Goal: Task Accomplishment & Management: Complete application form

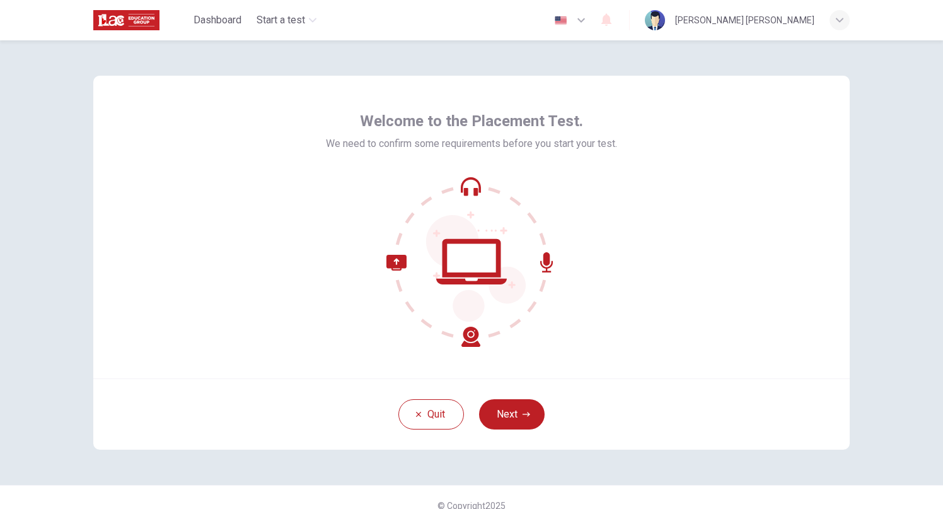
click at [676, 201] on div "Welcome to the Placement Test. We need to confirm some requirements before you …" at bounding box center [471, 227] width 757 height 303
click at [506, 410] on button "Next" at bounding box center [512, 414] width 66 height 30
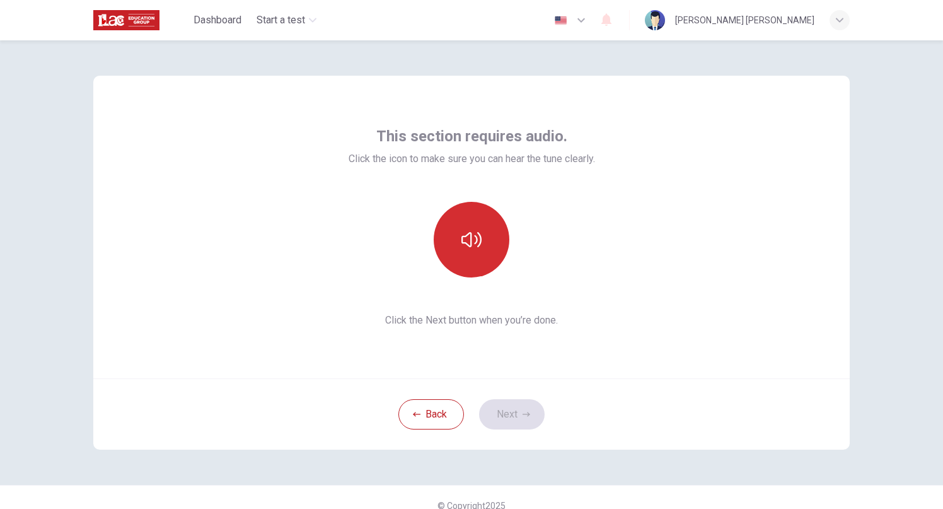
click at [466, 247] on icon "button" at bounding box center [472, 240] width 20 height 20
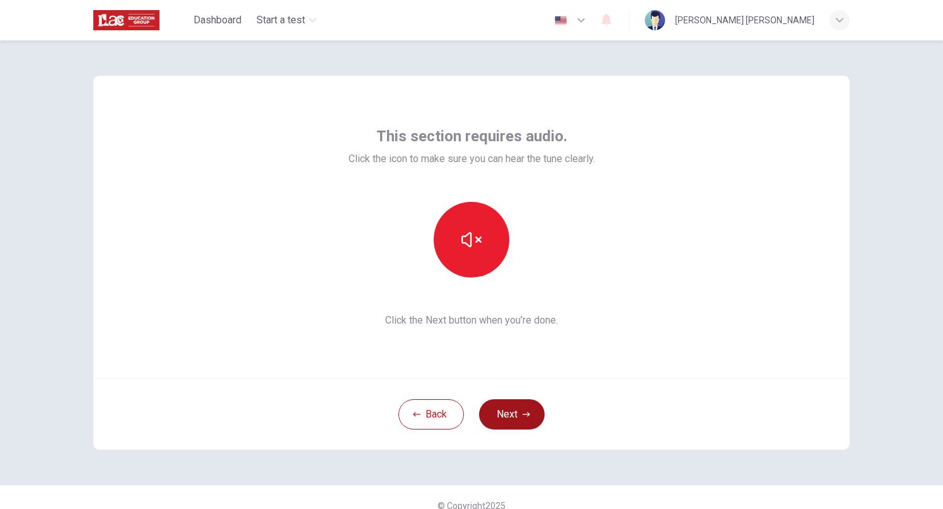
click at [511, 409] on button "Next" at bounding box center [512, 414] width 66 height 30
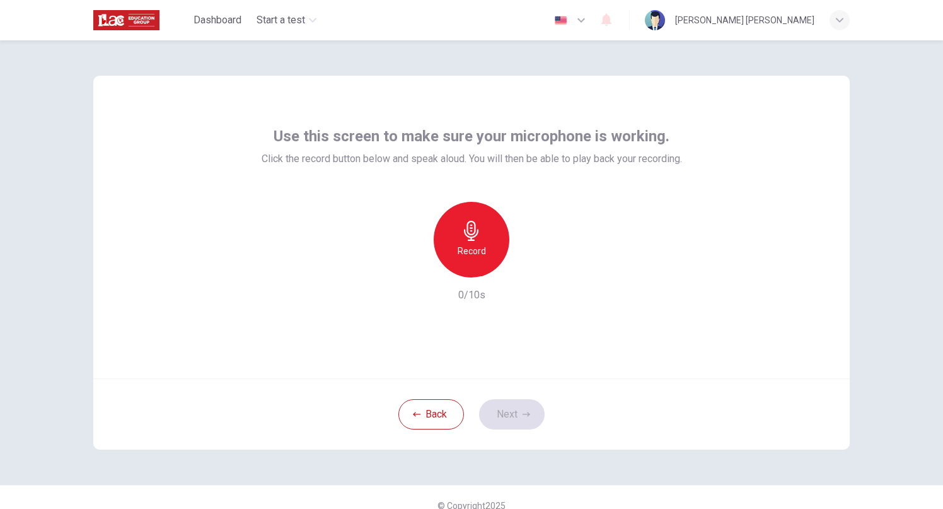
click at [485, 253] on h6 "Record" at bounding box center [472, 250] width 28 height 15
click at [485, 253] on div "Stop" at bounding box center [472, 240] width 76 height 76
click at [533, 269] on icon "button" at bounding box center [529, 267] width 13 height 13
click at [503, 407] on button "Next" at bounding box center [512, 414] width 66 height 30
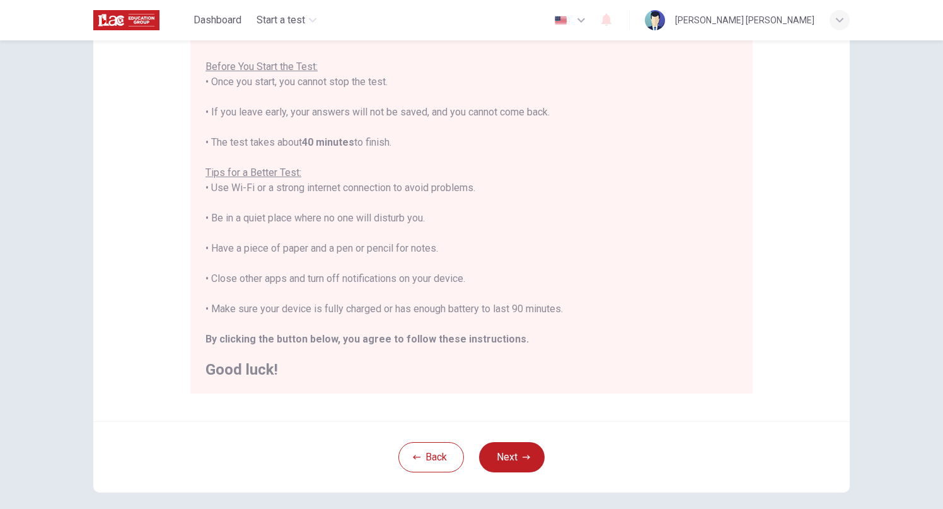
scroll to position [136, 0]
click at [521, 459] on button "Next" at bounding box center [512, 455] width 66 height 30
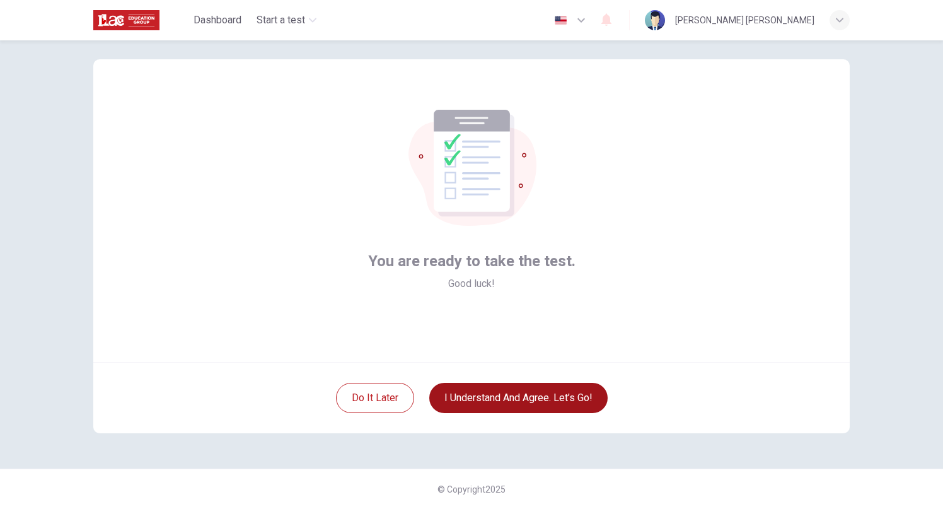
click at [493, 409] on button "I understand and agree. Let’s go!" at bounding box center [518, 398] width 178 height 30
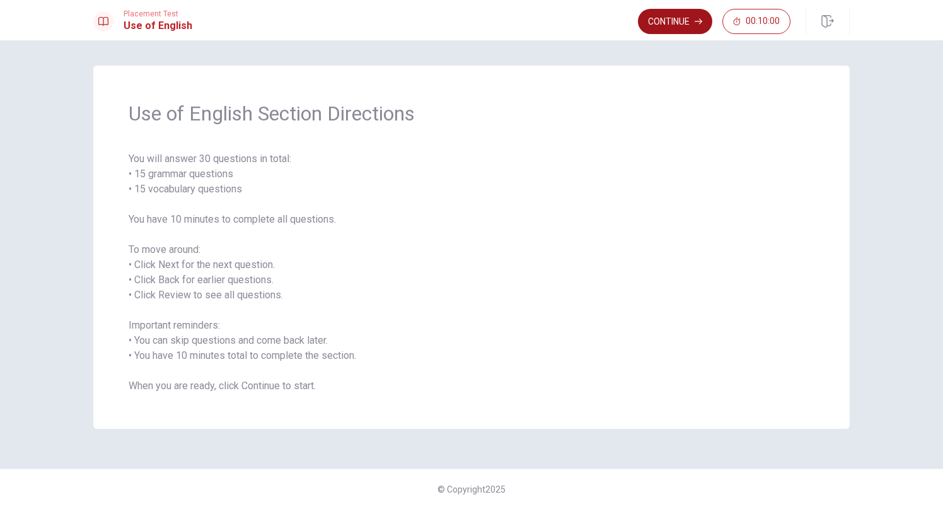
click at [677, 26] on button "Continue" at bounding box center [675, 21] width 74 height 25
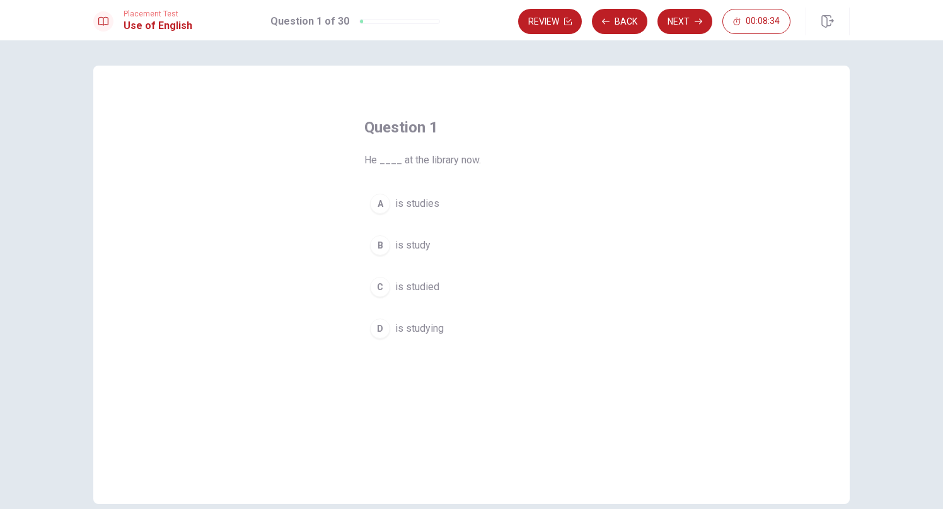
click at [426, 293] on span "is studied" at bounding box center [417, 286] width 44 height 15
click at [463, 243] on button "B is study" at bounding box center [471, 246] width 214 height 32
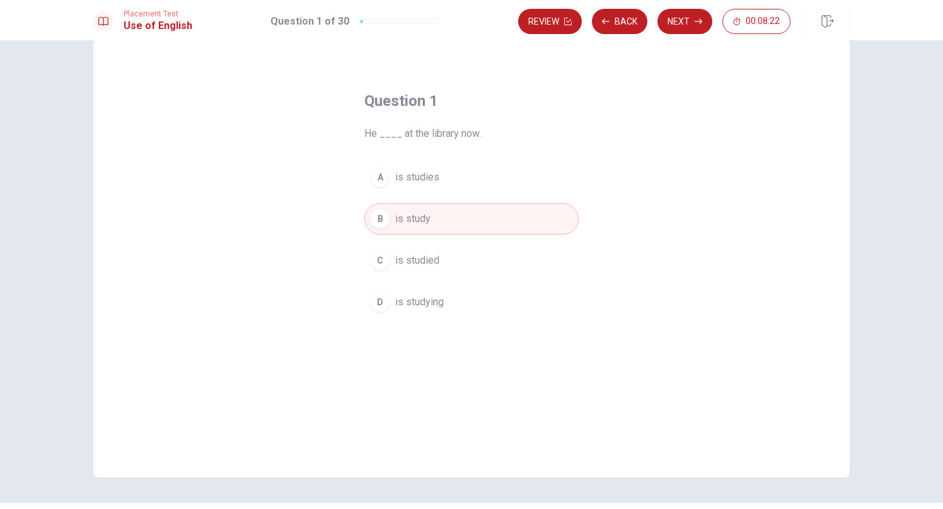
scroll to position [24, 0]
click at [685, 16] on button "Next" at bounding box center [685, 21] width 55 height 25
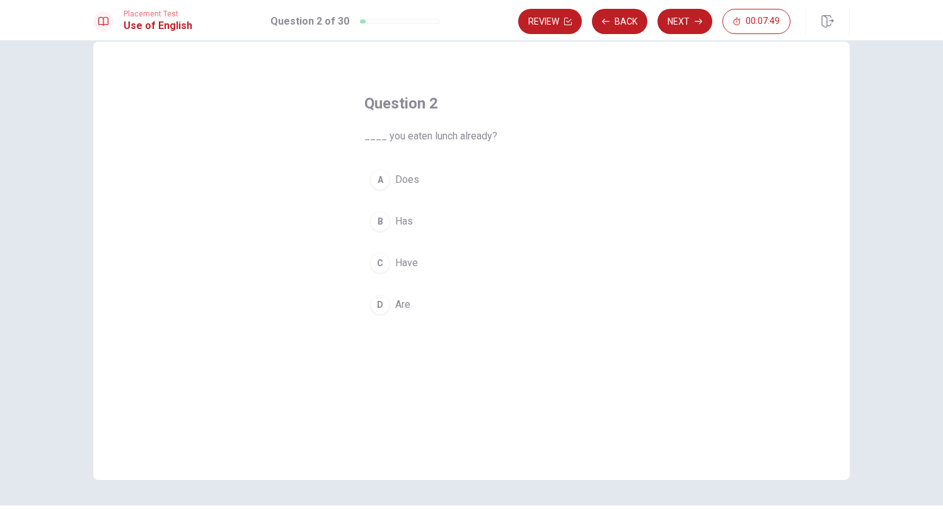
click at [416, 304] on button "D Are" at bounding box center [471, 305] width 214 height 32
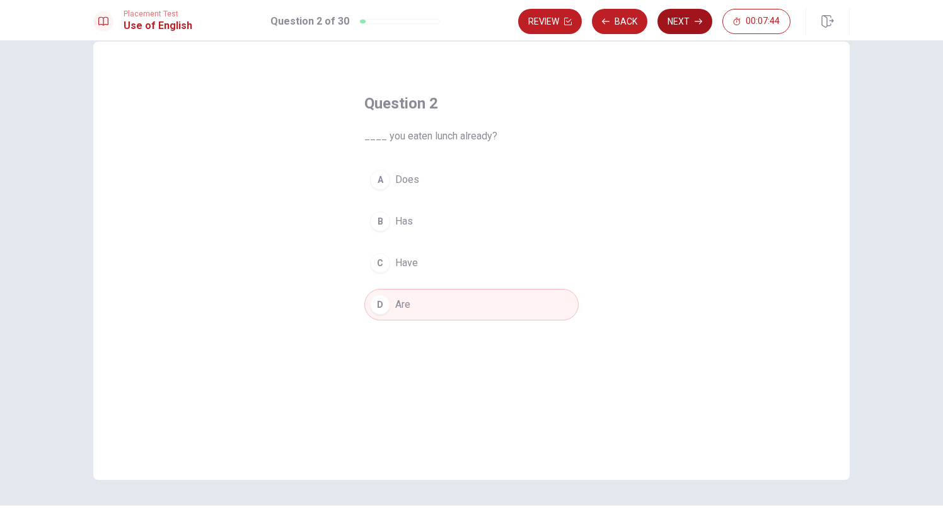
click at [684, 18] on button "Next" at bounding box center [685, 21] width 55 height 25
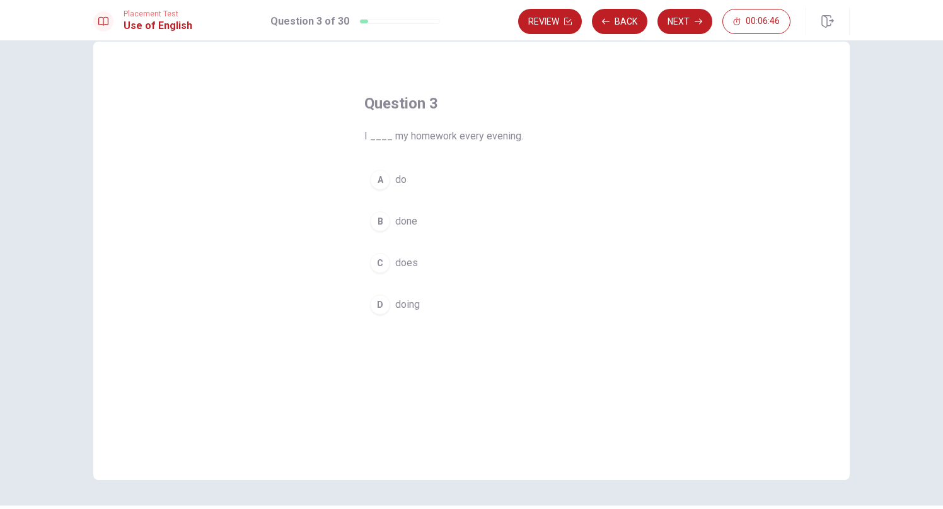
click at [396, 263] on span "does" at bounding box center [406, 262] width 23 height 15
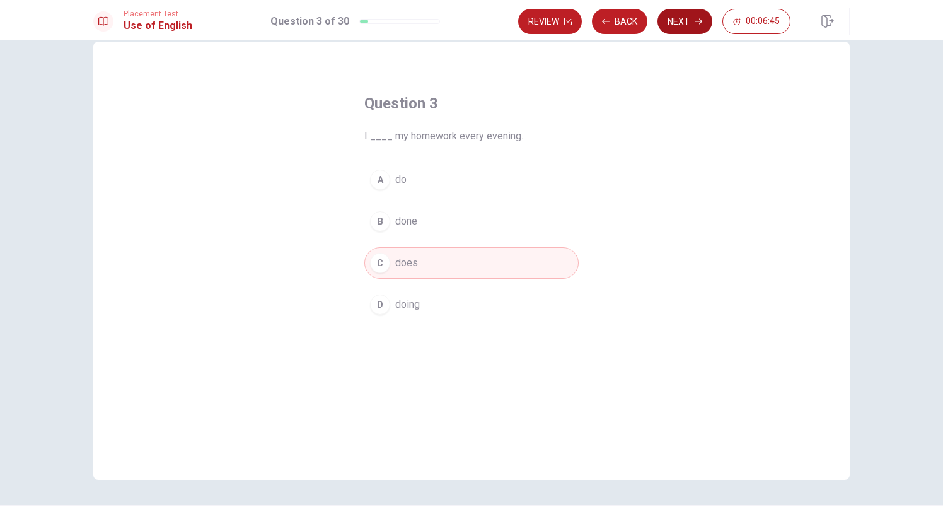
click at [694, 21] on button "Next" at bounding box center [685, 21] width 55 height 25
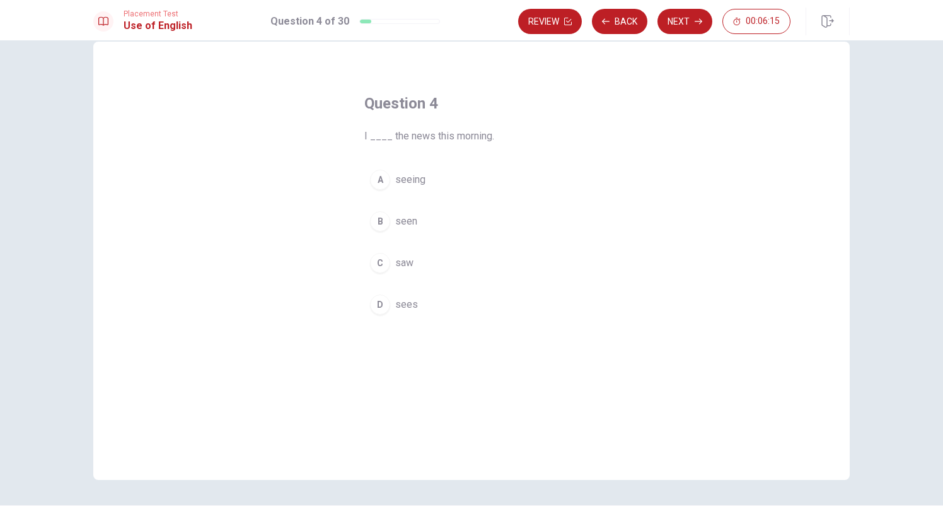
click at [433, 185] on button "A seeing" at bounding box center [471, 180] width 214 height 32
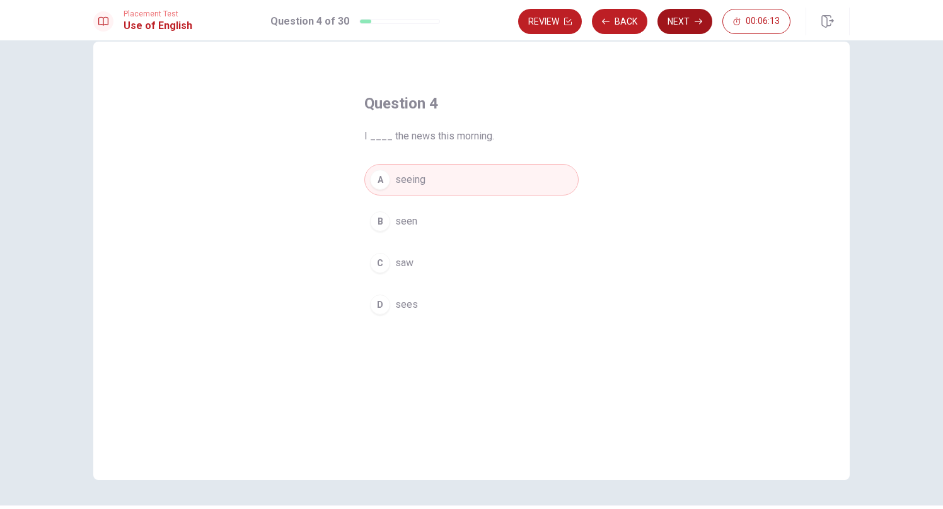
click at [677, 20] on button "Next" at bounding box center [685, 21] width 55 height 25
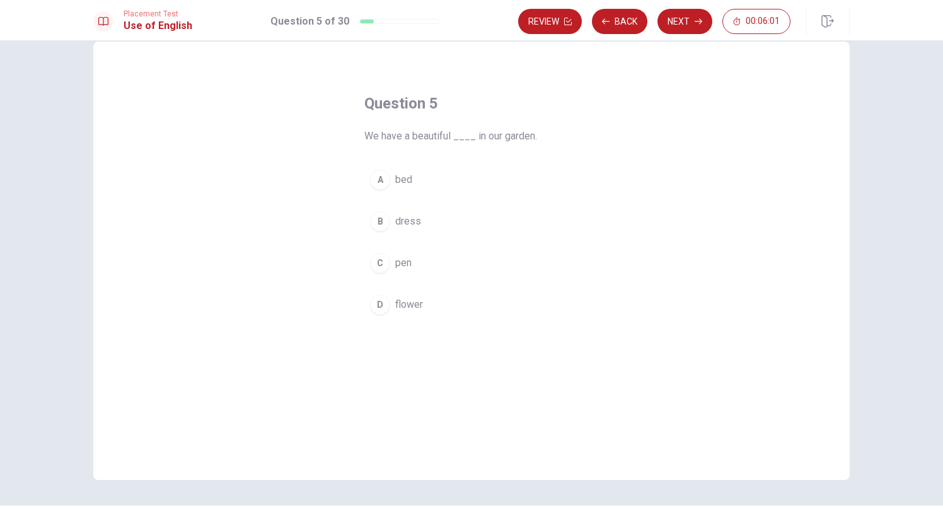
click at [414, 306] on span "flower" at bounding box center [409, 304] width 28 height 15
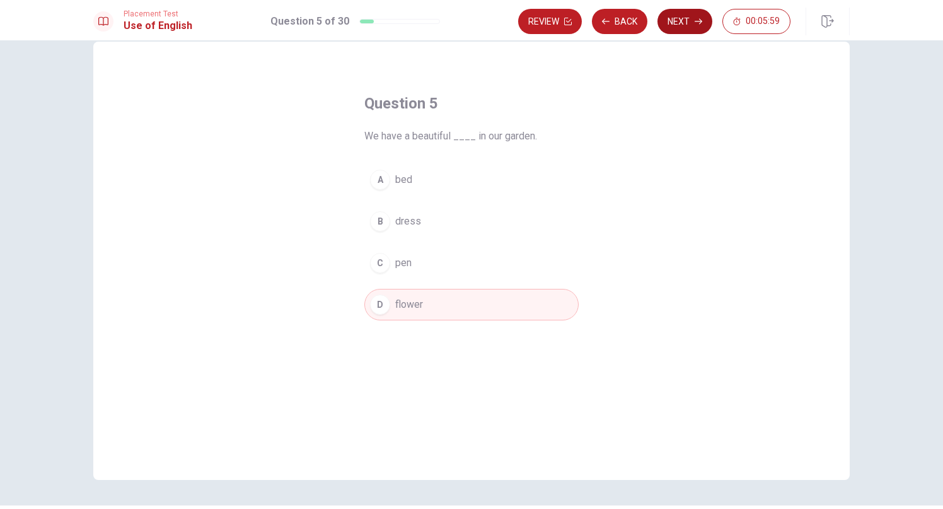
click at [686, 25] on button "Next" at bounding box center [685, 21] width 55 height 25
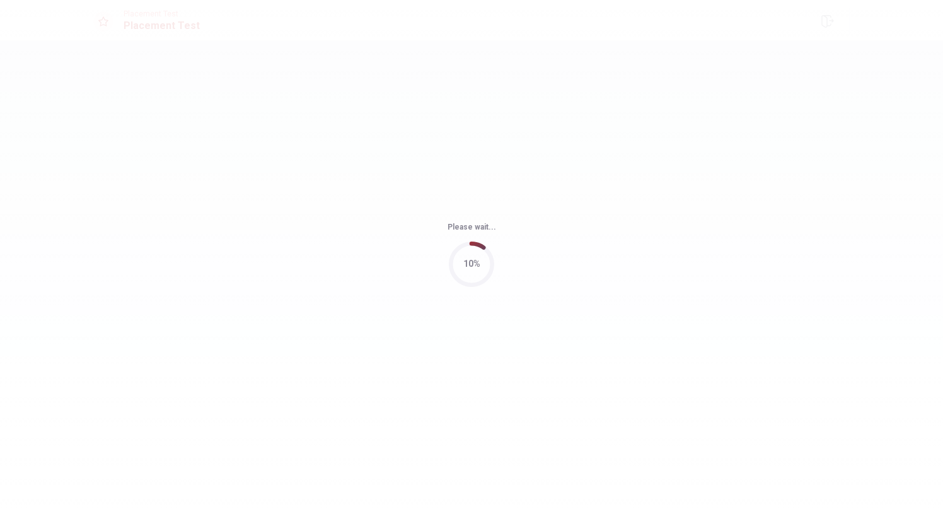
scroll to position [0, 0]
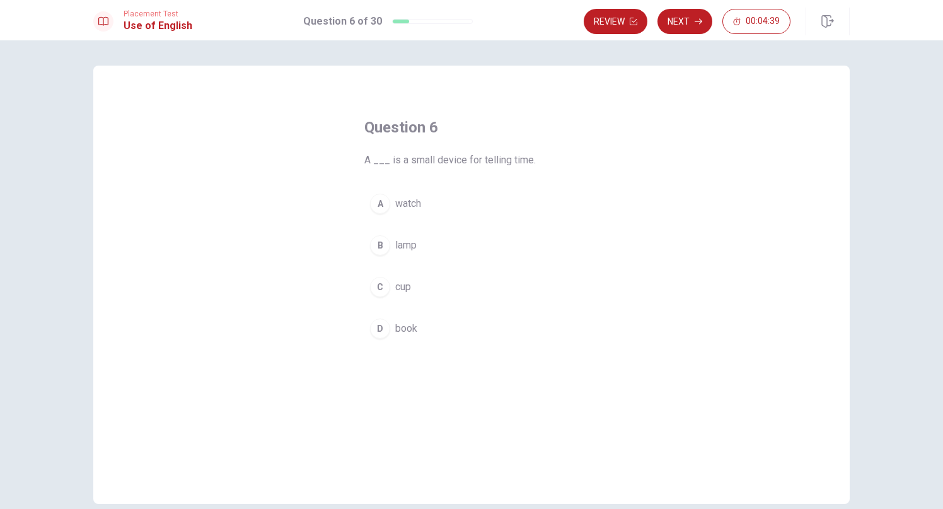
click at [419, 207] on span "watch" at bounding box center [408, 203] width 26 height 15
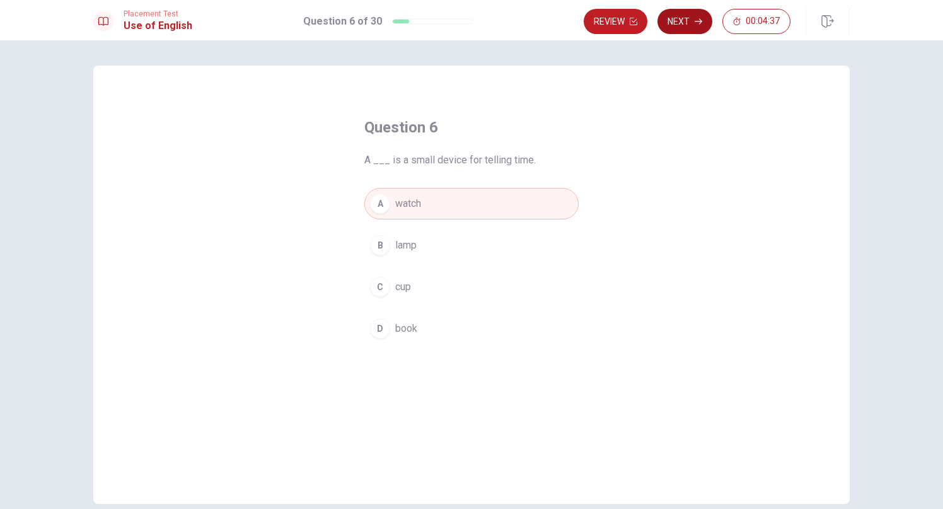
click at [687, 16] on button "Next" at bounding box center [685, 21] width 55 height 25
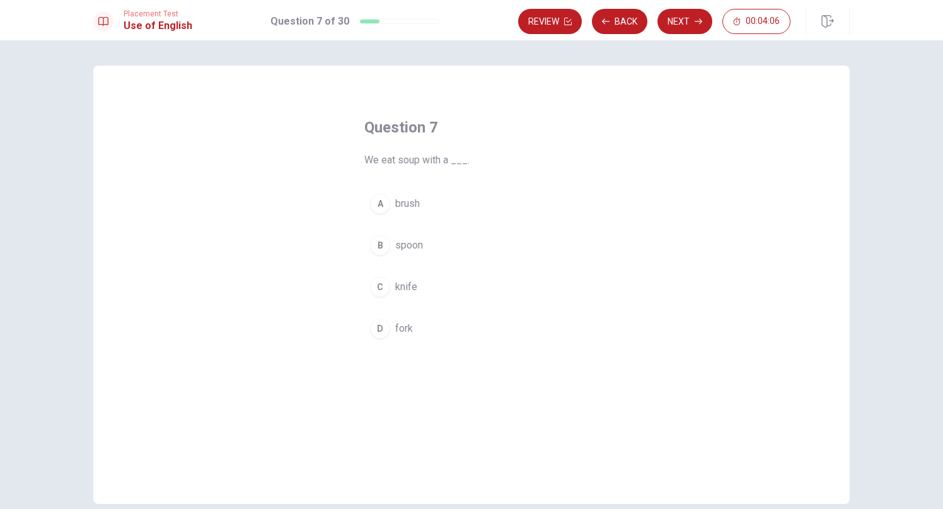
click at [415, 246] on span "spoon" at bounding box center [409, 245] width 28 height 15
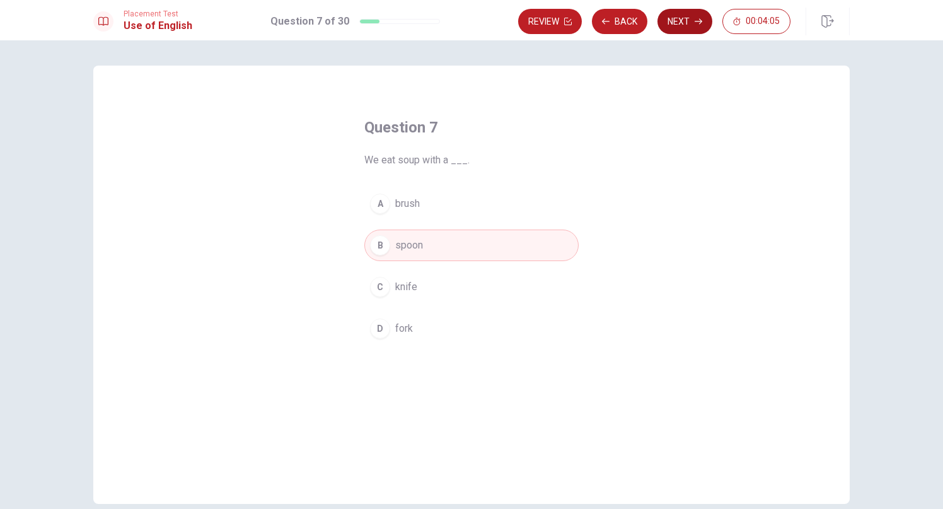
click at [674, 21] on button "Next" at bounding box center [685, 21] width 55 height 25
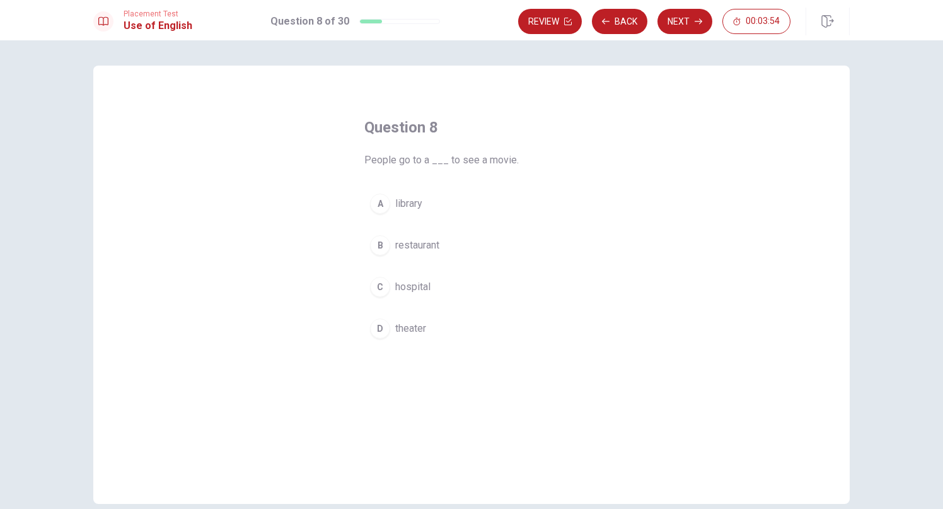
click at [416, 331] on span "theater" at bounding box center [410, 328] width 31 height 15
click at [439, 327] on button "D theater" at bounding box center [471, 329] width 214 height 32
click at [689, 20] on button "Next" at bounding box center [685, 21] width 55 height 25
click at [406, 249] on span "bed" at bounding box center [403, 245] width 17 height 15
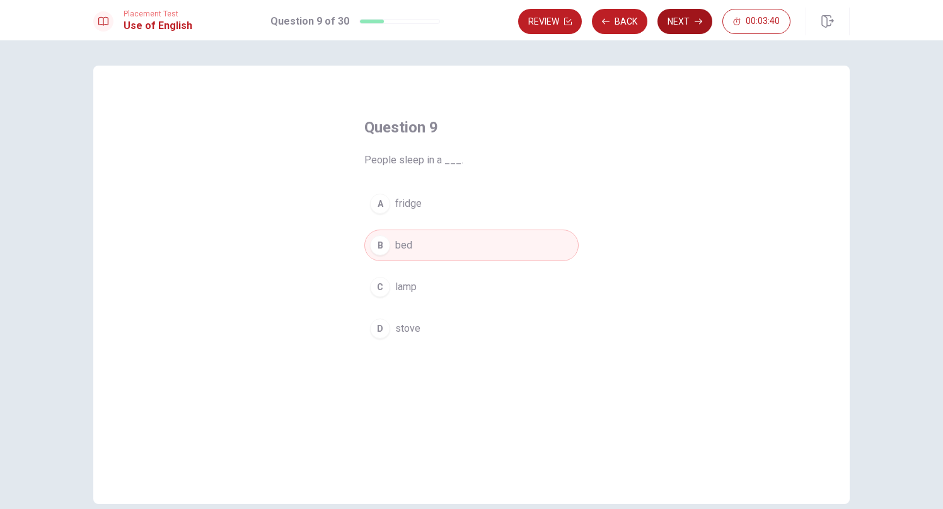
click at [679, 22] on button "Next" at bounding box center [685, 21] width 55 height 25
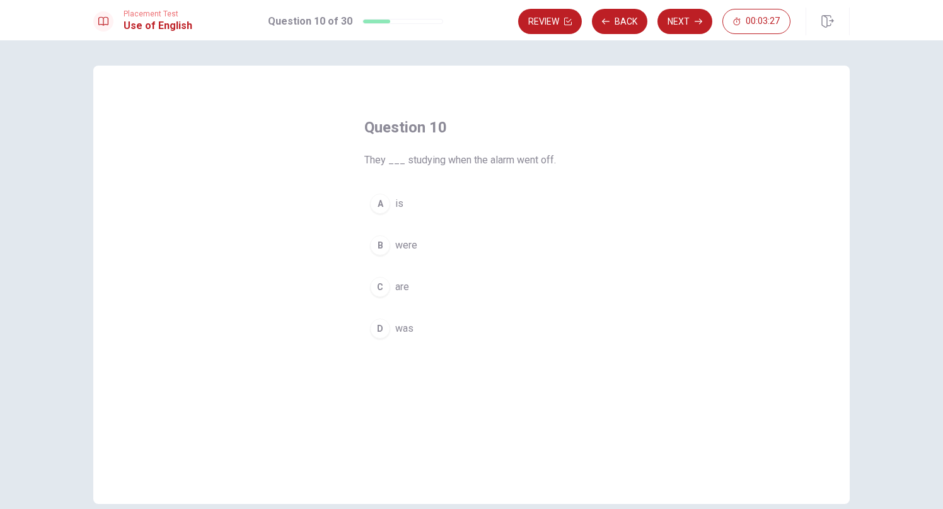
click at [409, 295] on button "C are" at bounding box center [471, 287] width 214 height 32
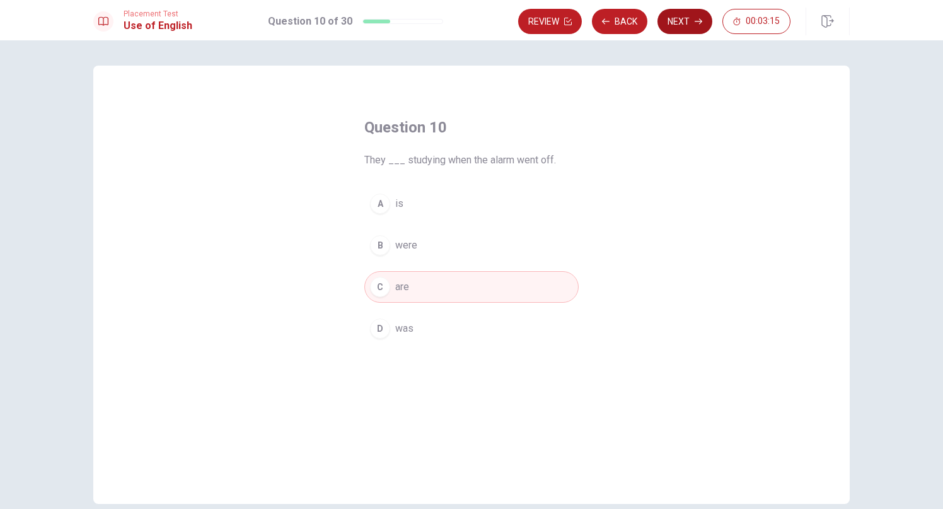
click at [683, 23] on button "Next" at bounding box center [685, 21] width 55 height 25
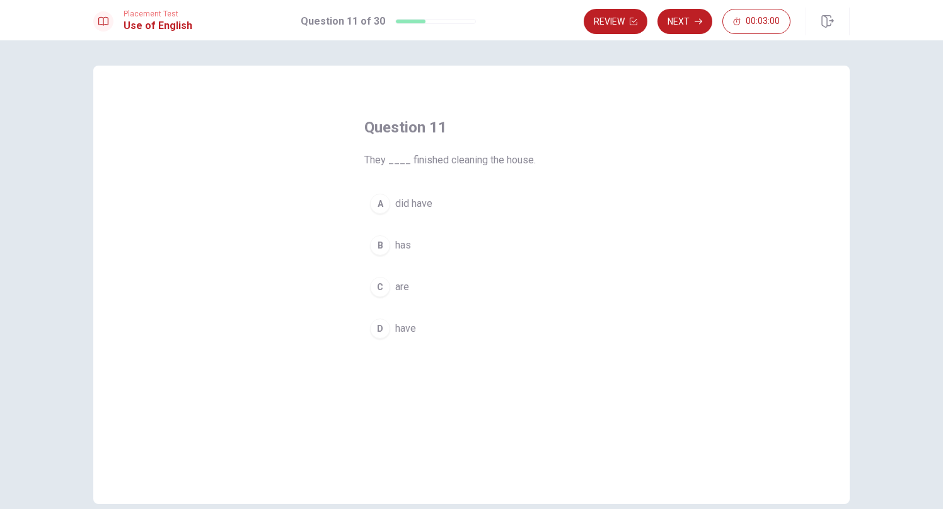
click at [410, 289] on button "C are" at bounding box center [471, 287] width 214 height 32
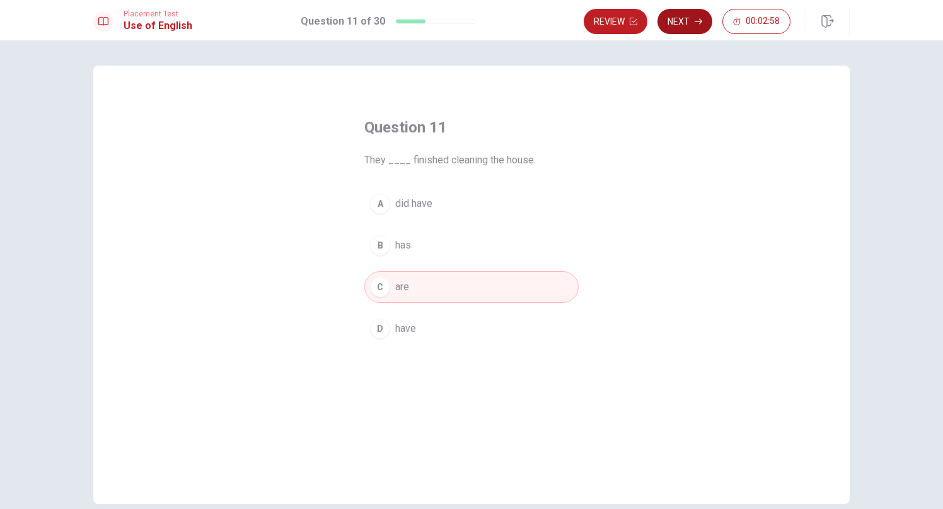
click at [682, 20] on button "Next" at bounding box center [685, 21] width 55 height 25
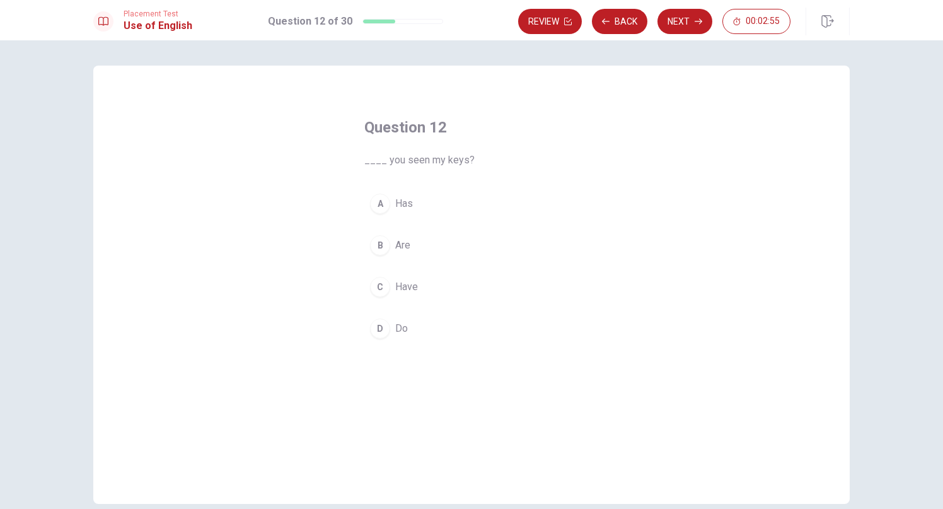
click at [402, 247] on span "Are" at bounding box center [402, 245] width 15 height 15
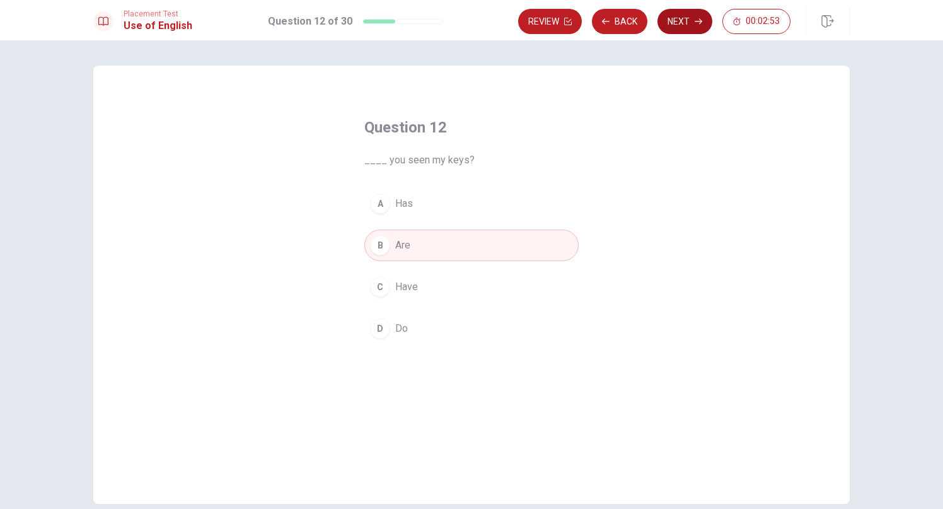
click at [672, 27] on button "Next" at bounding box center [685, 21] width 55 height 25
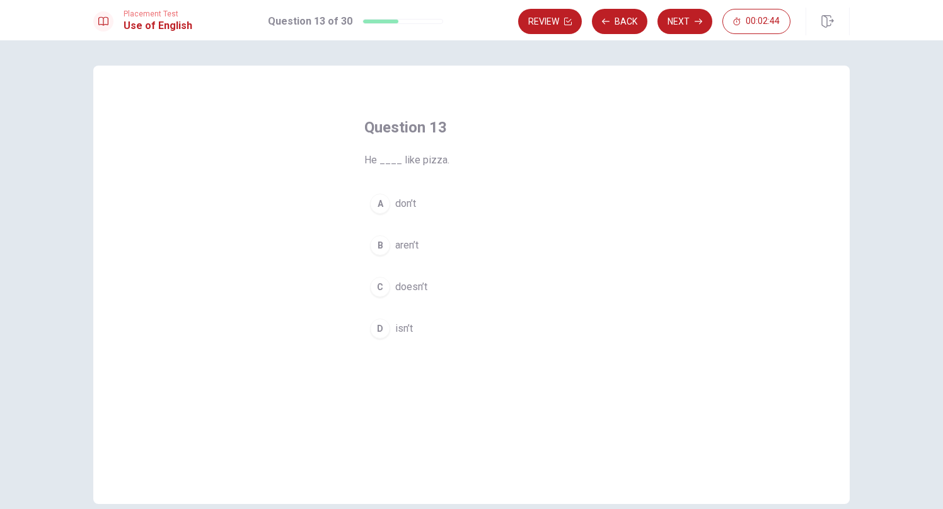
click at [411, 332] on span "isn’t" at bounding box center [404, 328] width 18 height 15
click at [411, 334] on span "isn’t" at bounding box center [404, 328] width 18 height 15
click at [684, 23] on button "Next" at bounding box center [685, 21] width 55 height 25
click at [446, 262] on button "B was" at bounding box center [471, 261] width 214 height 32
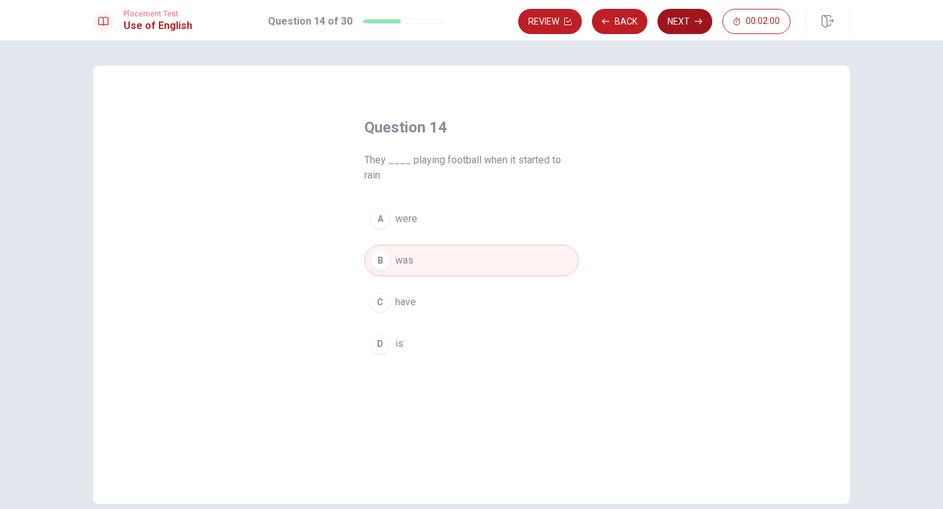
click at [675, 26] on button "Next" at bounding box center [685, 21] width 55 height 25
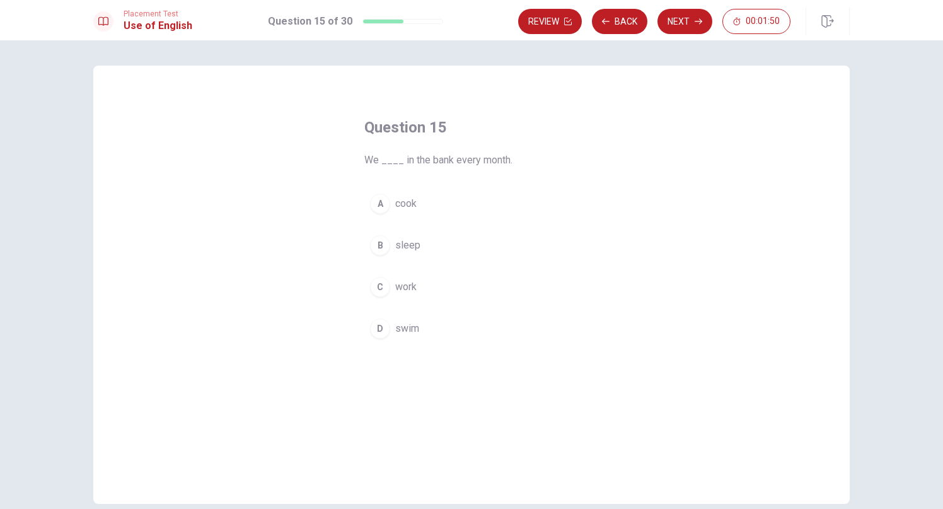
click at [430, 288] on button "C work" at bounding box center [471, 287] width 214 height 32
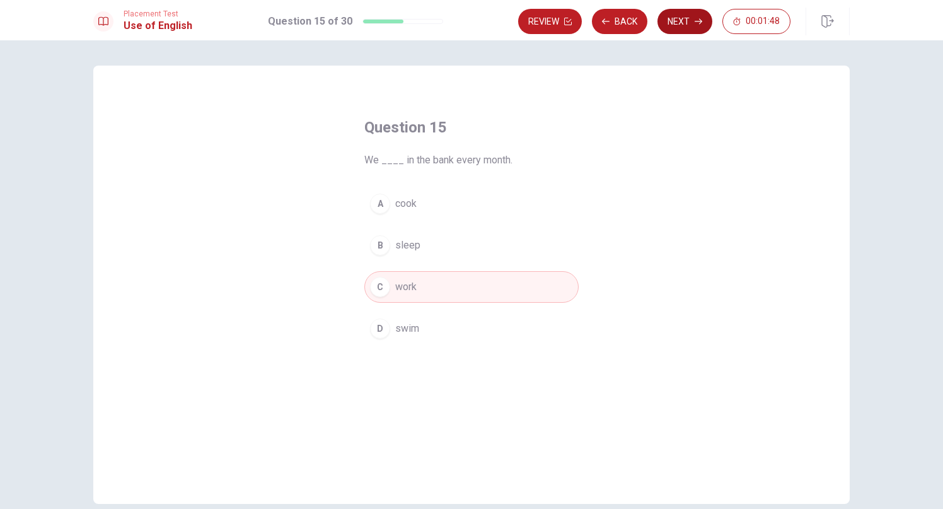
click at [680, 30] on button "Next" at bounding box center [685, 21] width 55 height 25
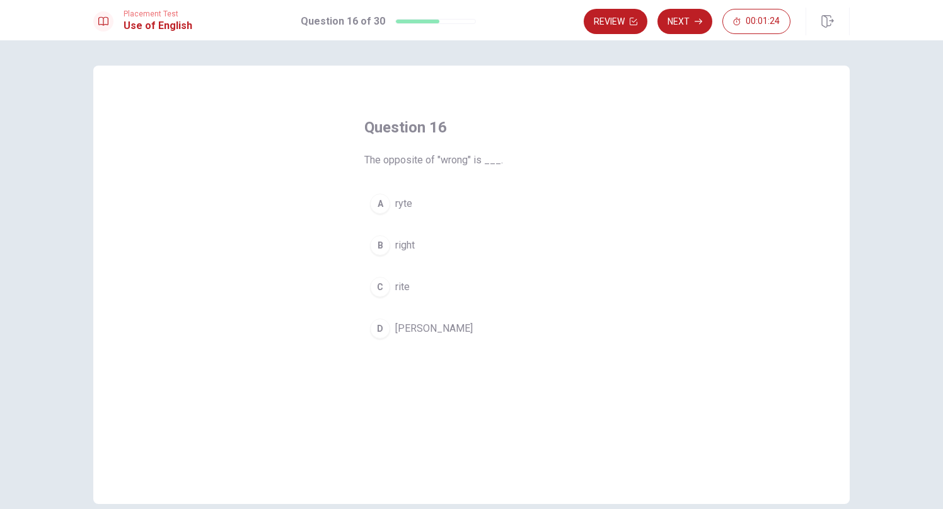
click at [418, 240] on button "B right" at bounding box center [471, 246] width 214 height 32
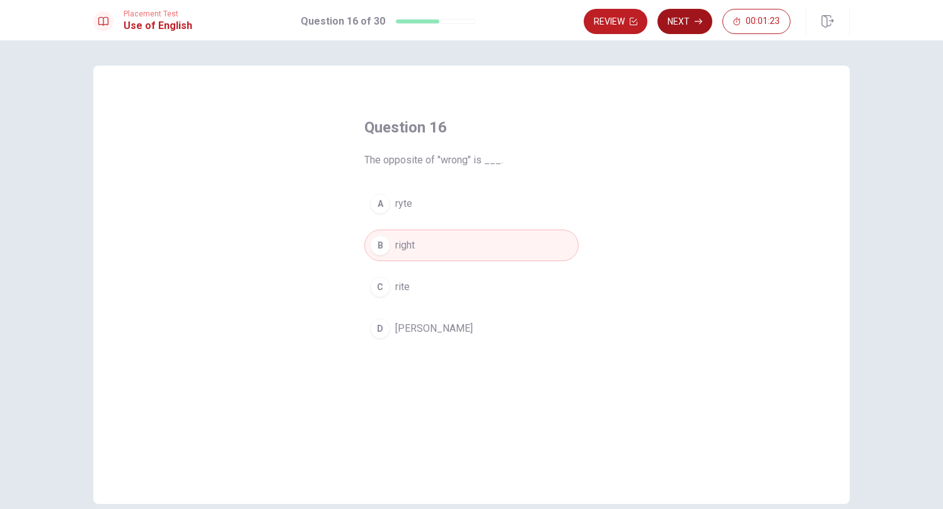
click at [680, 13] on button "Next" at bounding box center [685, 21] width 55 height 25
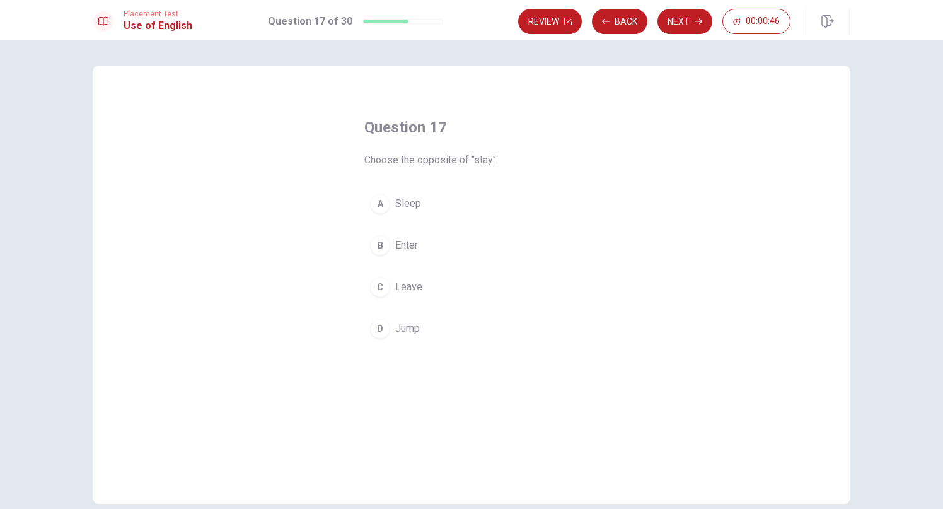
click at [417, 245] on span "Enter" at bounding box center [406, 245] width 23 height 15
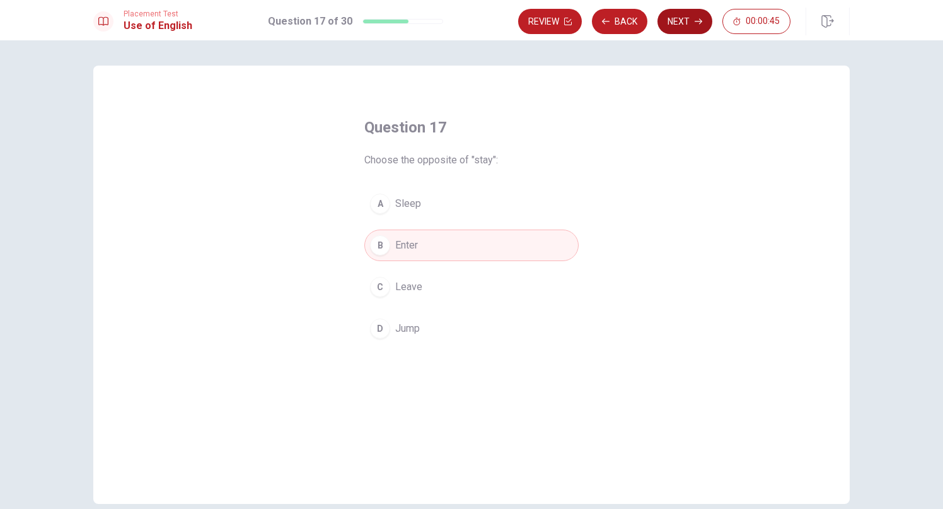
click at [685, 23] on button "Next" at bounding box center [685, 21] width 55 height 25
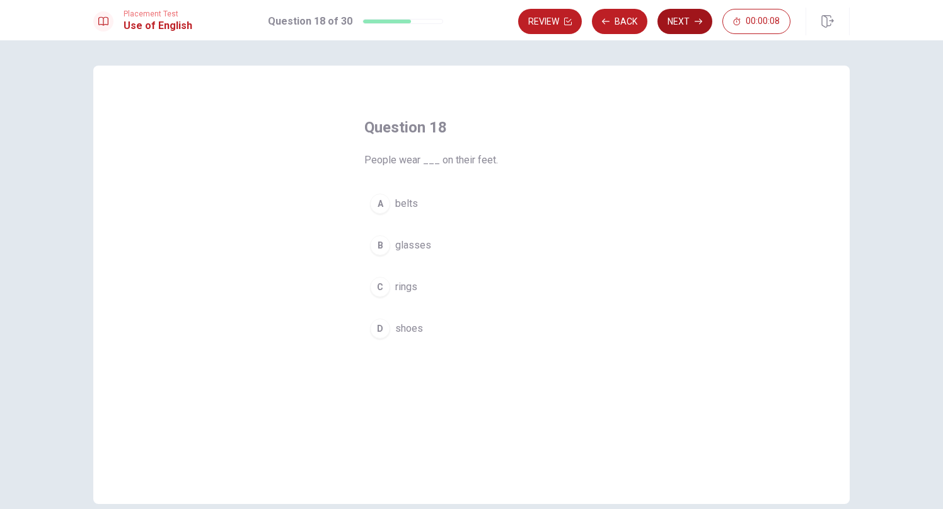
click at [684, 24] on button "Next" at bounding box center [685, 21] width 55 height 25
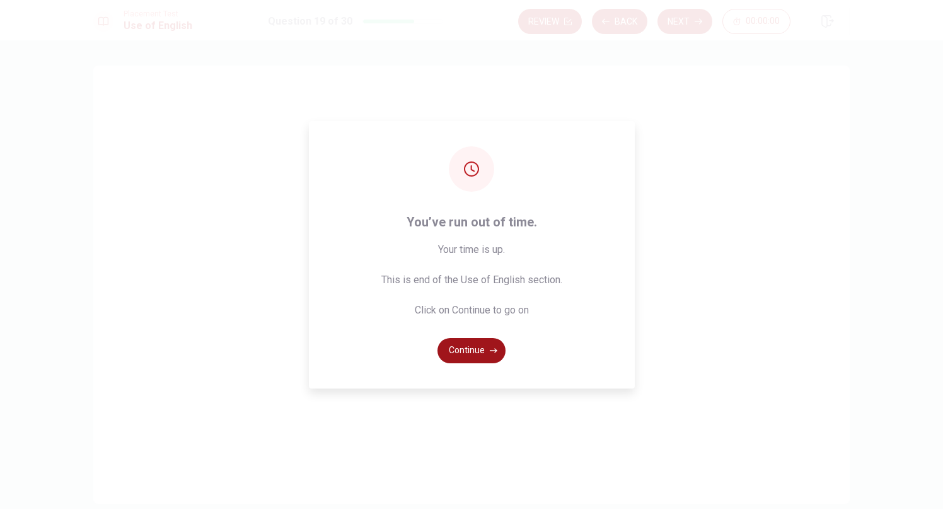
click at [483, 351] on button "Continue" at bounding box center [472, 350] width 68 height 25
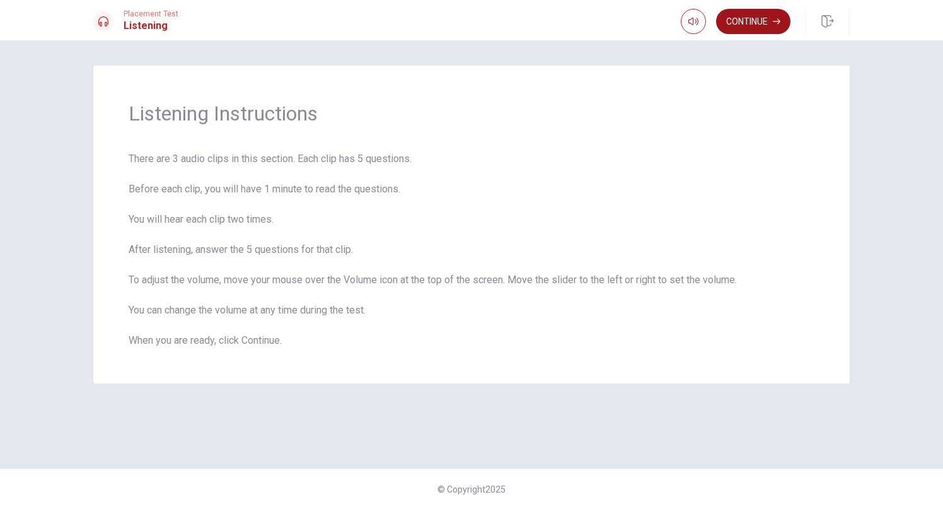
click at [739, 23] on button "Continue" at bounding box center [753, 21] width 74 height 25
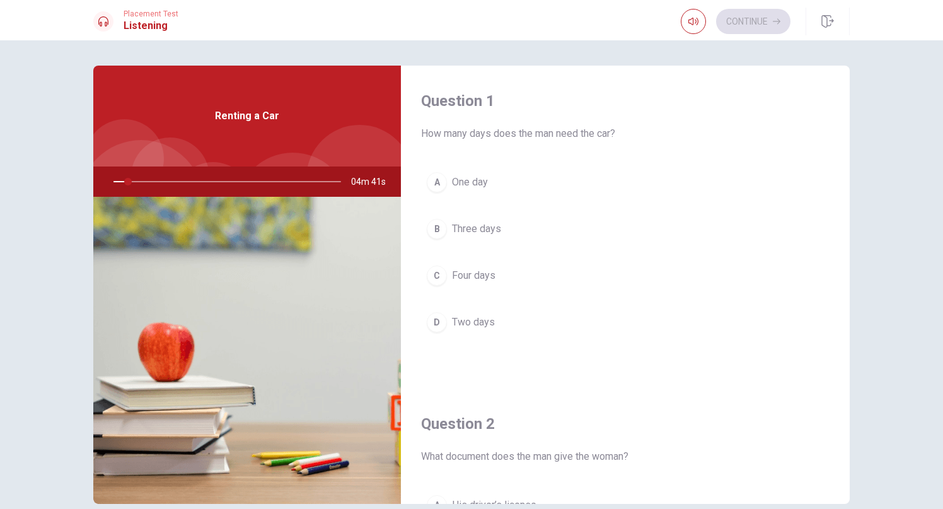
drag, startPoint x: 127, startPoint y: 182, endPoint x: 103, endPoint y: 182, distance: 24.0
click at [103, 182] on div at bounding box center [224, 181] width 253 height 30
click at [148, 177] on div at bounding box center [224, 181] width 253 height 30
click at [151, 182] on div at bounding box center [224, 181] width 253 height 30
drag, startPoint x: 161, startPoint y: 183, endPoint x: 127, endPoint y: 178, distance: 34.4
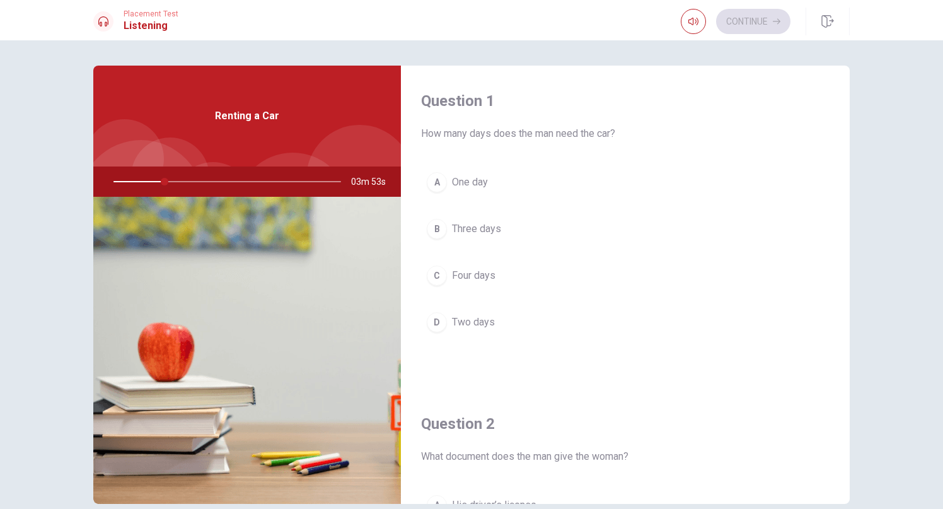
click at [127, 178] on div at bounding box center [224, 181] width 253 height 30
click at [474, 231] on span "Three days" at bounding box center [476, 228] width 49 height 15
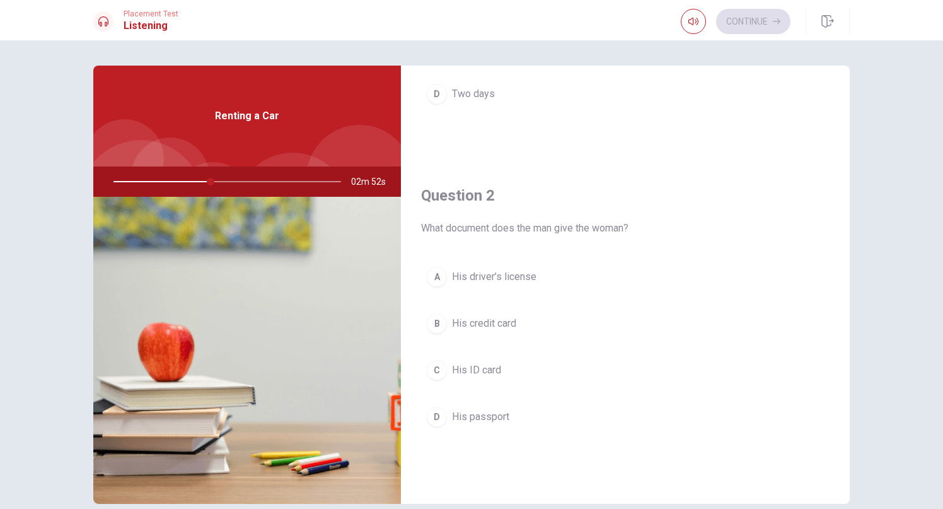
scroll to position [235, 0]
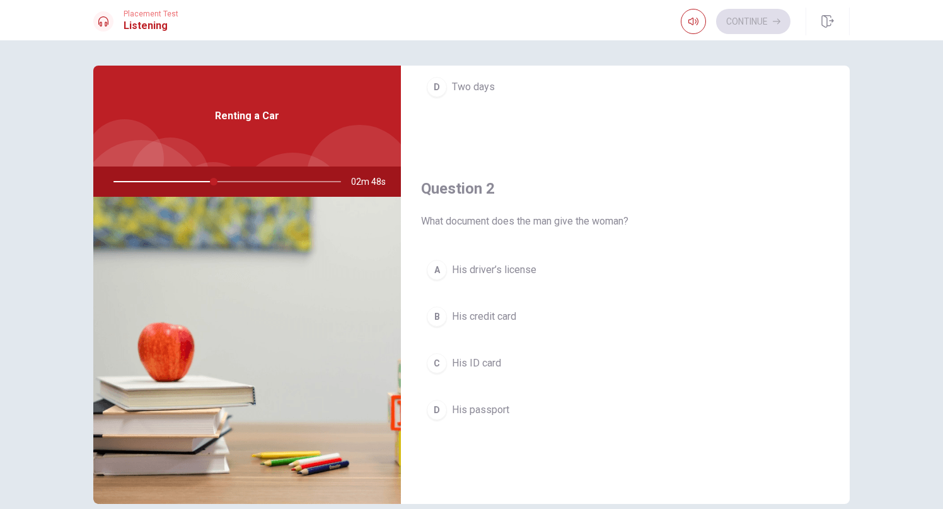
click at [515, 274] on span "His driver’s license" at bounding box center [494, 269] width 84 height 15
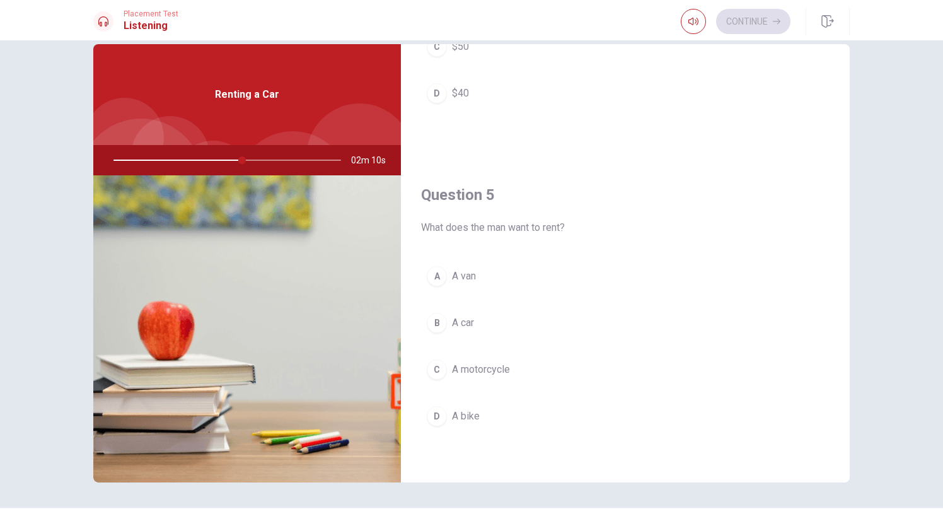
scroll to position [25, 0]
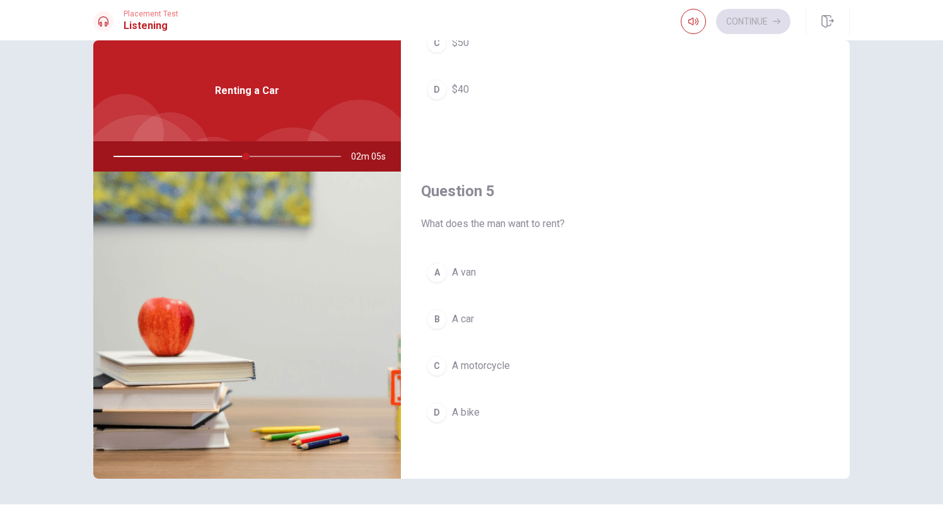
click at [506, 320] on button "B A car" at bounding box center [625, 319] width 409 height 32
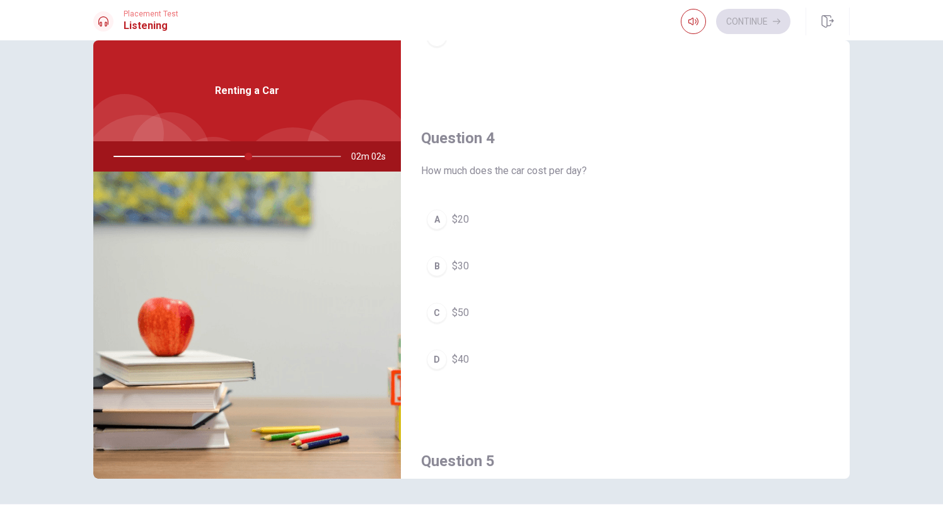
scroll to position [905, 0]
click at [189, 154] on div at bounding box center [224, 156] width 253 height 30
drag, startPoint x: 252, startPoint y: 156, endPoint x: 275, endPoint y: 156, distance: 23.3
click at [275, 156] on div at bounding box center [224, 156] width 253 height 30
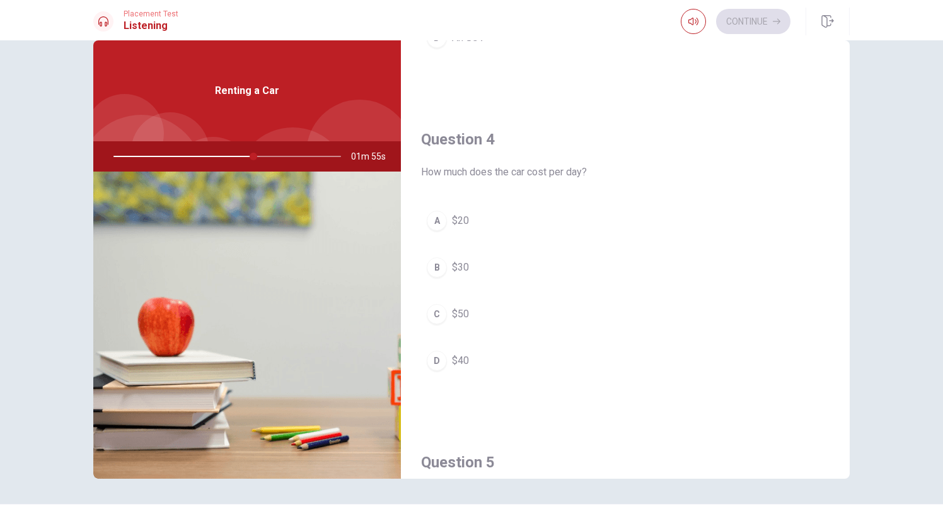
click at [275, 156] on div at bounding box center [224, 156] width 253 height 30
click at [445, 315] on div "C" at bounding box center [437, 314] width 20 height 20
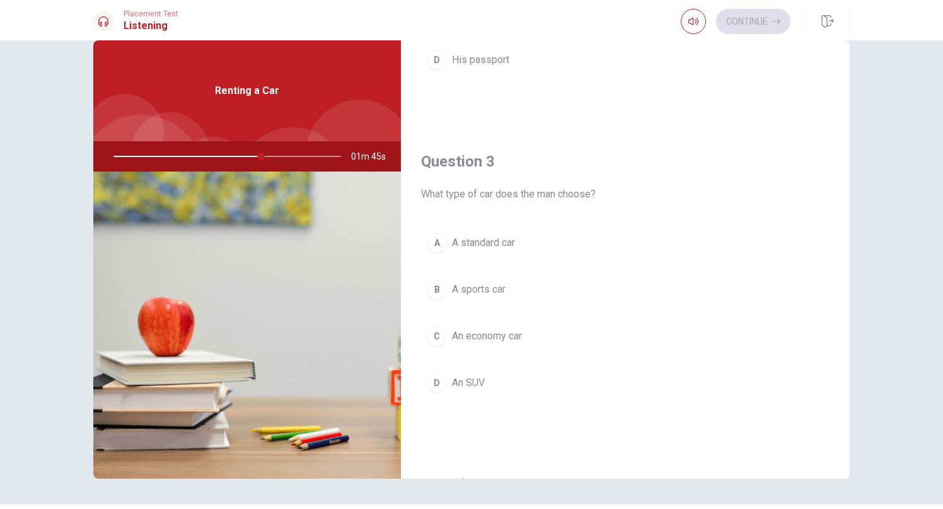
scroll to position [557, 0]
click at [492, 341] on span "An economy car" at bounding box center [487, 338] width 70 height 15
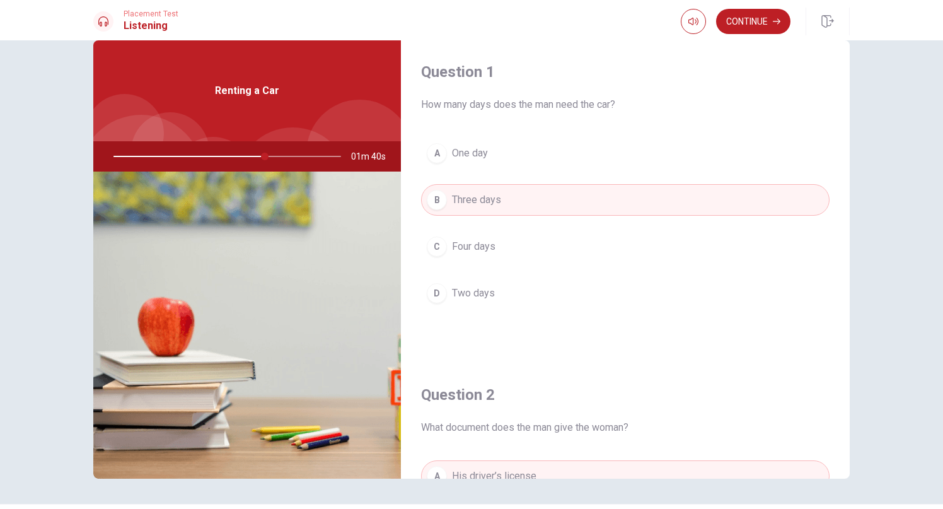
scroll to position [0, 0]
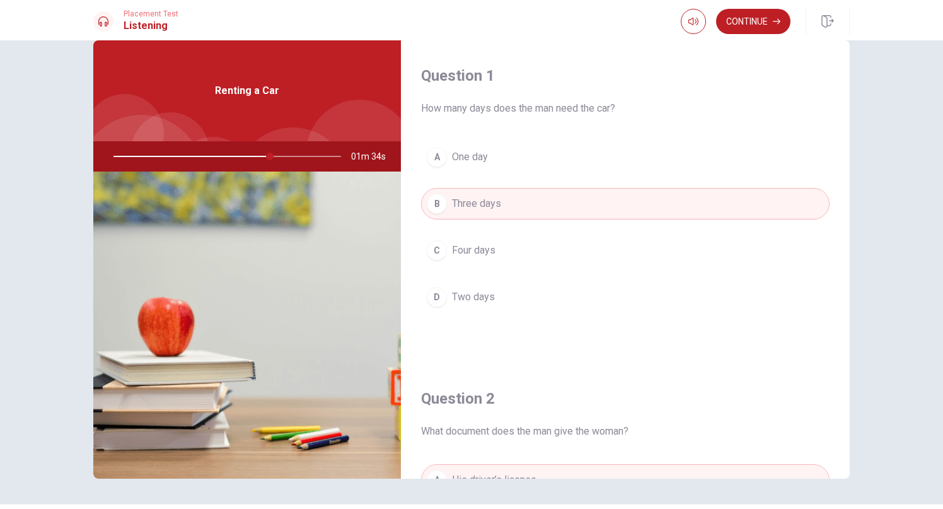
click at [296, 160] on div at bounding box center [224, 156] width 253 height 30
click at [762, 20] on button "Continue" at bounding box center [753, 21] width 74 height 25
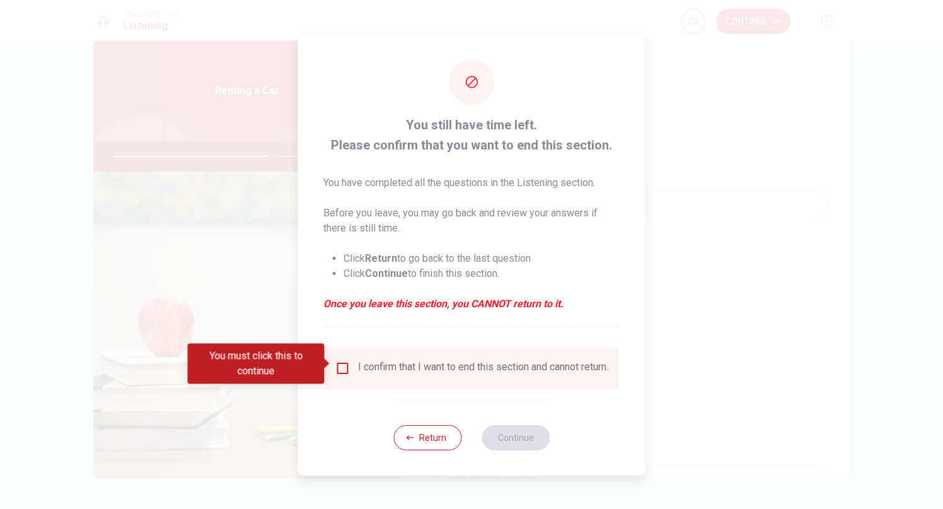
click at [344, 363] on input "You must click this to continue" at bounding box center [342, 368] width 15 height 15
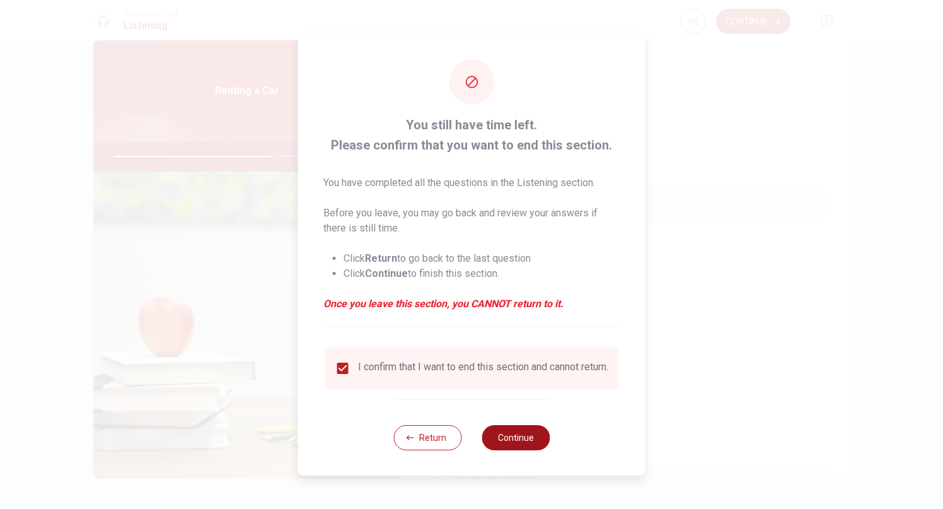
click at [512, 438] on button "Continue" at bounding box center [516, 437] width 68 height 25
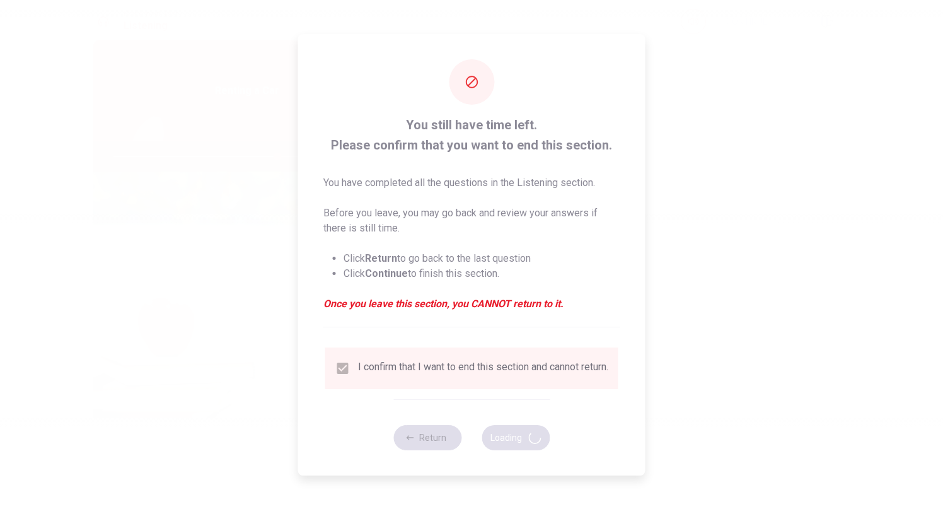
type input "72"
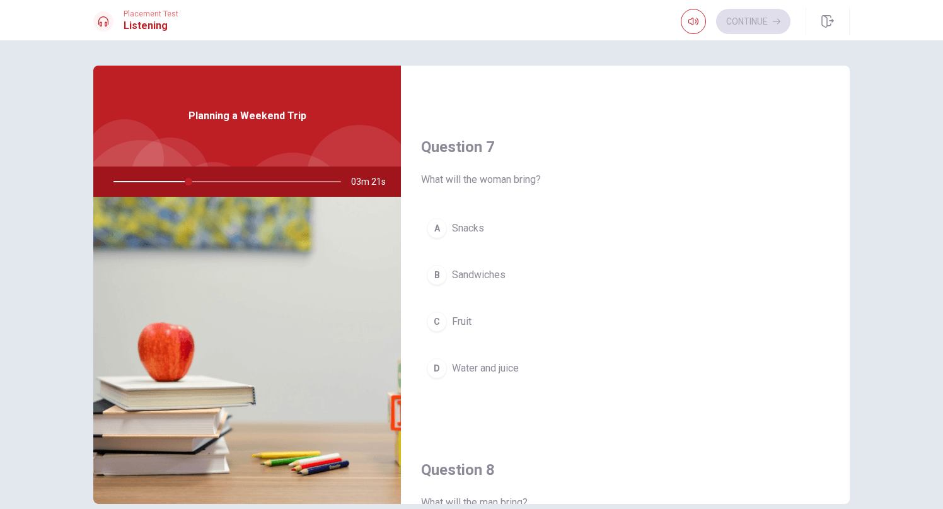
scroll to position [278, 0]
click at [470, 238] on button "A Snacks" at bounding box center [625, 227] width 409 height 32
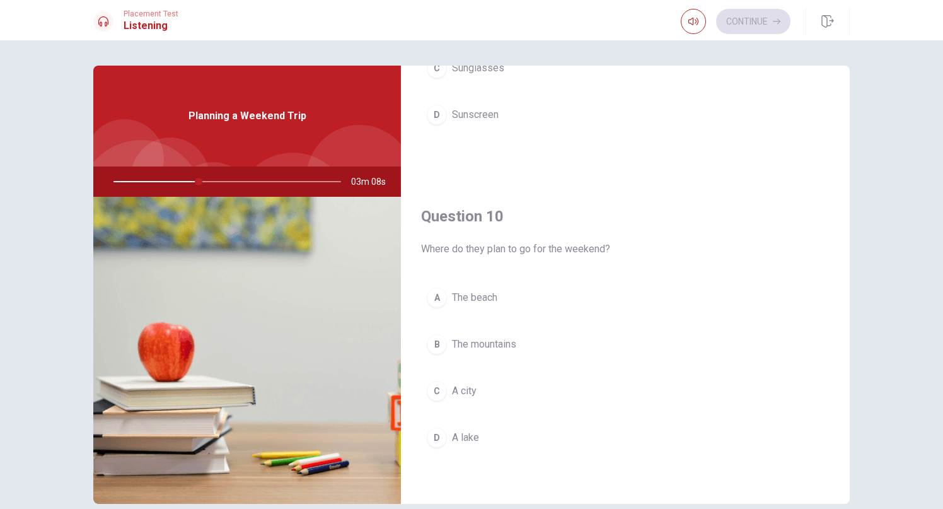
scroll to position [3, 0]
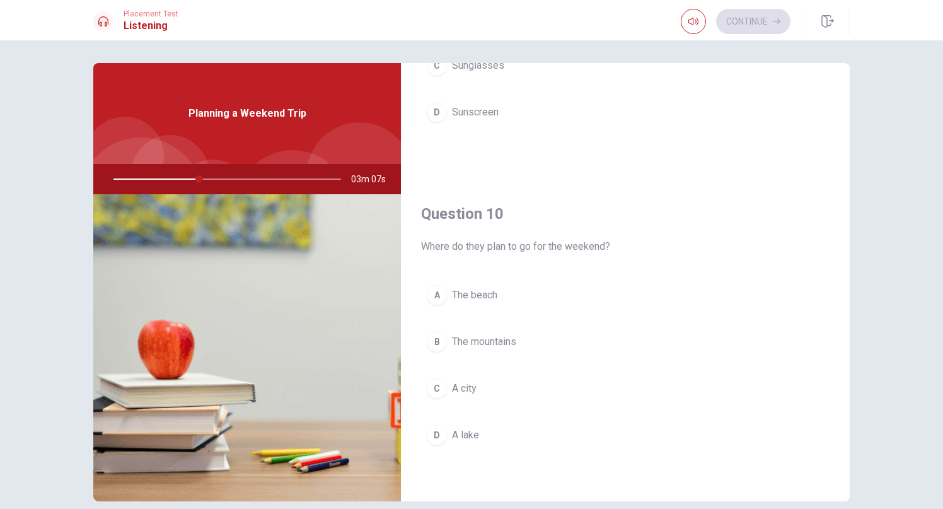
click at [496, 294] on span "The beach" at bounding box center [474, 295] width 45 height 15
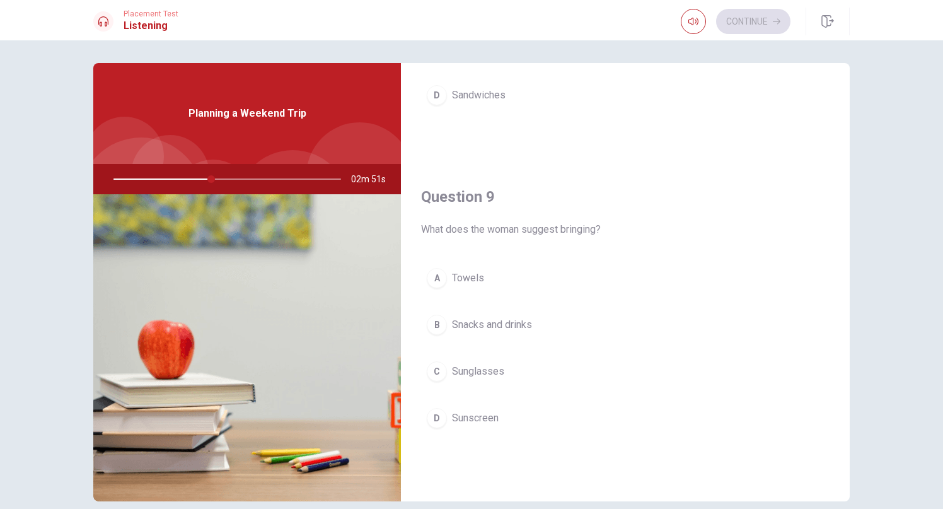
scroll to position [871, 0]
click at [509, 324] on span "Snacks and drinks" at bounding box center [492, 323] width 80 height 15
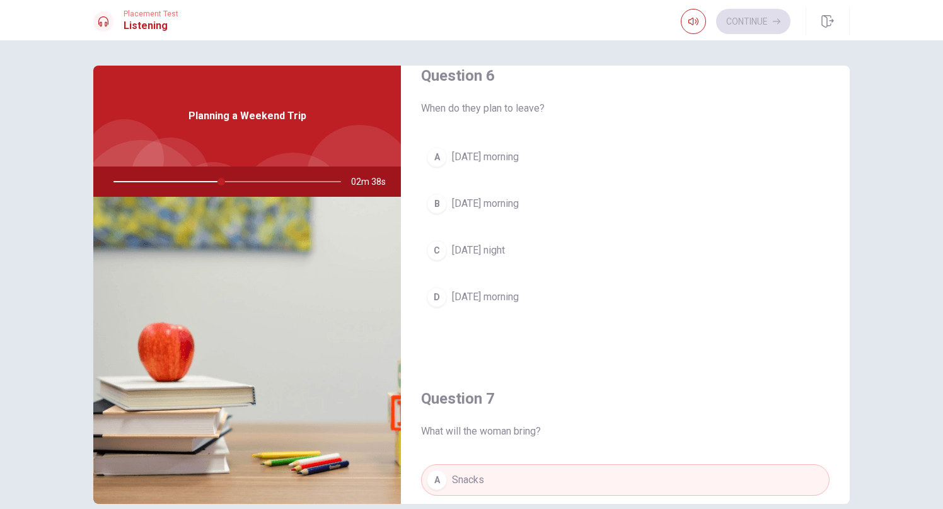
scroll to position [6, 0]
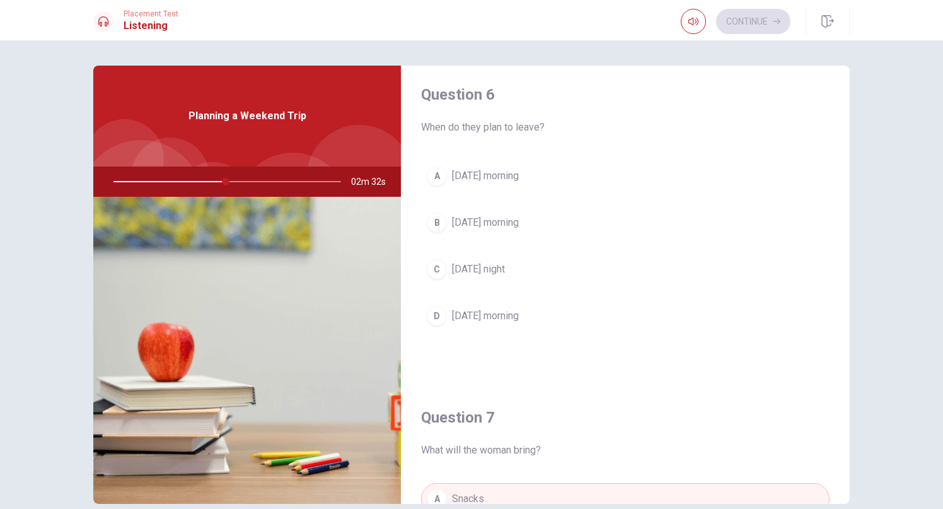
click at [509, 274] on button "C [DATE] night" at bounding box center [625, 269] width 409 height 32
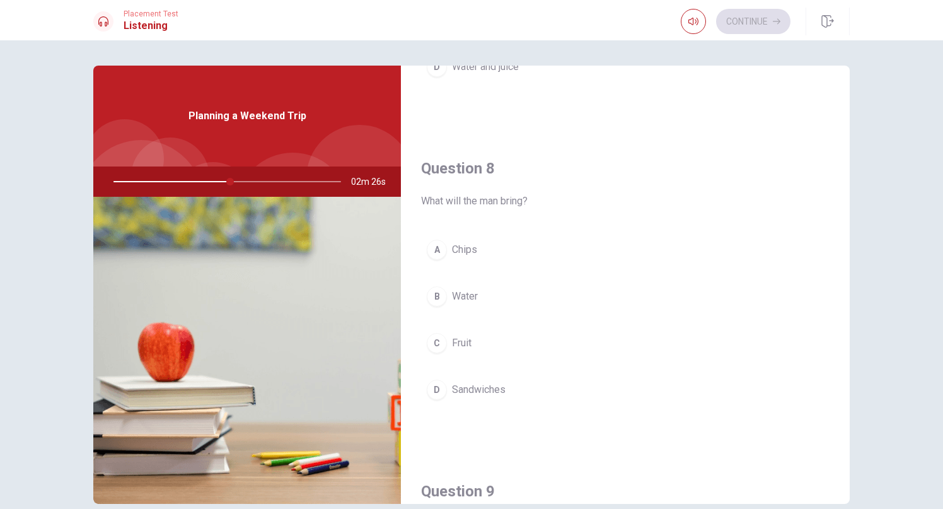
scroll to position [587, 0]
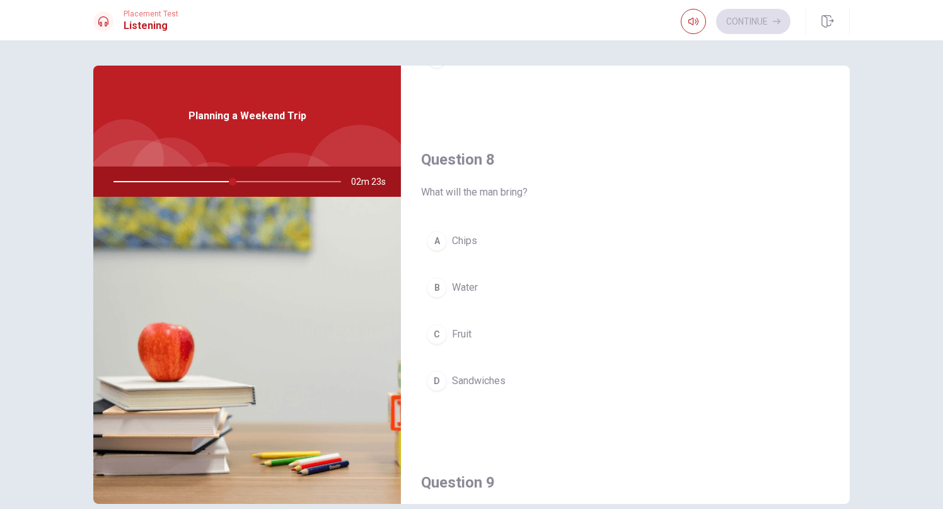
click at [484, 262] on div "A Chips B Water C Fruit D Sandwiches" at bounding box center [625, 323] width 409 height 197
click at [486, 248] on button "A Chips" at bounding box center [625, 241] width 409 height 32
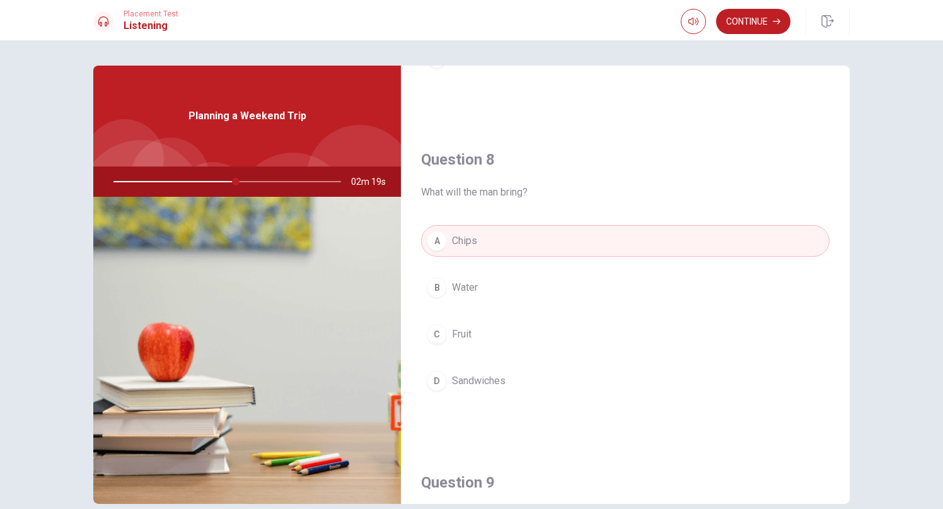
click at [494, 278] on button "B Water" at bounding box center [625, 288] width 409 height 32
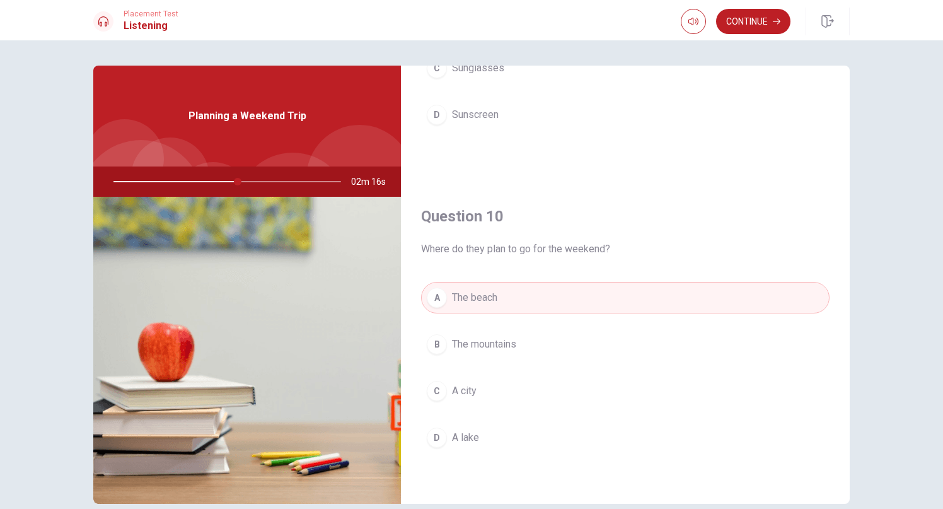
scroll to position [61, 0]
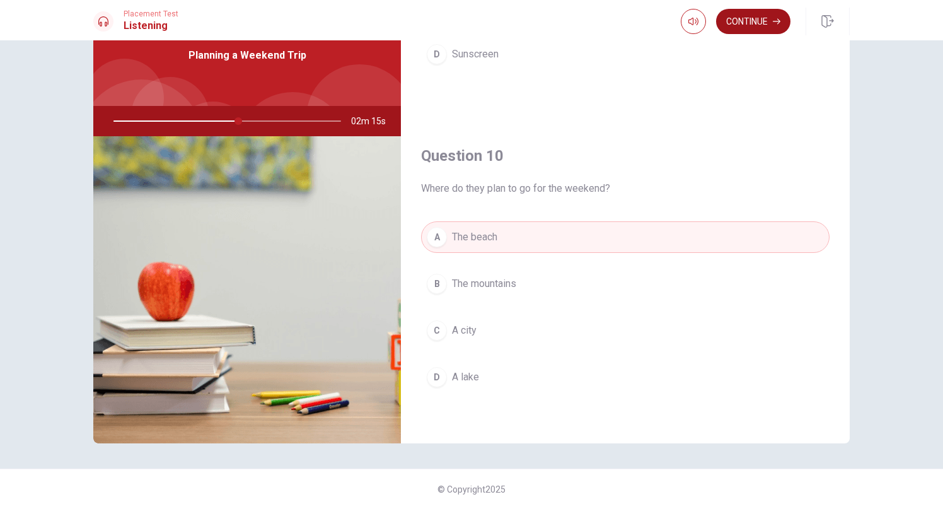
click at [750, 18] on button "Continue" at bounding box center [753, 21] width 74 height 25
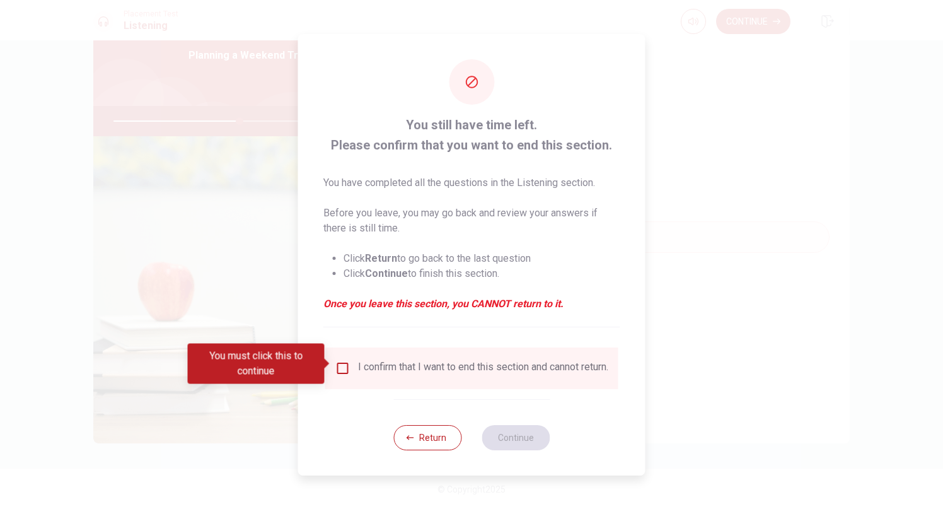
click at [344, 363] on input "You must click this to continue" at bounding box center [342, 368] width 15 height 15
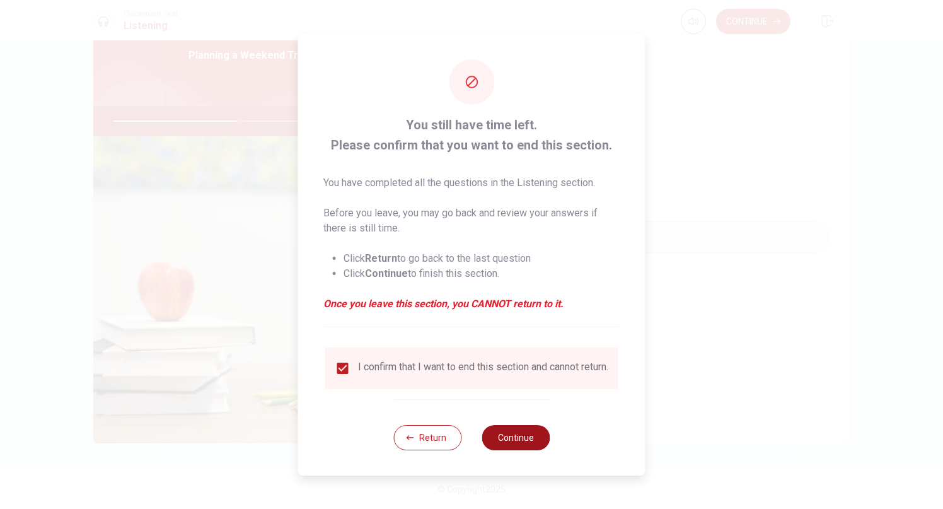
click at [520, 448] on button "Continue" at bounding box center [516, 437] width 68 height 25
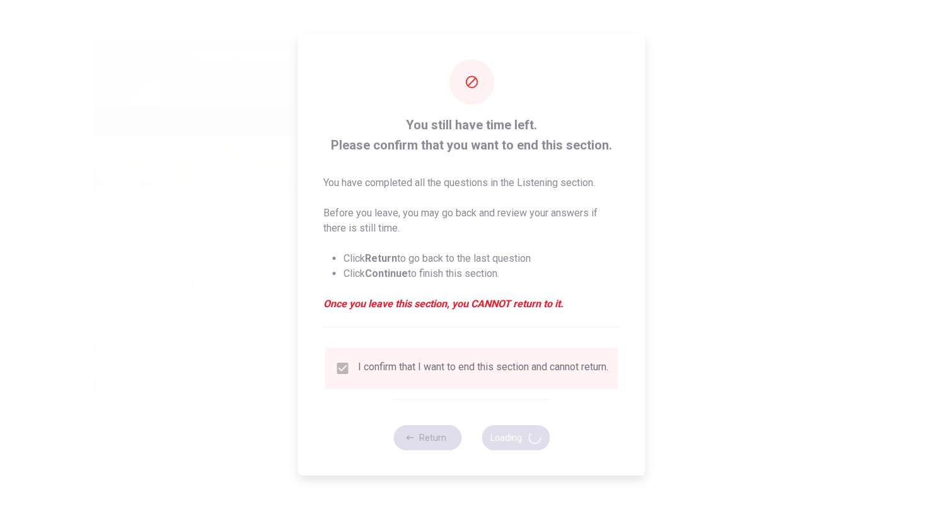
type input "57"
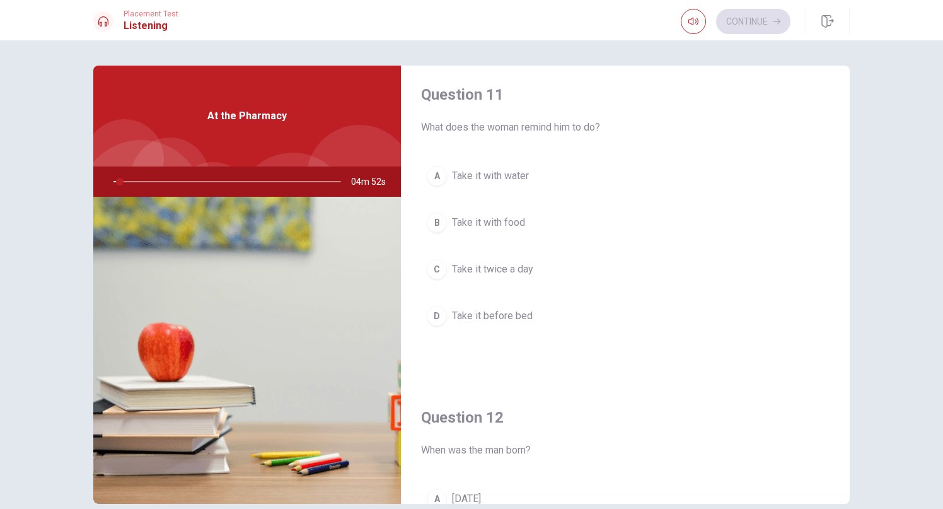
scroll to position [8, 0]
click at [607, 46] on div "Question 11 What does the woman remind him to do? A Take it with water B Take i…" at bounding box center [471, 274] width 943 height 469
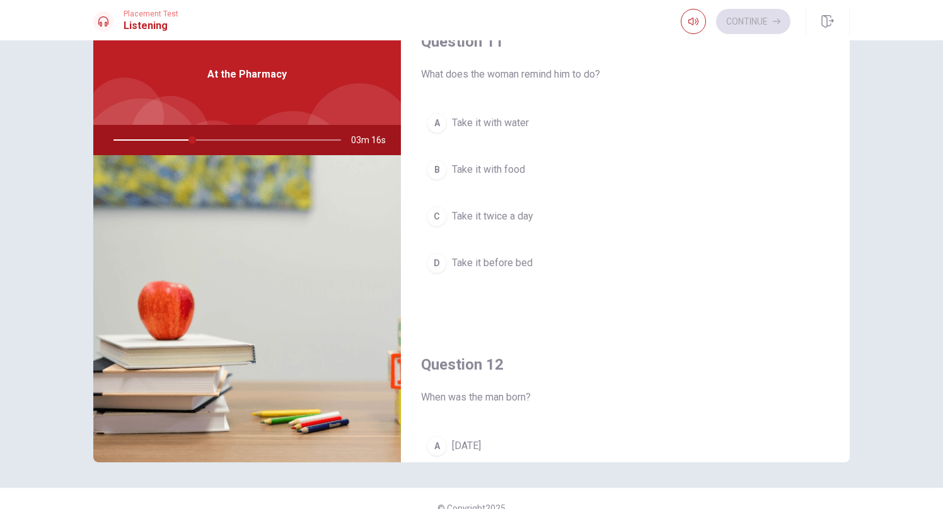
scroll to position [8, 0]
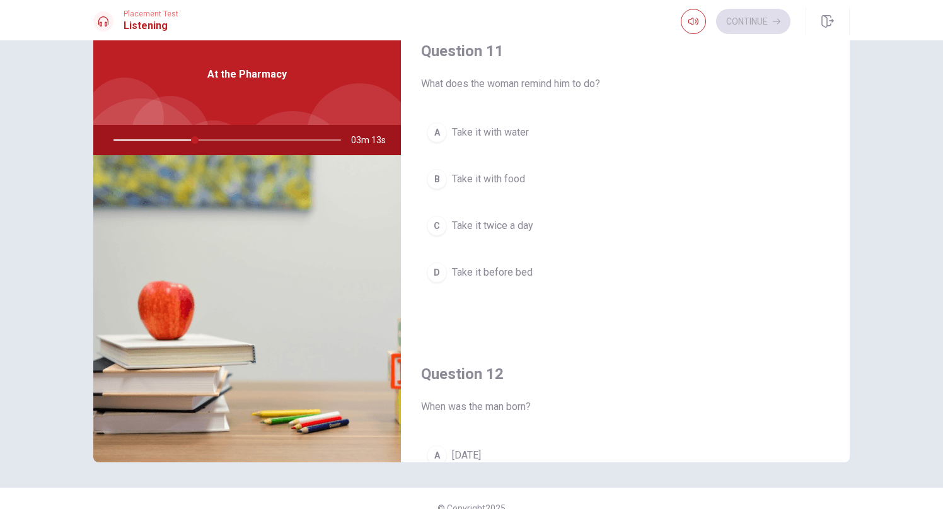
click at [507, 177] on span "Take it with food" at bounding box center [488, 179] width 73 height 15
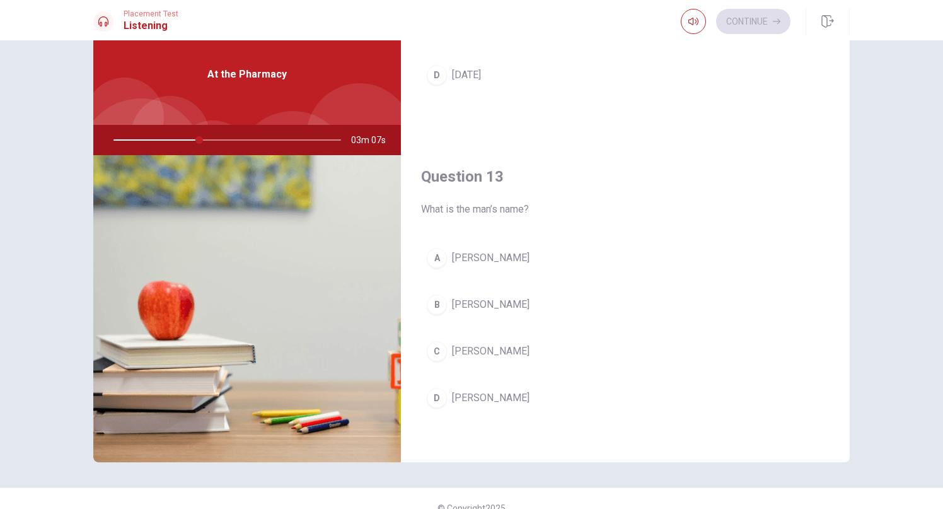
scroll to position [529, 0]
click at [499, 354] on span "[PERSON_NAME]" at bounding box center [491, 350] width 78 height 15
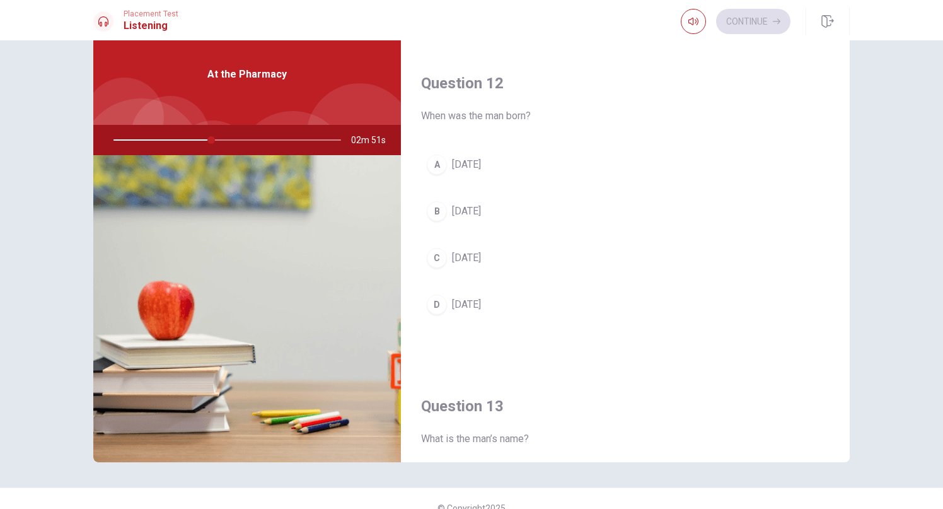
scroll to position [280, 0]
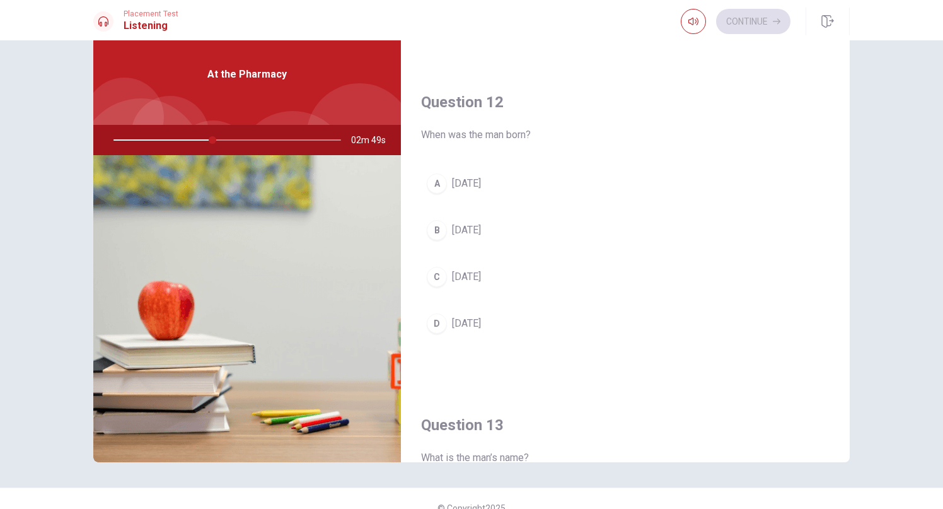
click at [534, 272] on button "C [DATE]" at bounding box center [625, 277] width 409 height 32
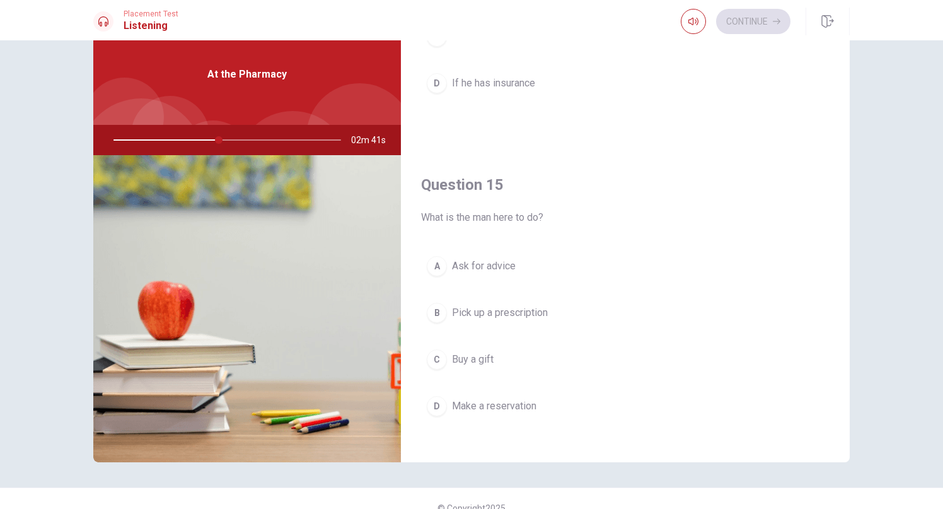
scroll to position [1176, 0]
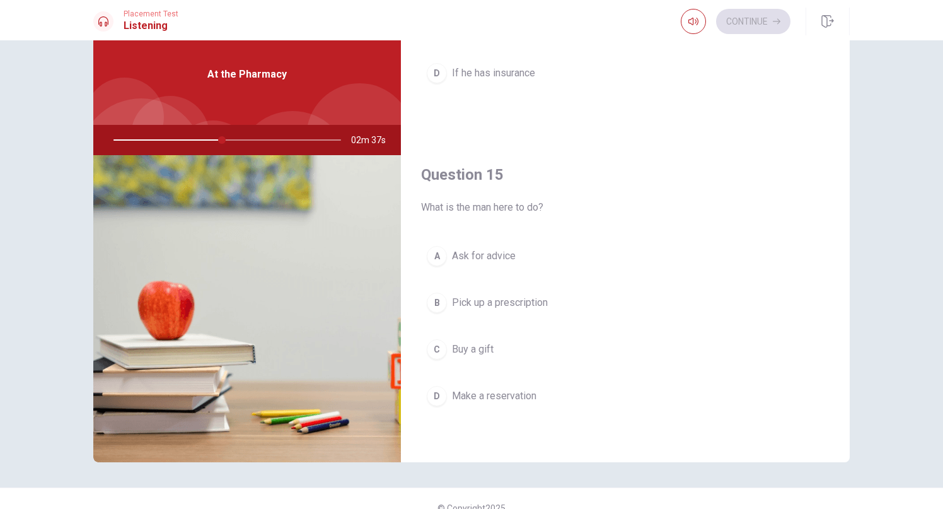
click at [530, 392] on span "Make a reservation" at bounding box center [494, 395] width 84 height 15
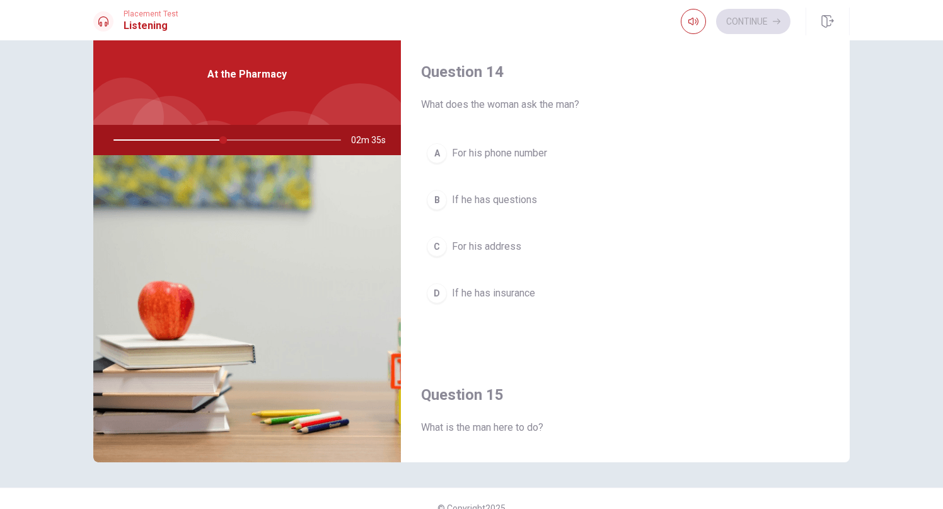
scroll to position [942, 0]
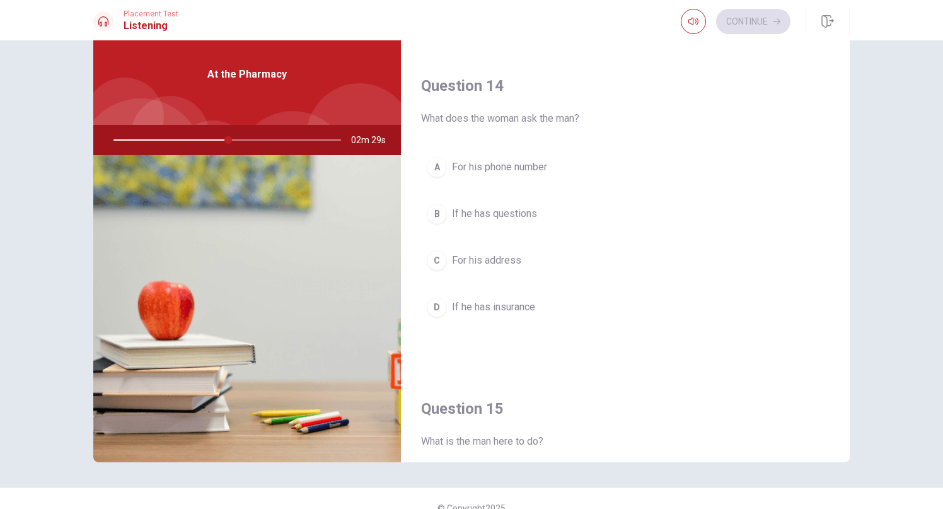
click at [516, 267] on span "For his address" at bounding box center [486, 260] width 69 height 15
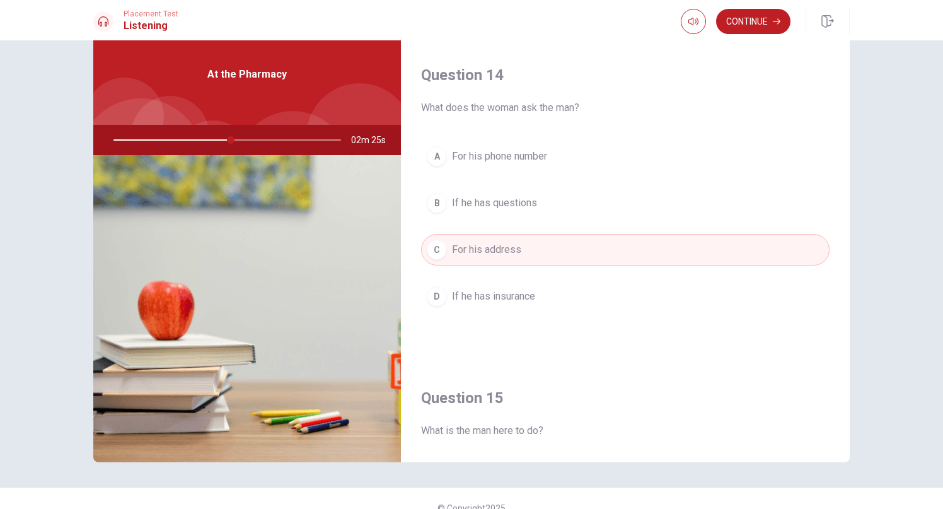
scroll to position [1176, 0]
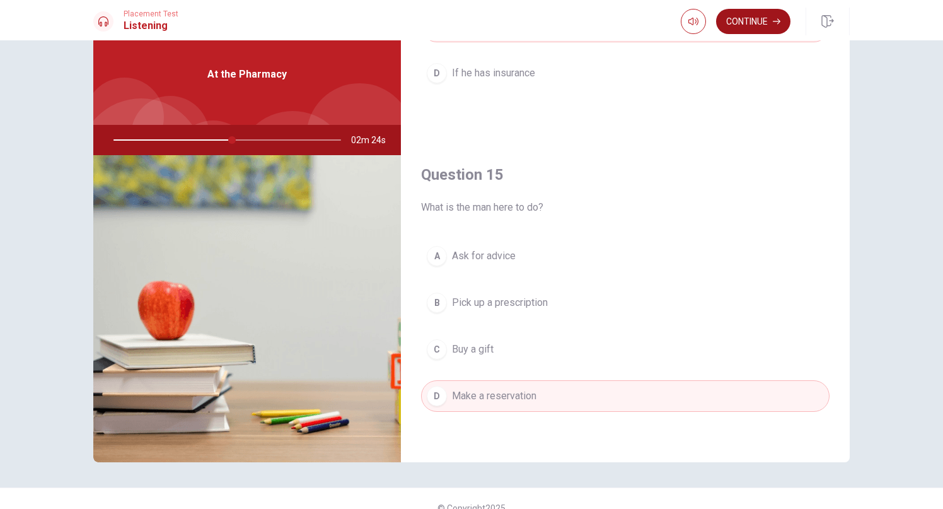
click at [757, 18] on button "Continue" at bounding box center [753, 21] width 74 height 25
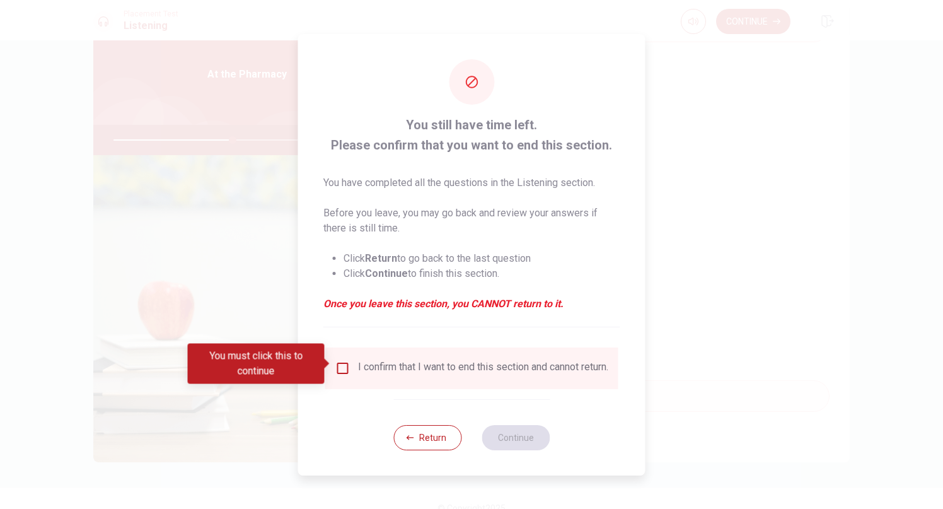
click at [335, 365] on input "You must click this to continue" at bounding box center [342, 368] width 15 height 15
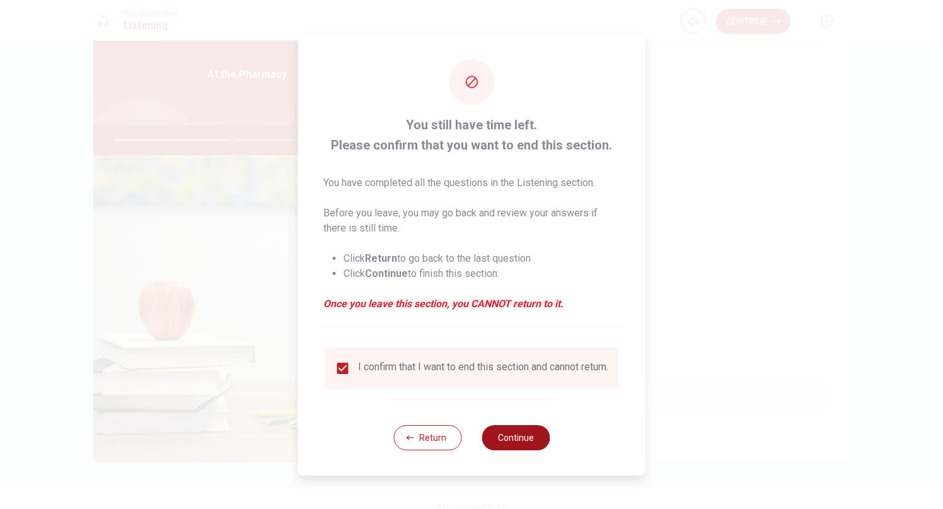
click at [509, 443] on button "Continue" at bounding box center [516, 437] width 68 height 25
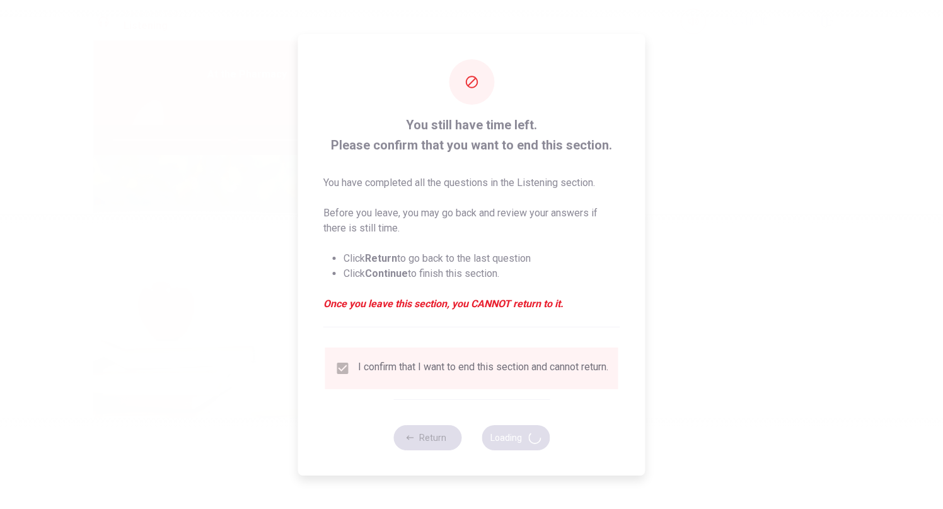
type input "54"
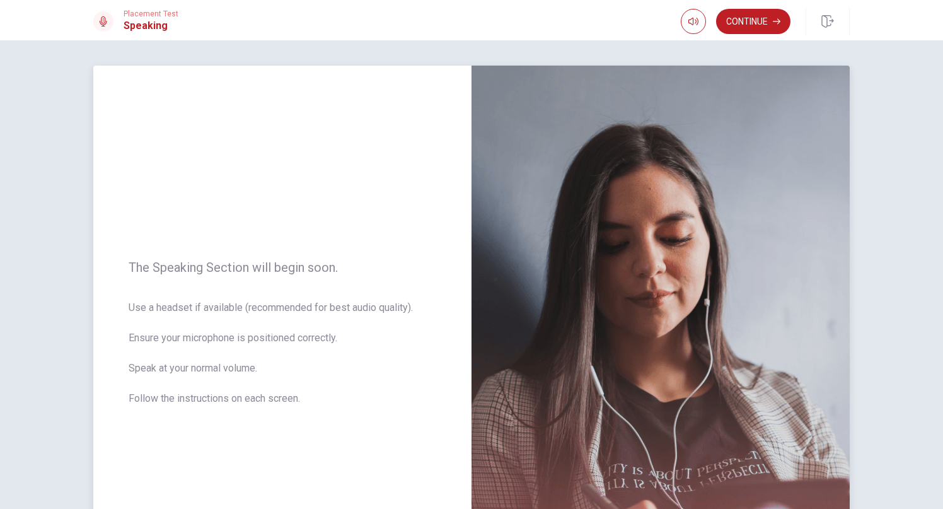
scroll to position [17, 0]
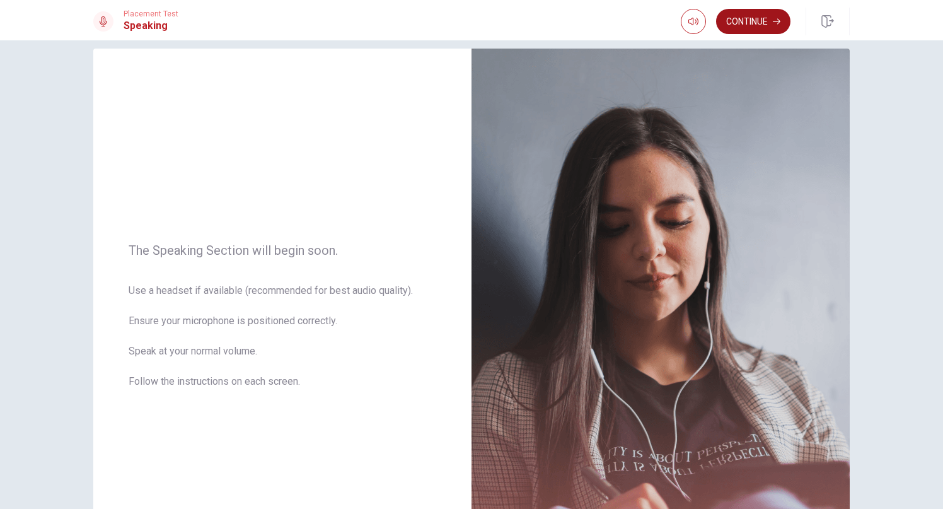
click at [760, 23] on button "Continue" at bounding box center [753, 21] width 74 height 25
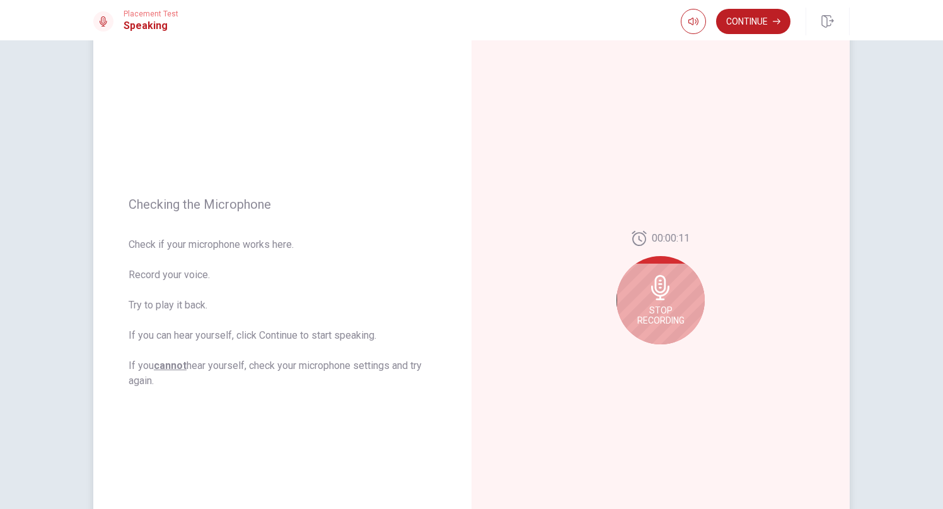
scroll to position [63, 0]
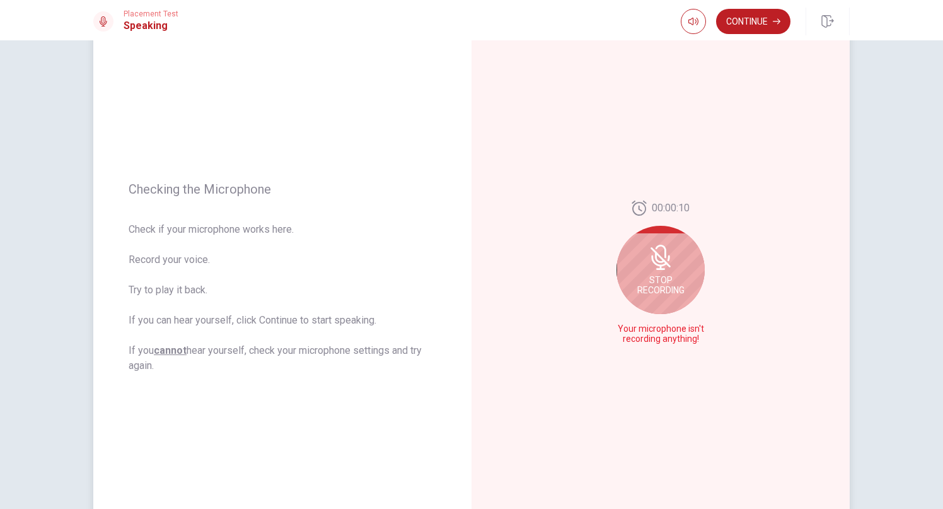
click at [658, 291] on span "Stop Recording" at bounding box center [660, 285] width 47 height 20
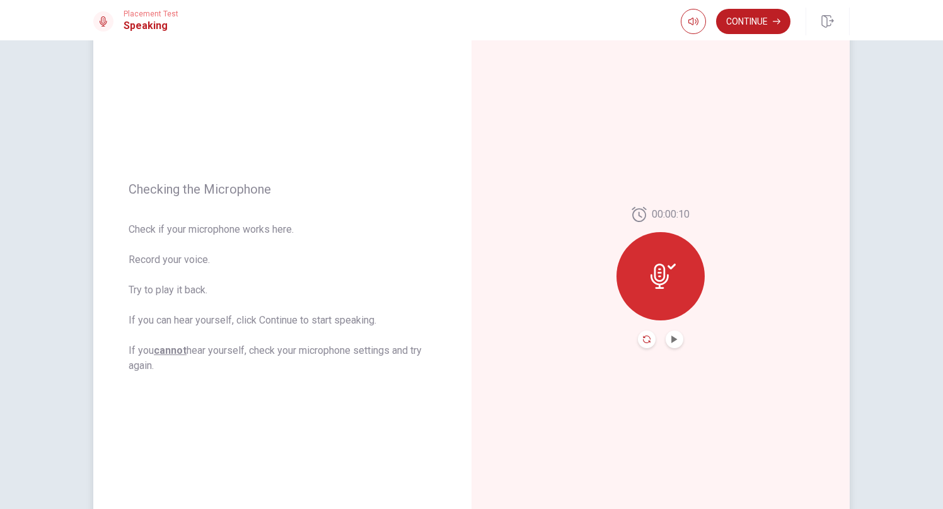
click at [647, 342] on icon "Record Again" at bounding box center [647, 339] width 8 height 8
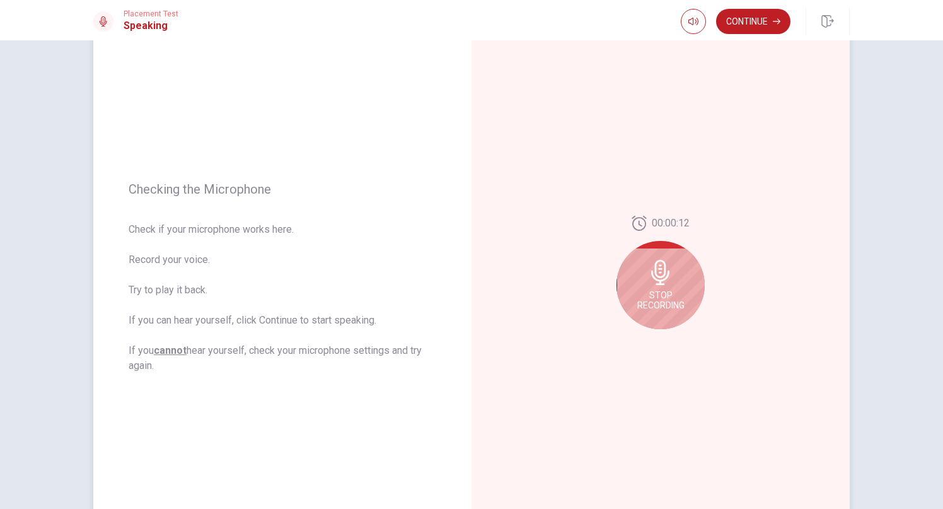
click at [658, 300] on span "Stop Recording" at bounding box center [660, 300] width 47 height 20
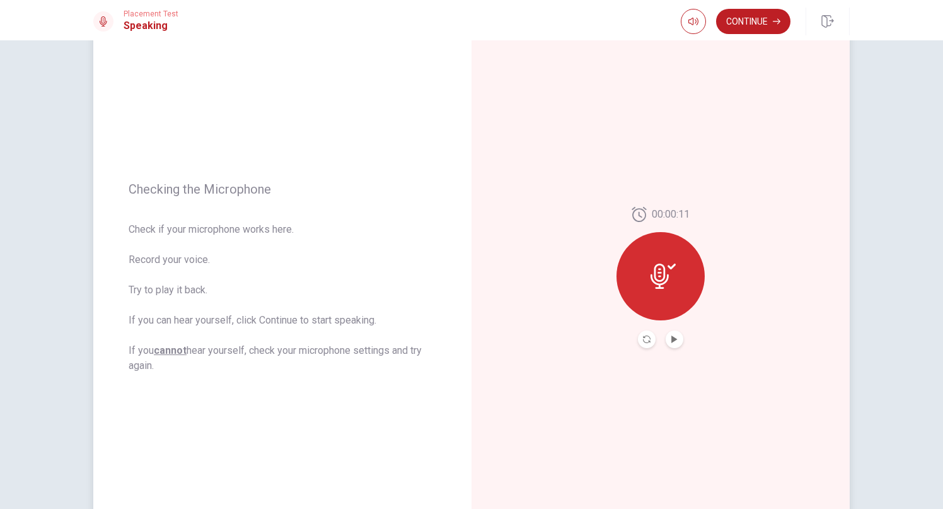
click at [677, 345] on button "Play Audio" at bounding box center [675, 339] width 18 height 18
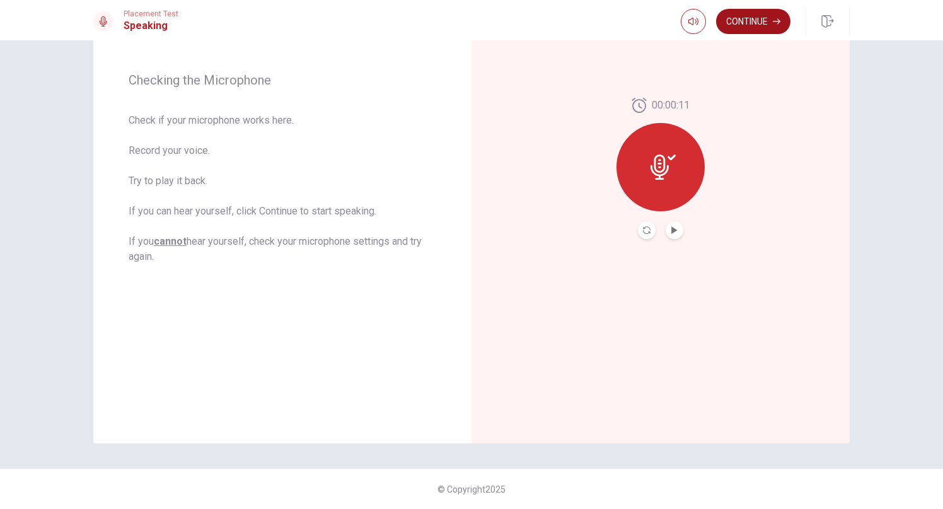
click at [763, 13] on button "Continue" at bounding box center [753, 21] width 74 height 25
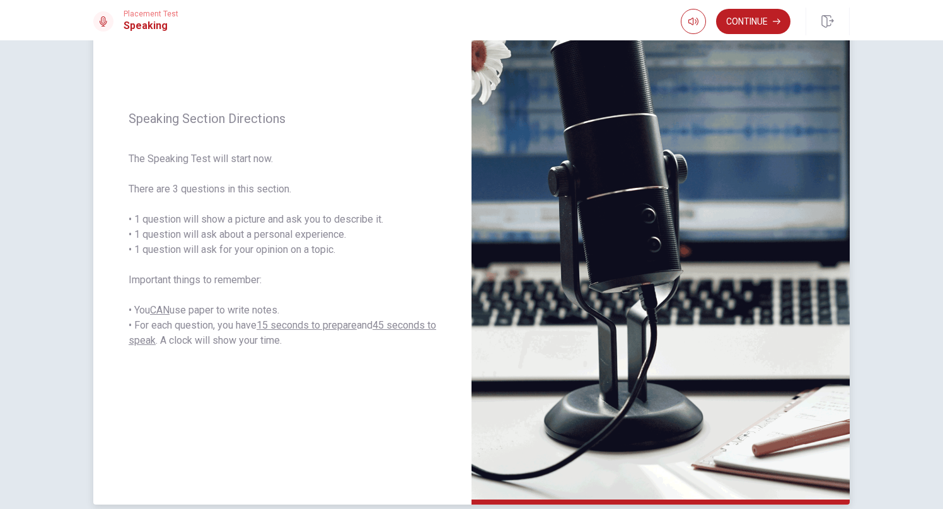
scroll to position [105, 0]
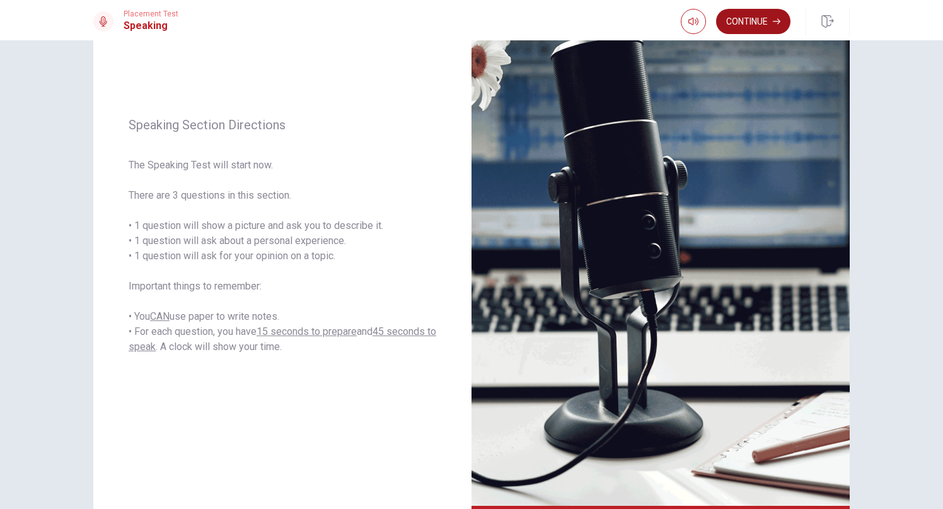
click at [759, 29] on button "Continue" at bounding box center [753, 21] width 74 height 25
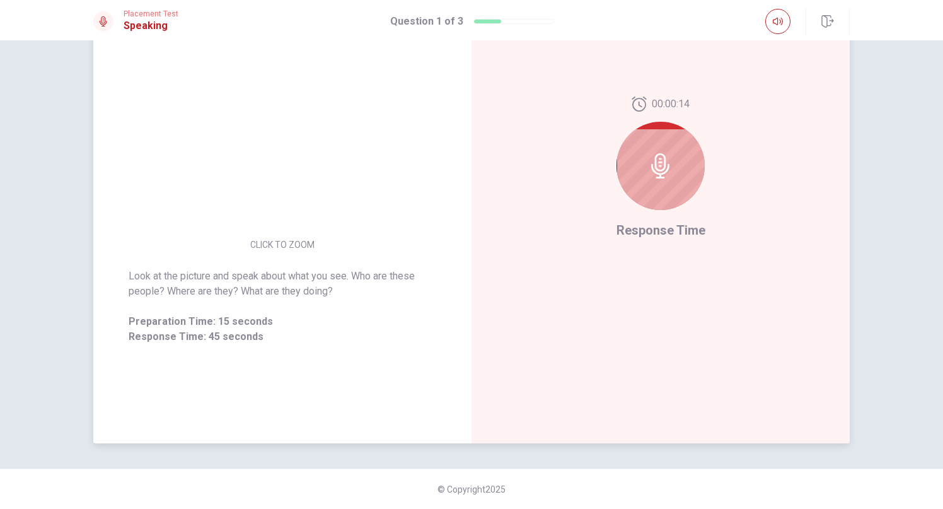
scroll to position [114, 0]
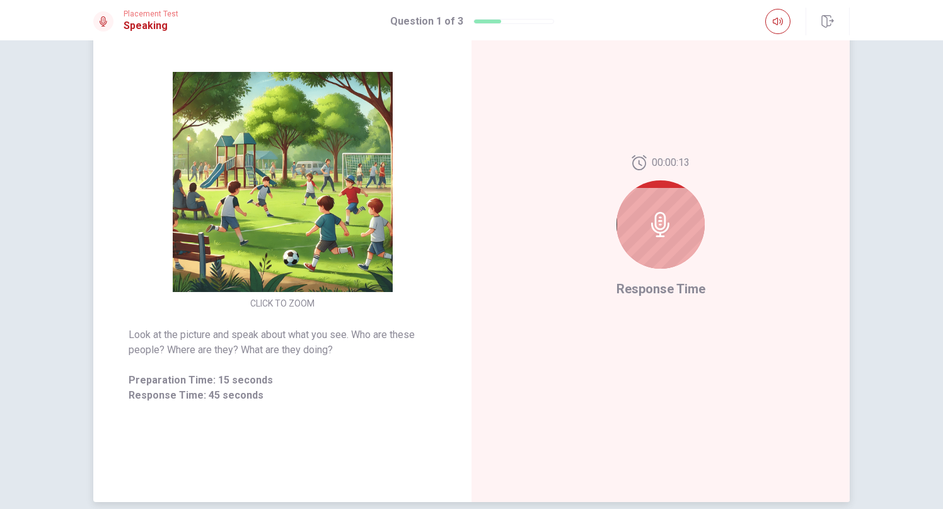
click at [667, 216] on icon at bounding box center [660, 224] width 25 height 25
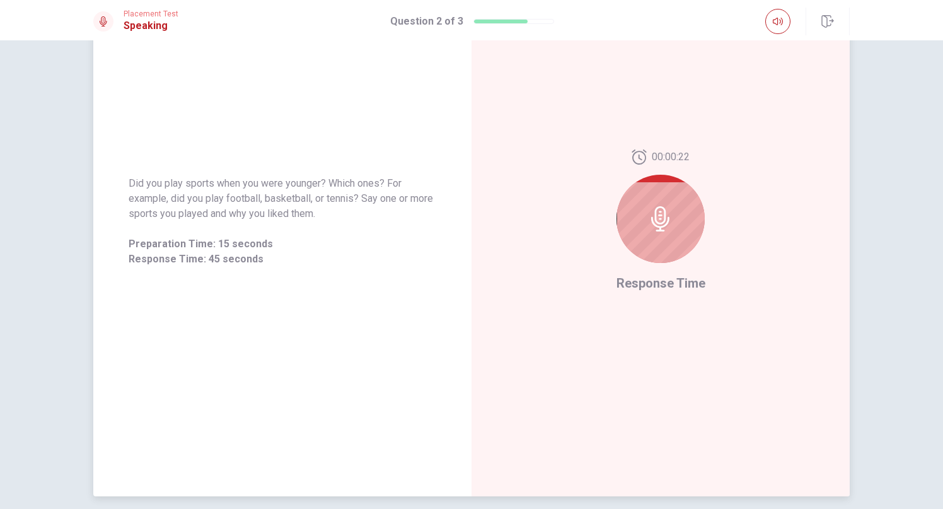
scroll to position [136, 0]
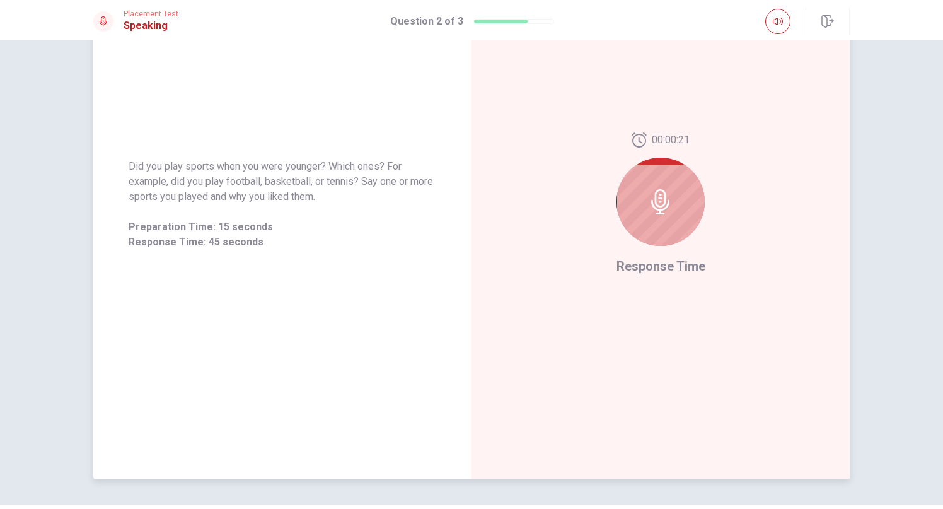
click at [648, 209] on icon at bounding box center [660, 201] width 25 height 25
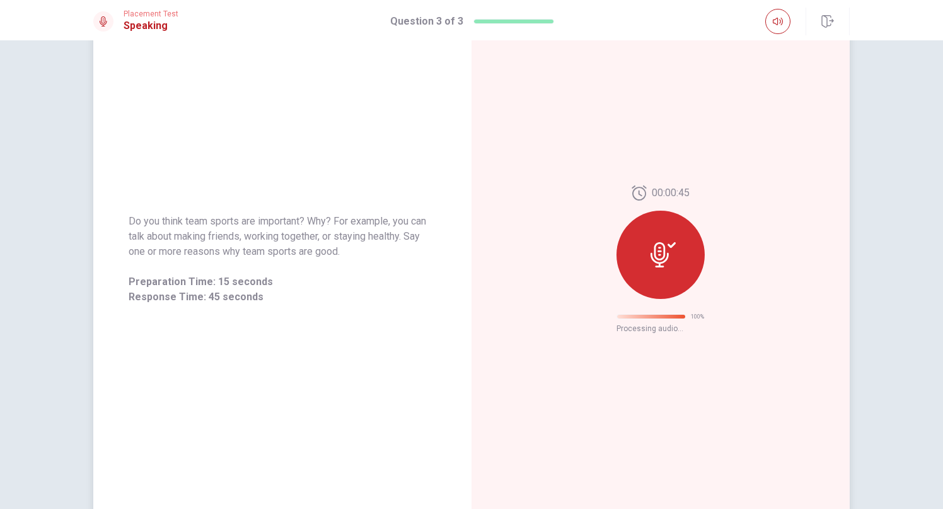
scroll to position [0, 0]
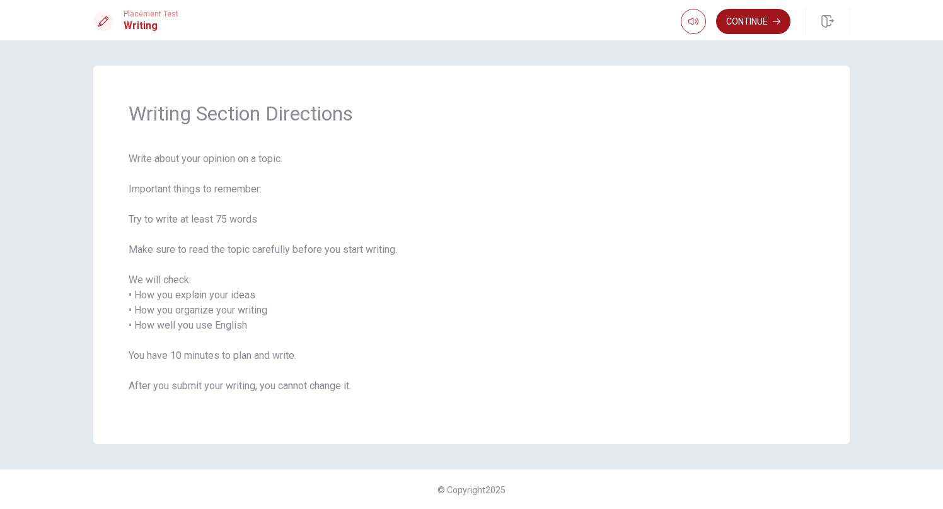
click at [762, 26] on button "Continue" at bounding box center [753, 21] width 74 height 25
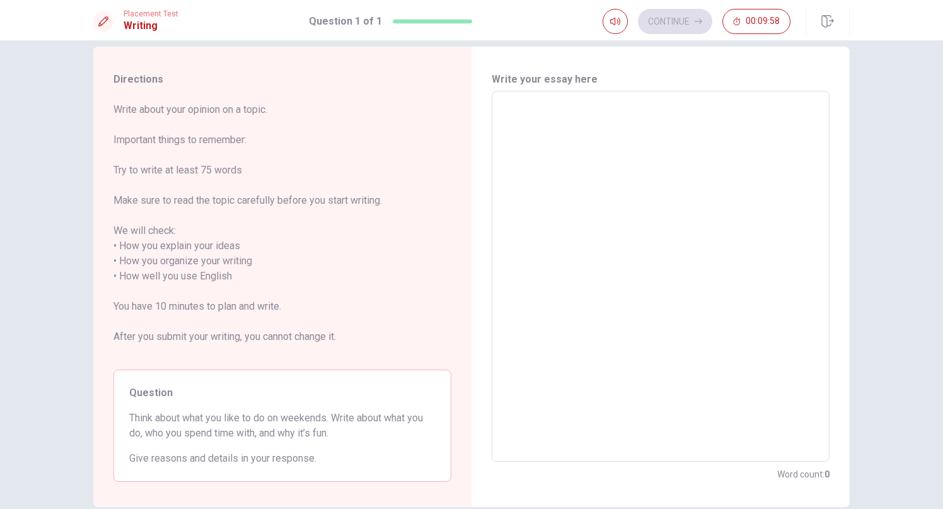
scroll to position [20, 0]
click at [652, 208] on textarea at bounding box center [661, 276] width 320 height 350
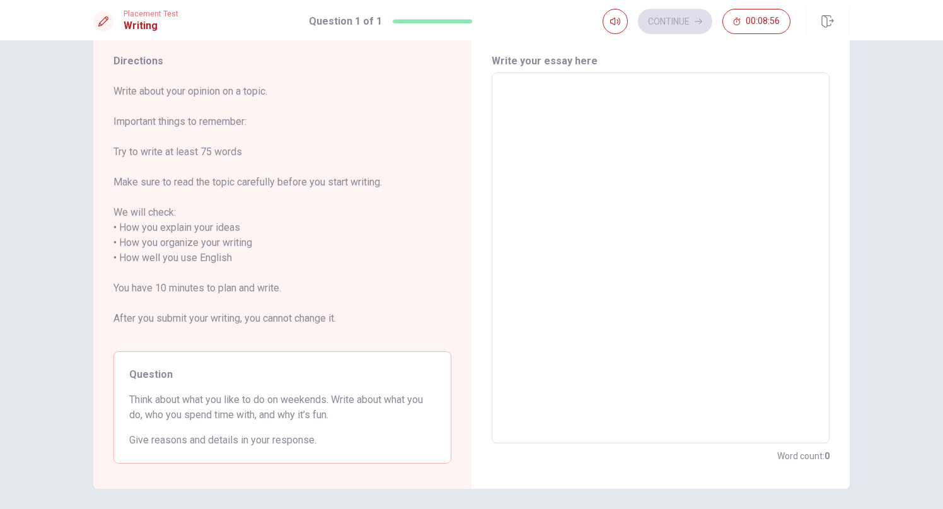
scroll to position [22, 0]
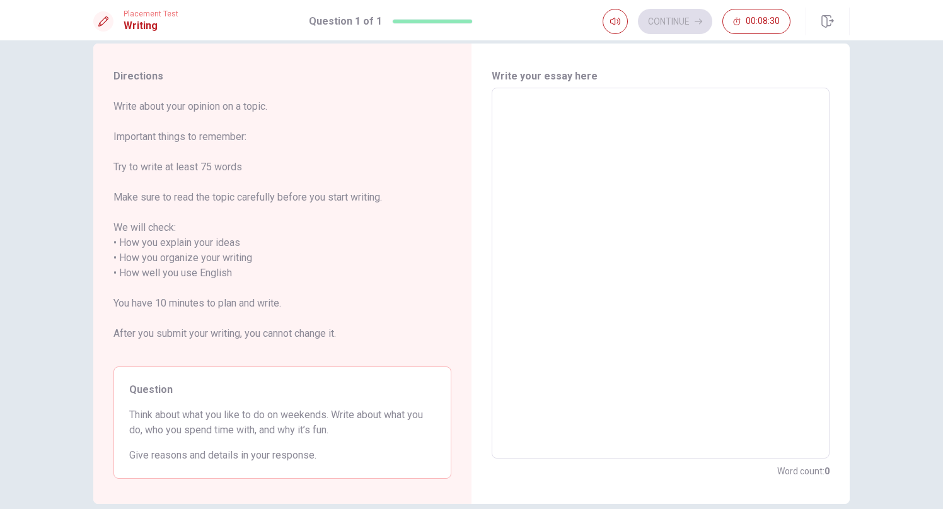
type textarea "I"
type textarea "x"
type textarea "I"
type textarea "x"
type textarea "I l"
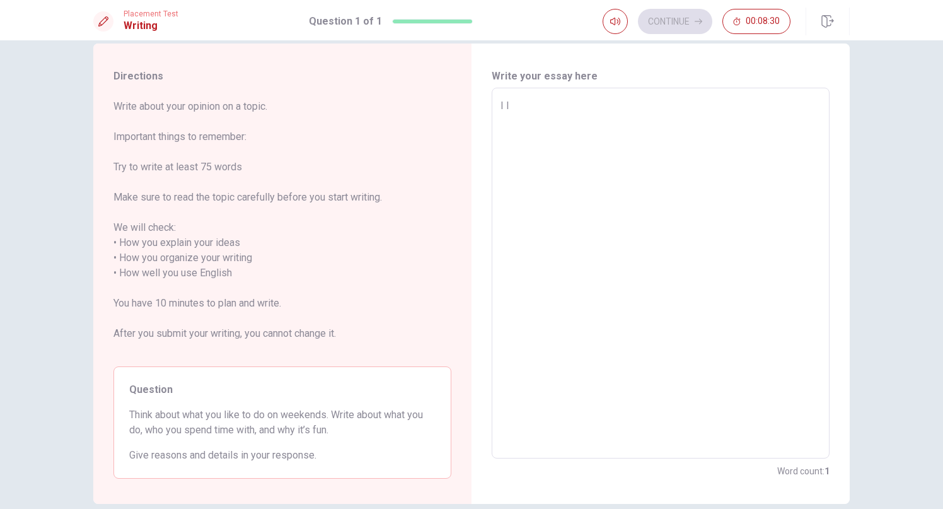
type textarea "x"
type textarea "I li"
type textarea "x"
type textarea "I lik"
type textarea "x"
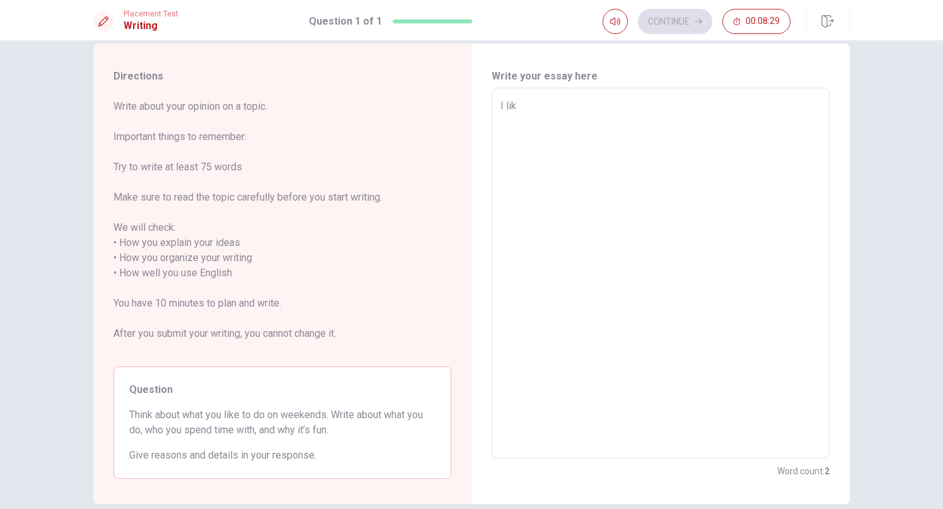
type textarea "I like"
type textarea "x"
type textarea "I like"
type textarea "x"
type textarea "I like t"
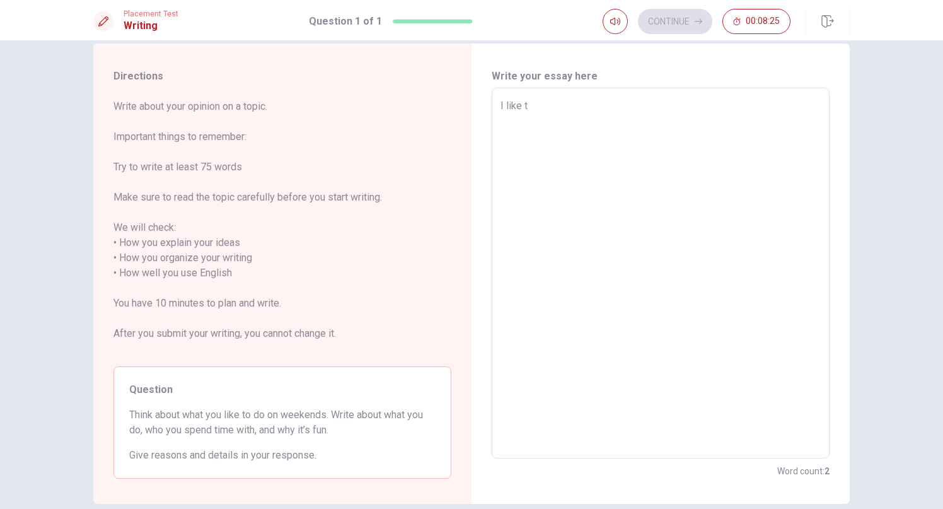
type textarea "x"
type textarea "I like to"
type textarea "x"
type textarea "I like to"
type textarea "x"
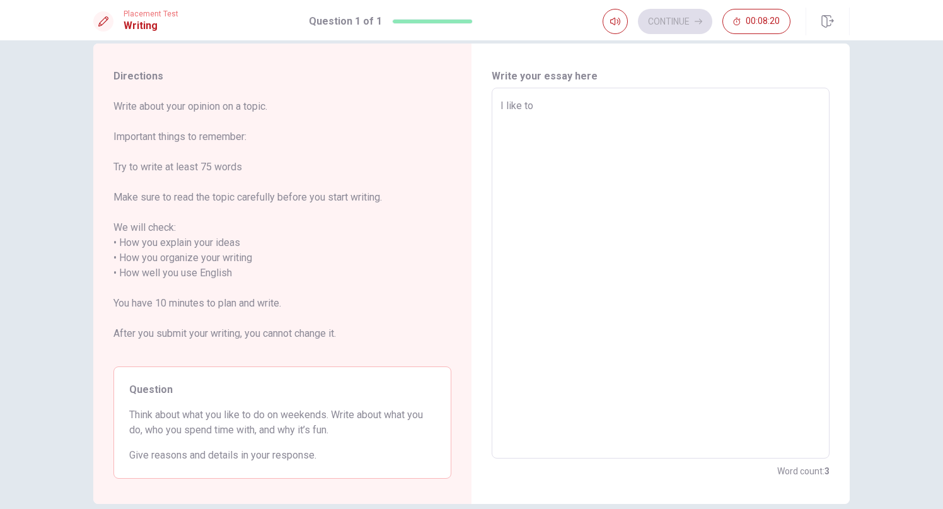
type textarea "I like to e"
type textarea "x"
type textarea "I like to ea"
type textarea "x"
type textarea "I like to eat"
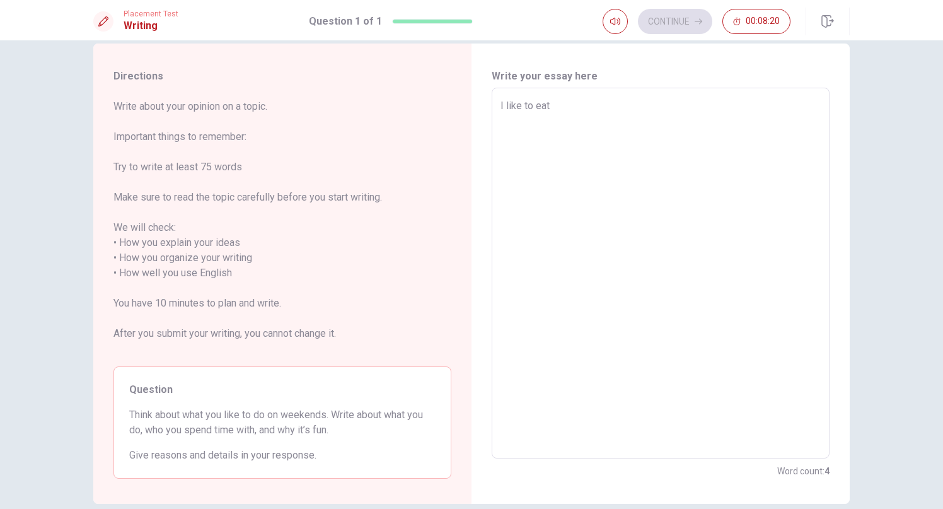
type textarea "x"
type textarea "I like to eat"
type textarea "x"
type textarea "I like to eat u"
type textarea "x"
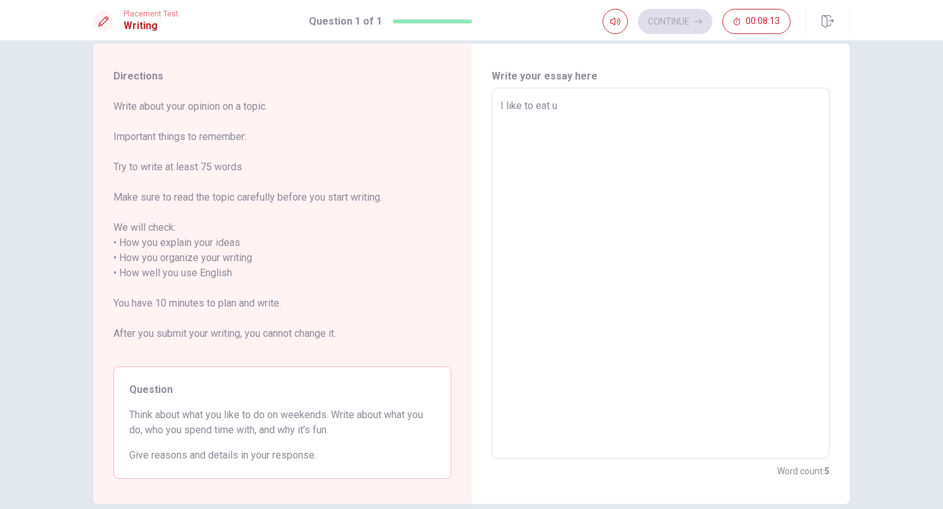
type textarea "I like to eat"
type textarea "x"
type textarea "I like to eat i"
type textarea "x"
type textarea "I like to eat in"
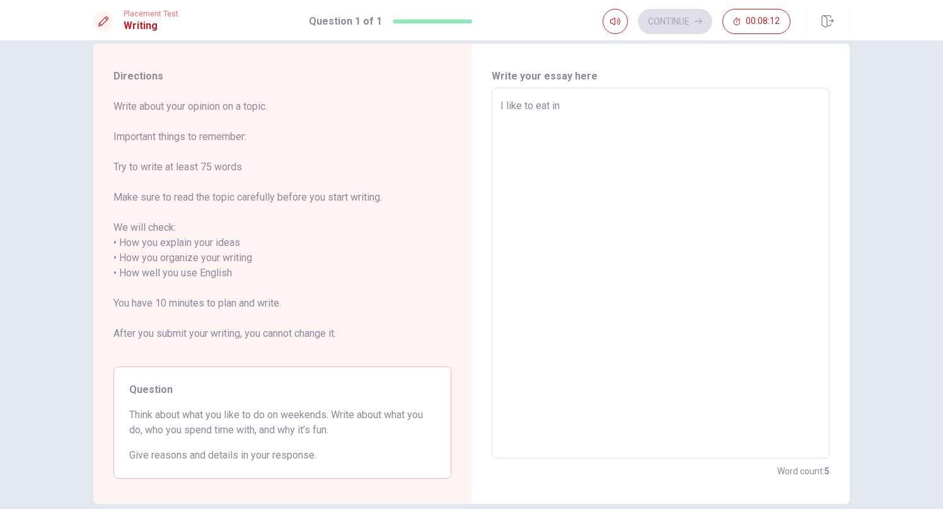
type textarea "x"
type textarea "I like to eat in"
type textarea "x"
type textarea "I like to eat in t"
type textarea "x"
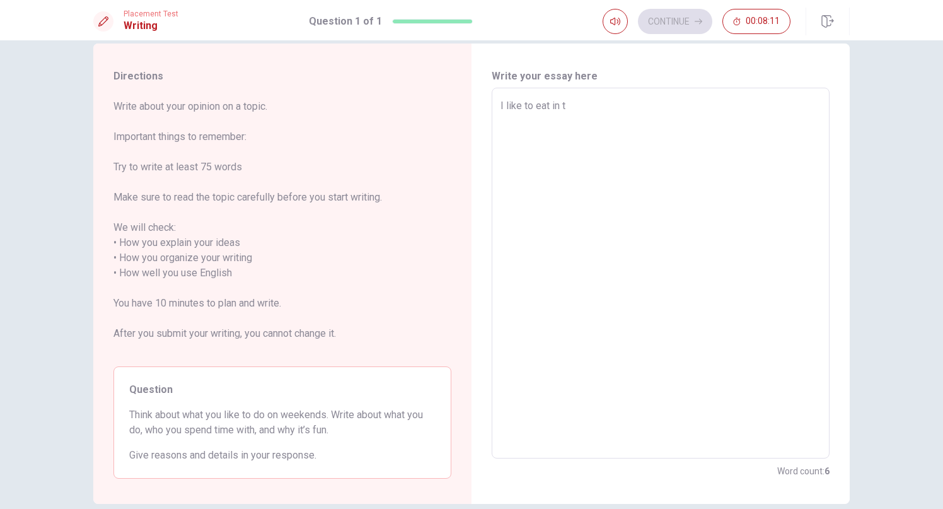
type textarea "I like to eat in th"
type textarea "x"
type textarea "I like to eat in the"
type textarea "x"
type textarea "I like to eat in the"
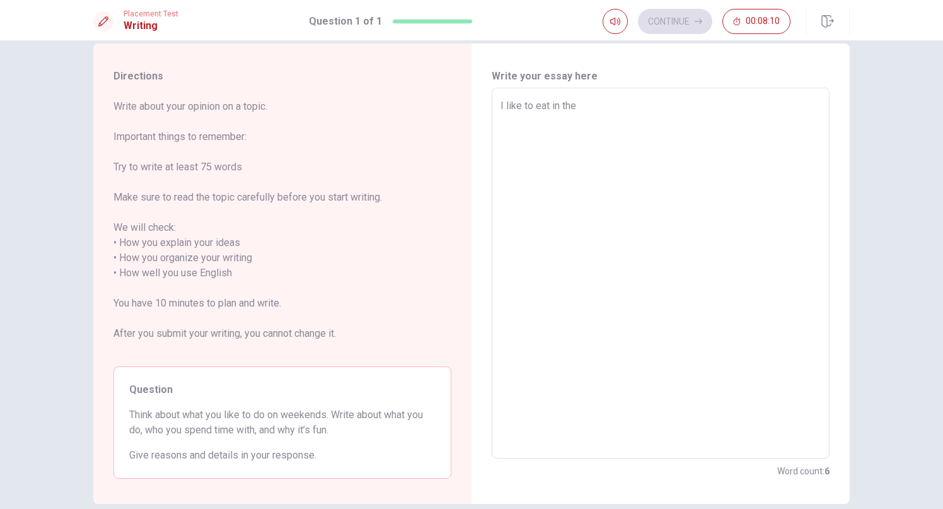
type textarea "x"
type textarea "I like to eat in the r"
type textarea "x"
type textarea "I like to eat in the re"
type textarea "x"
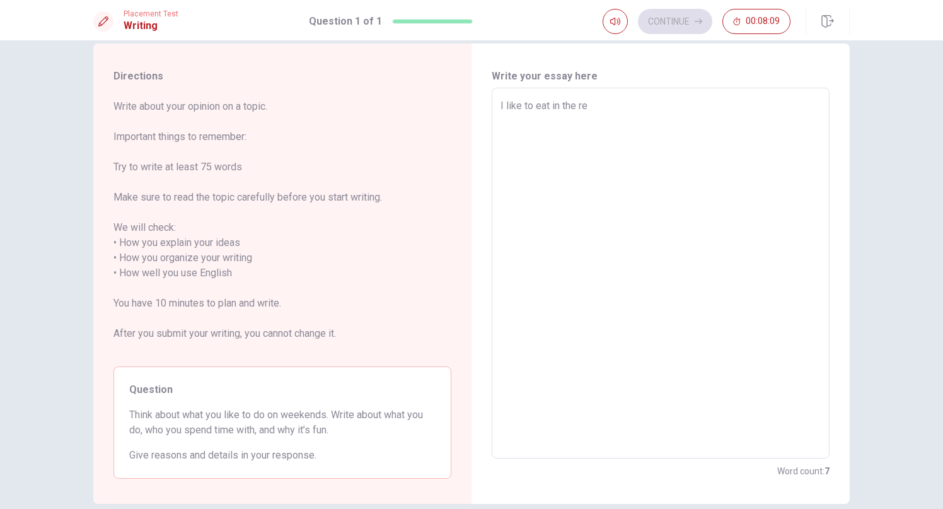
type textarea "I like to eat in the res"
type textarea "x"
type textarea "I like to eat in the rest"
type textarea "x"
type textarea "I like to eat in the resto"
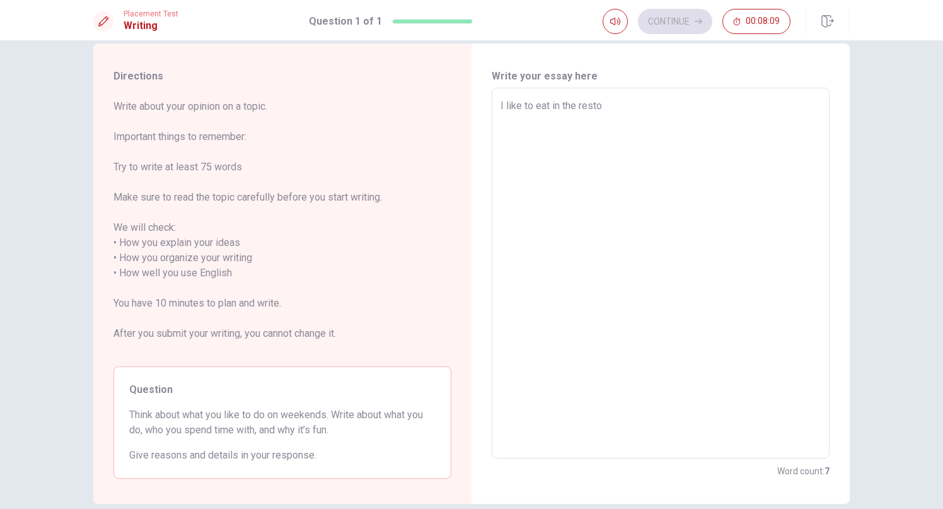
type textarea "x"
type textarea "I like to eat in the rest"
type textarea "x"
type textarea "I like to eat in the resto"
type textarea "x"
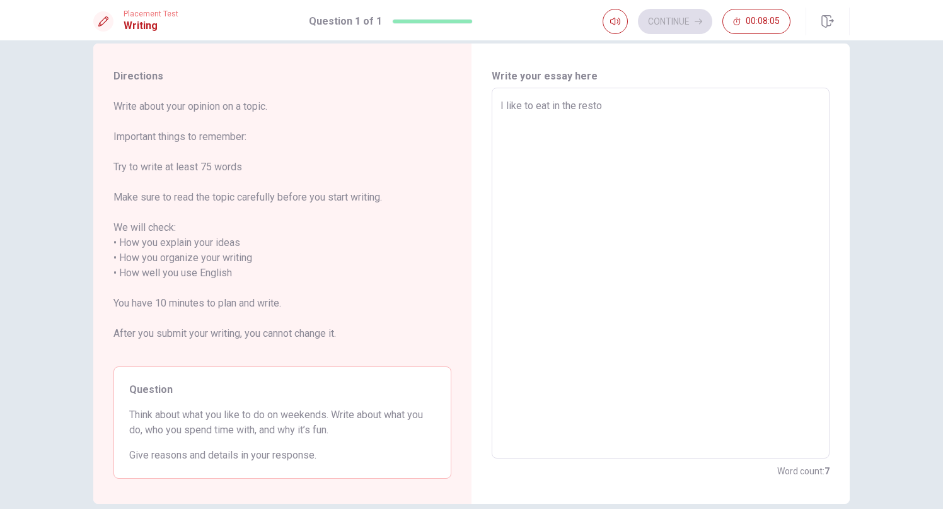
type textarea "I like to eat in the rest"
type textarea "x"
type textarea "I like to eat in the resta"
type textarea "x"
type textarea "I like to eat in the restau"
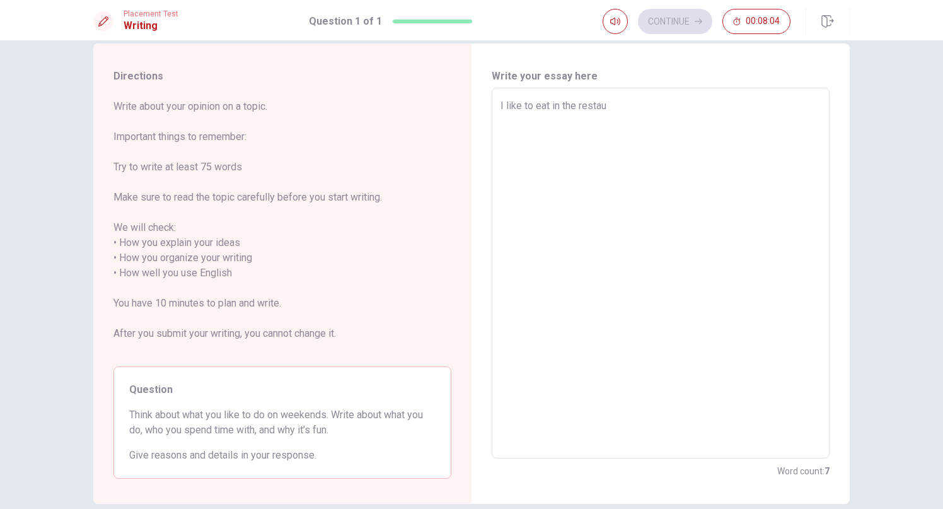
type textarea "x"
type textarea "I like to eat in the restaur"
type textarea "x"
type textarea "I like to eat in the restaura"
type textarea "x"
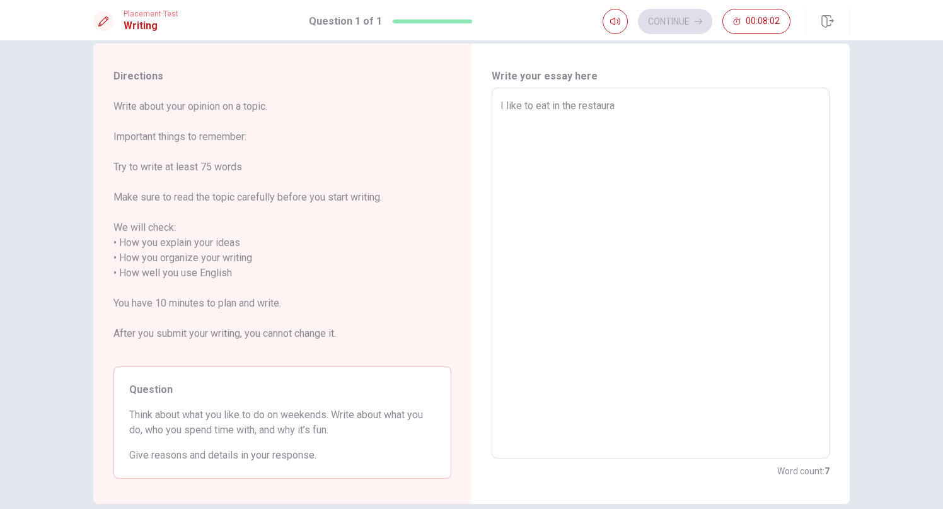
type textarea "I like to eat in the restauran"
type textarea "x"
type textarea "I like to eat in the restaurant"
type textarea "x"
type textarea "I like to eat in the restaurant"
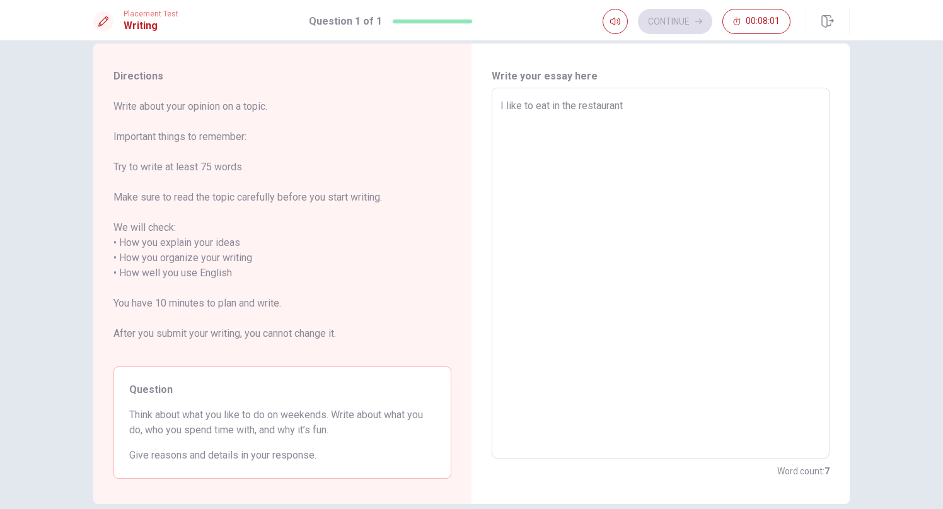
type textarea "x"
type textarea "I like to eat in the restaurant w"
type textarea "x"
type textarea "I like to eat in the restaurant wi"
type textarea "x"
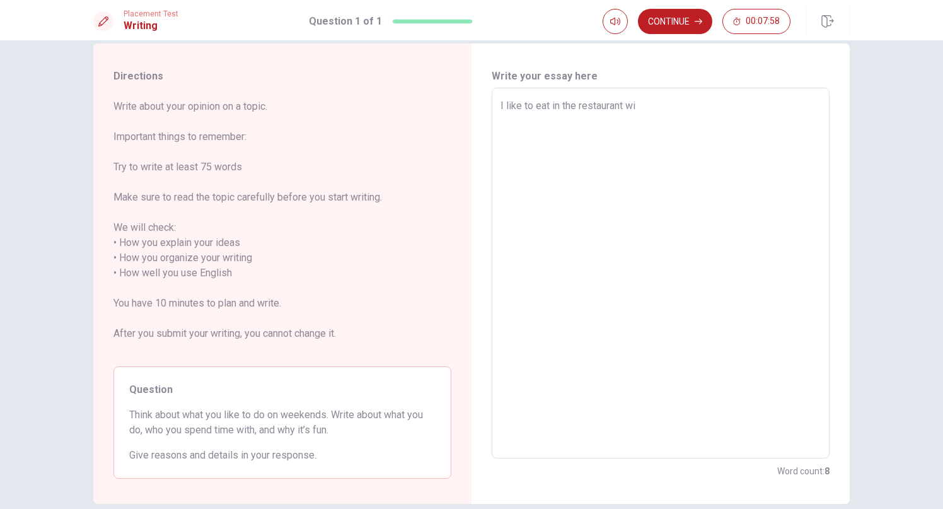
type textarea "I like to eat in the restaurant wit"
type textarea "x"
type textarea "I like to eat in the restaurant with"
type textarea "x"
type textarea "I like to eat in the restaurant with"
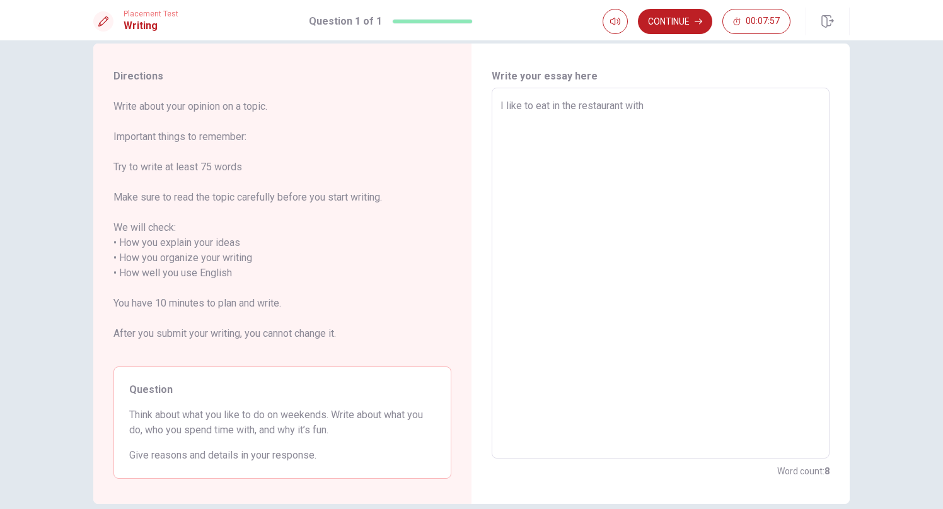
type textarea "x"
type textarea "I like to eat in the restaurant with m"
type textarea "x"
type textarea "I like to eat in the restaurant with my"
type textarea "x"
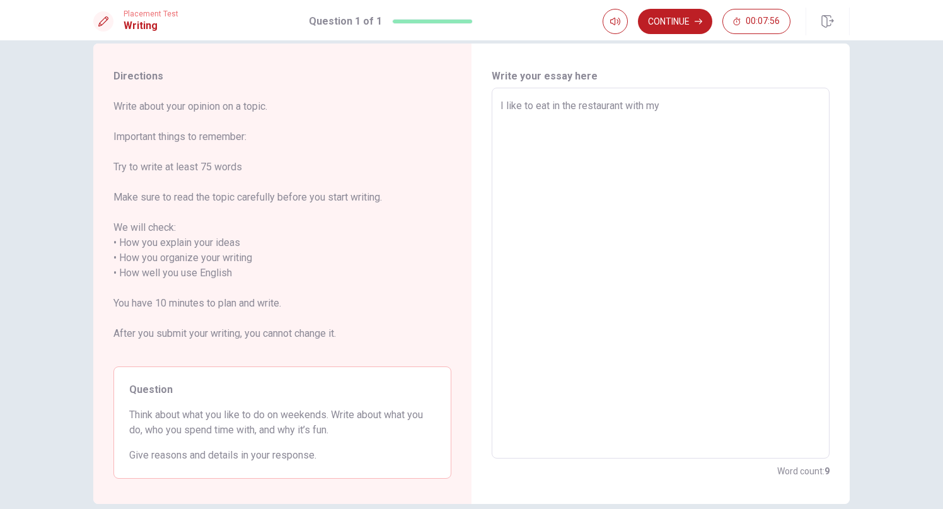
type textarea "I like to eat in the restaurant with my"
type textarea "x"
type textarea "I like to eat in the restaurant with my f"
type textarea "x"
type textarea "I like to eat in the restaurant with my fr"
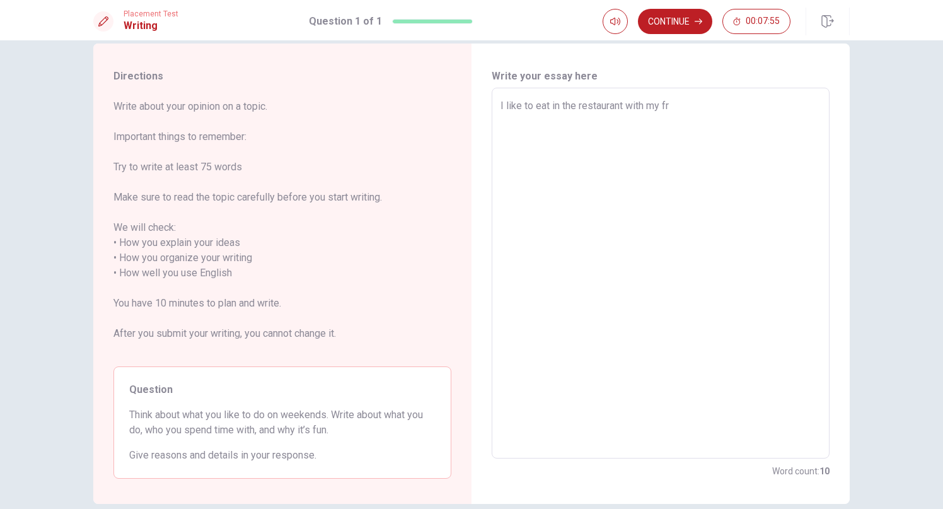
type textarea "x"
type textarea "I like to eat in the restaurant with my fre"
type textarea "x"
type textarea "I like to eat in the restaurant with my fr"
type textarea "x"
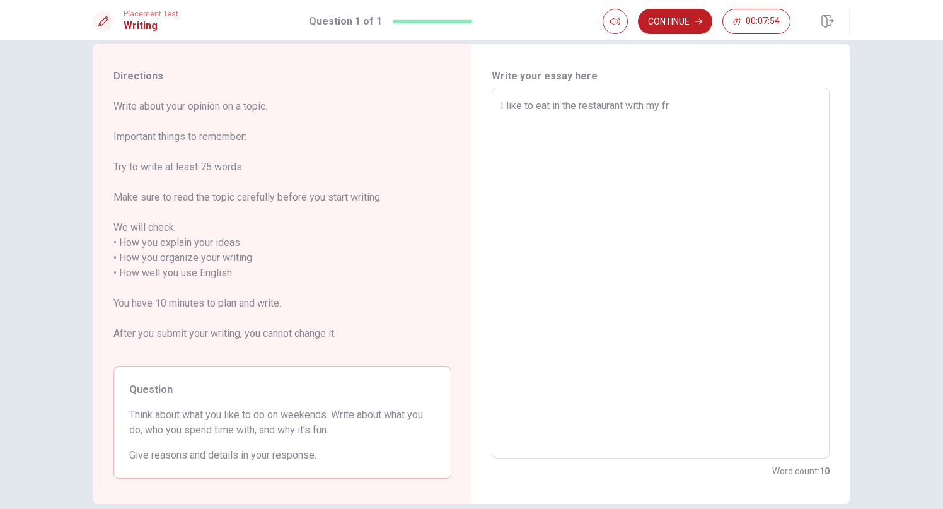
type textarea "I like to eat in the restaurant with my fri"
type textarea "x"
type textarea "I like to eat in the restaurant with my frie"
type textarea "x"
type textarea "I like to eat in the restaurant with my fried"
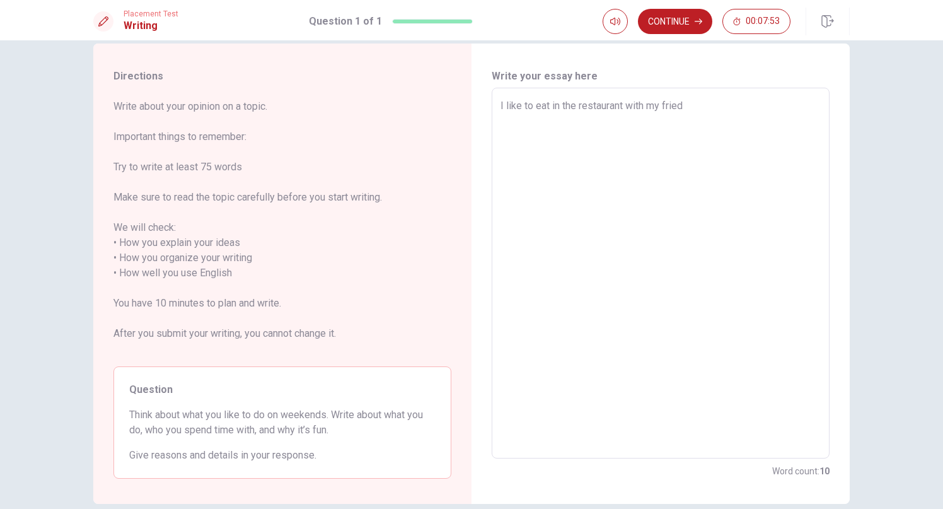
type textarea "x"
type textarea "I like to eat in the restaurant with my friedn"
type textarea "x"
type textarea "I like to eat in the restaurant with my friedns"
type textarea "x"
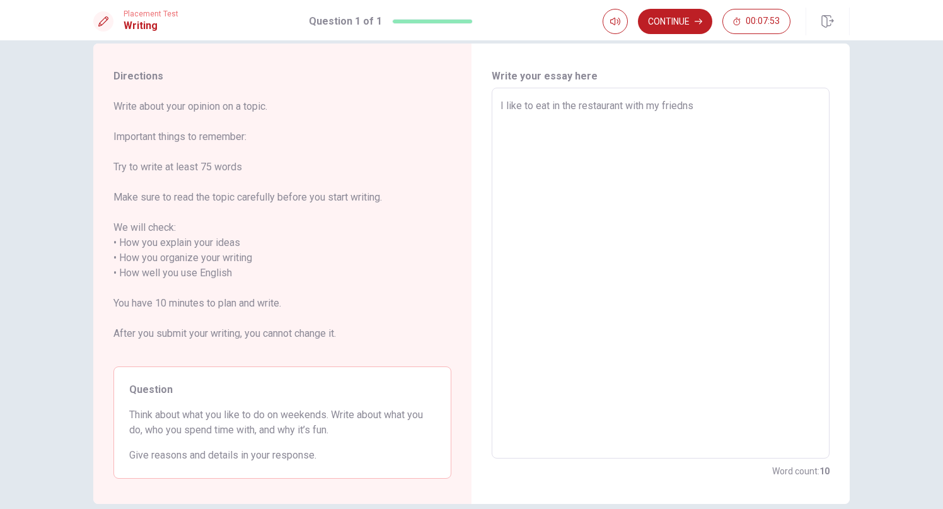
type textarea "I like to eat in the restaurant with my friedn"
type textarea "x"
type textarea "I like to eat in the restaurant with my fried"
type textarea "x"
type textarea "I like to eat in the restaurant with my frie"
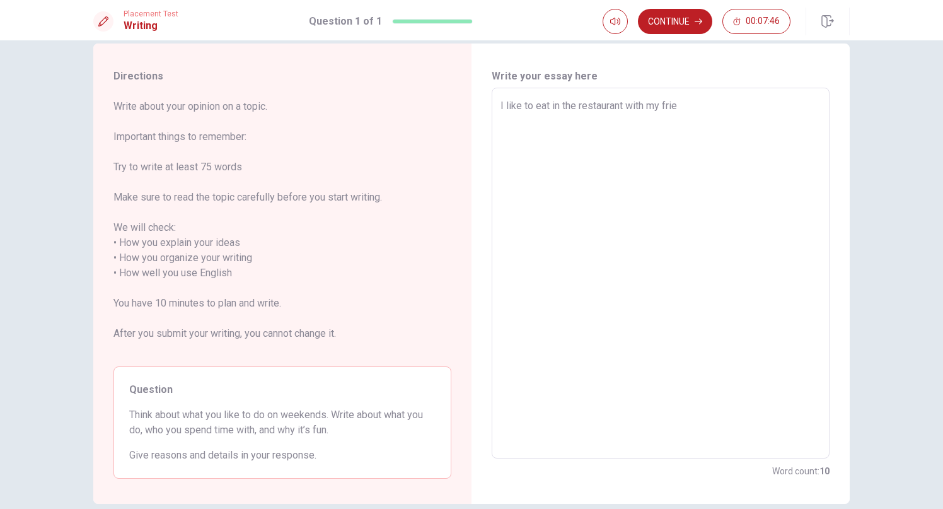
type textarea "x"
type textarea "I like to eat in the restaurant with my frien"
type textarea "x"
type textarea "I like to eat in the restaurant with my friend"
type textarea "x"
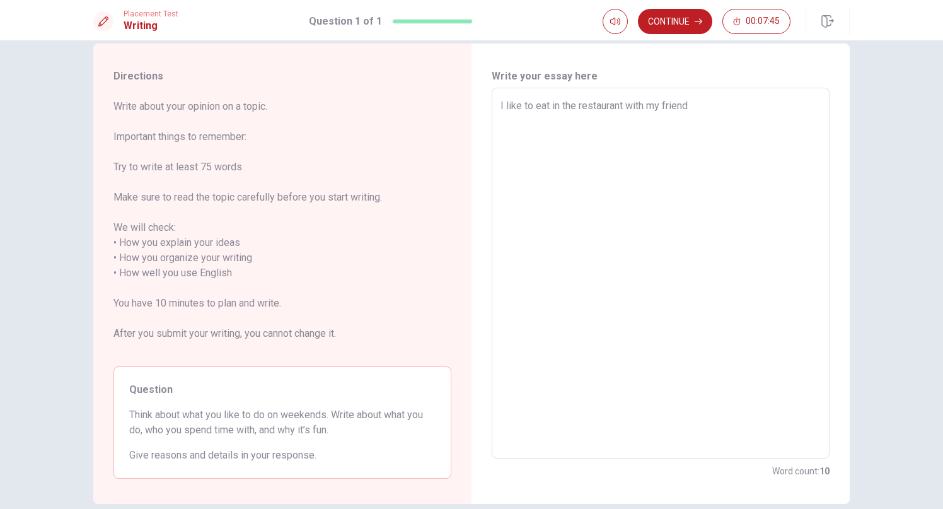
type textarea "I like to eat in the restaurant with my friends"
type textarea "x"
type textarea "I like to eat in the restaurant with my friends"
type textarea "x"
type textarea "I like to eat in the restaurant with my friends"
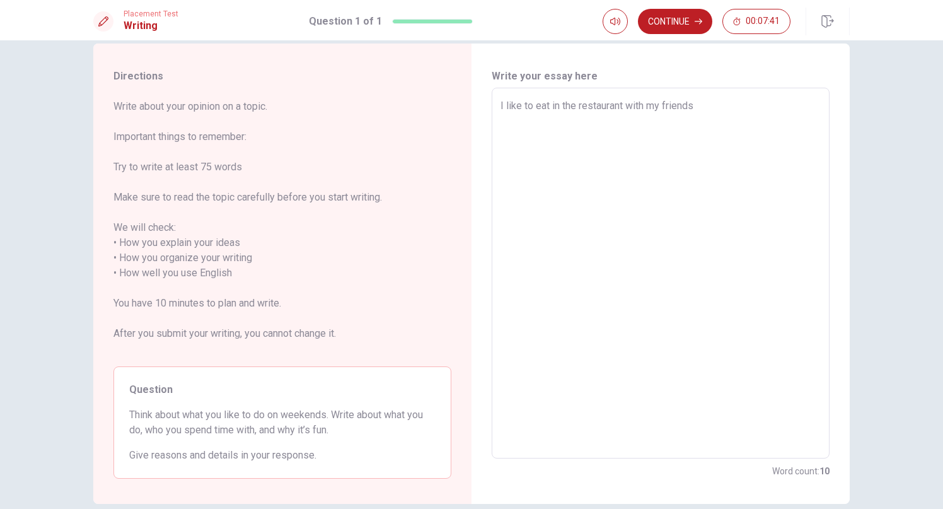
type textarea "x"
type textarea "I like to eat in the restaurant with my friends,"
type textarea "x"
type textarea "I like to eat in the restaurant with my friends,"
type textarea "x"
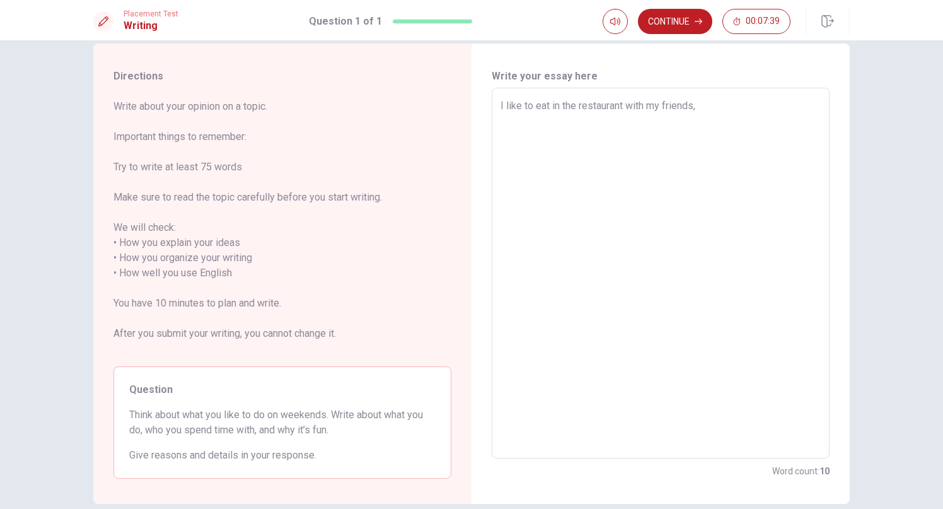
type textarea "I like to eat in the restaurant with my friends, b"
type textarea "x"
type textarea "I like to eat in the restaurant with my friends, bu"
type textarea "x"
type textarea "I like to eat in the restaurant with my friends, but"
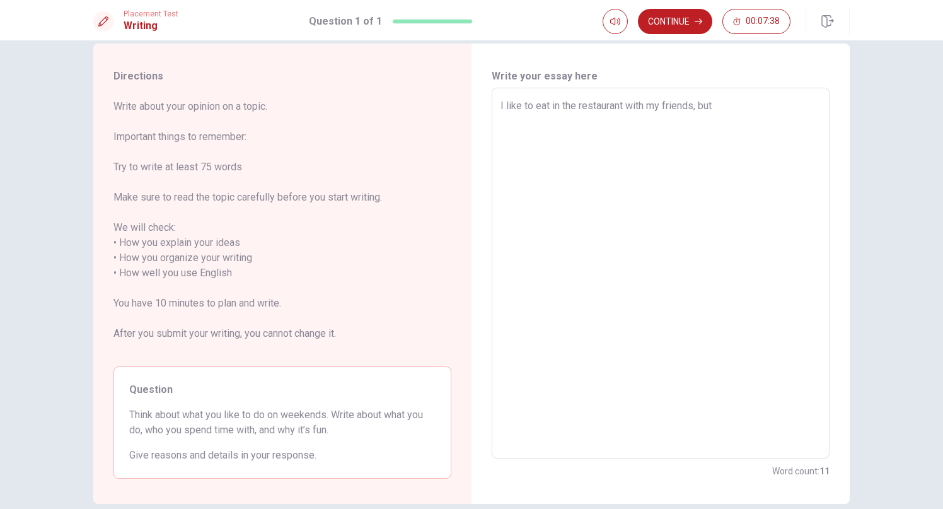
type textarea "x"
type textarea "I like to eat in the restaurant with my friends, bu"
type textarea "x"
type textarea "I like to eat in the restaurant with my friends, b"
type textarea "x"
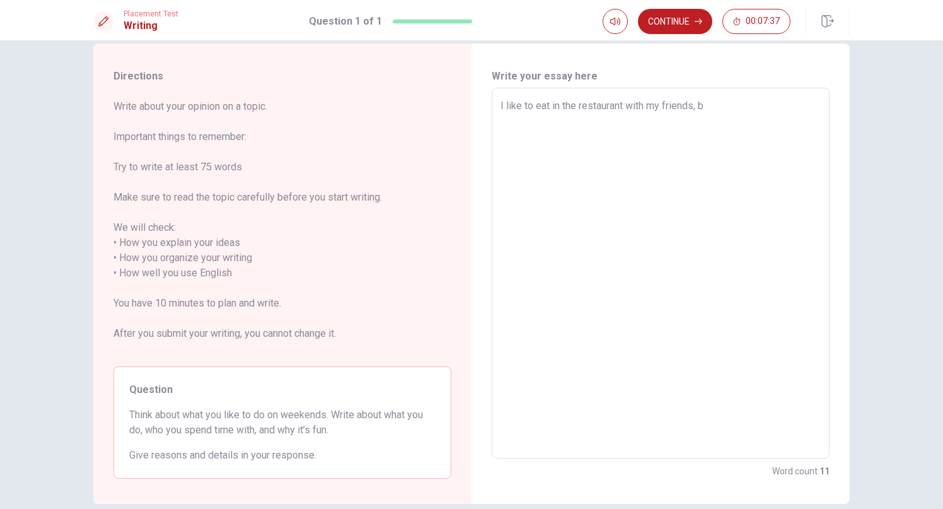
type textarea "I like to eat in the restaurant with my friends,"
type textarea "x"
type textarea "I like to eat in the restaurant with my friends,"
type textarea "x"
type textarea "I like to eat in the restaurant with my friends"
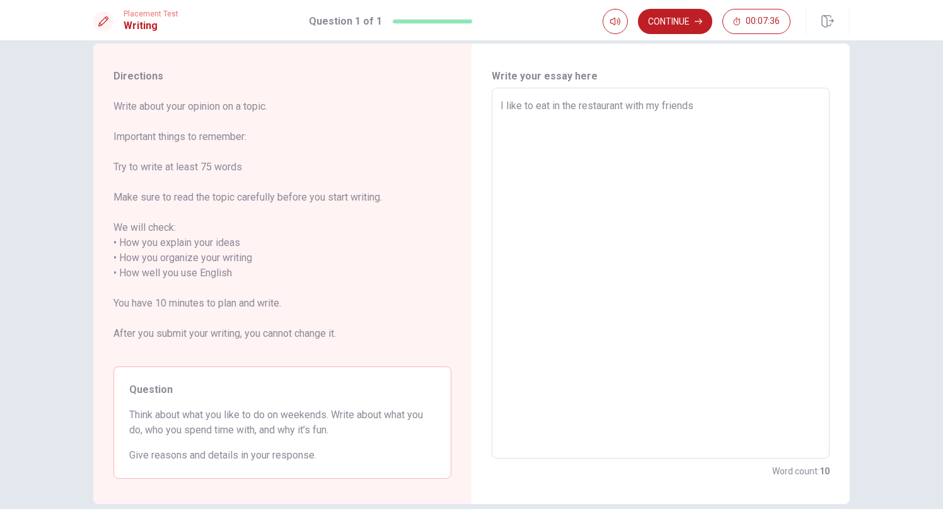
type textarea "x"
type textarea "I like to eat in the restaurant with my friends"
type textarea "x"
type textarea "I like to eat in the restaurant with my friends b"
type textarea "x"
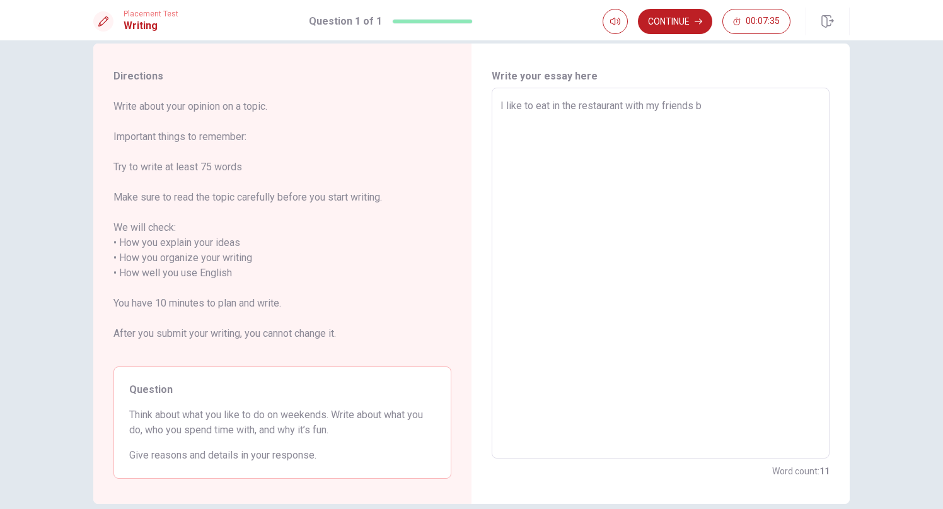
type textarea "I like to eat in the restaurant with my friends bu"
type textarea "x"
type textarea "I like to eat in the restaurant with my friends but"
type textarea "x"
type textarea "I like to eat in the restaurant with my friends but"
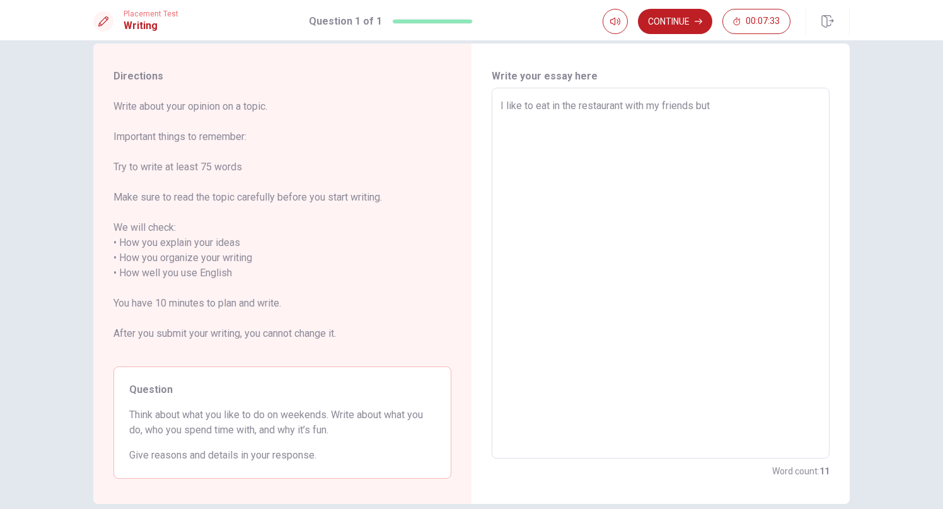
type textarea "x"
type textarea "I like to eat in the restaurant with my friends but"
type textarea "x"
type textarea "I like to eat in the restaurant with my friends butu"
type textarea "x"
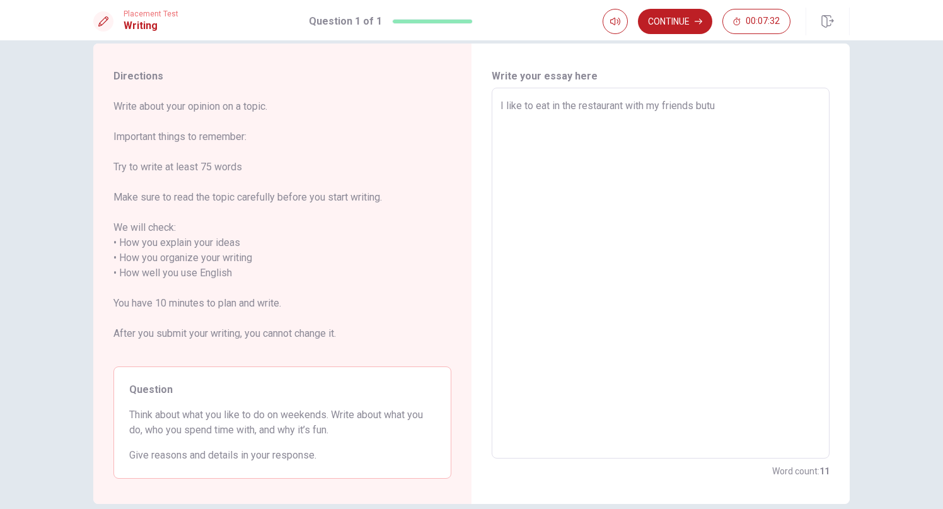
type textarea "I like to eat in the restaurant with my friends but"
type textarea "x"
type textarea "I like to eat in the restaurant with my friends but"
type textarea "x"
type textarea "I like to eat in the restaurant with my friends but u"
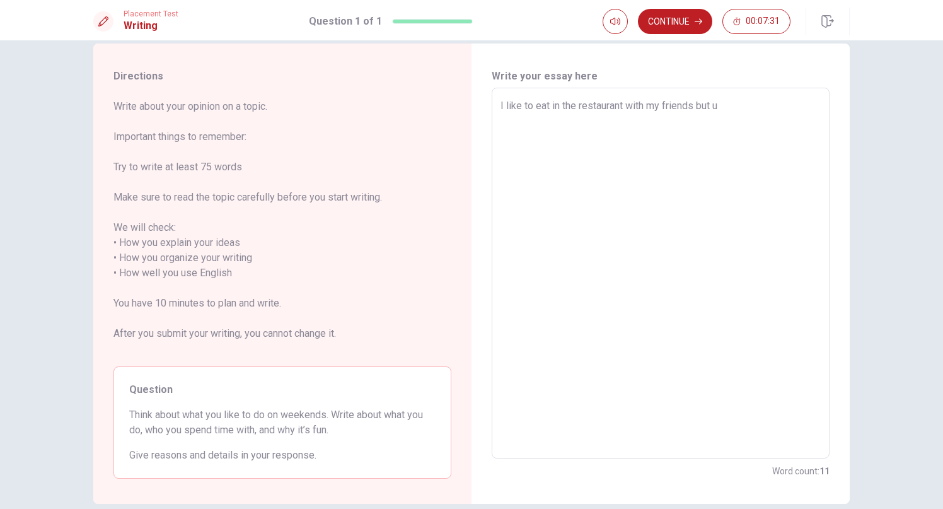
type textarea "x"
type textarea "I like to eat in the restaurant with my friends but us"
type textarea "x"
type textarea "I like to eat in the restaurant with my friends but usu"
type textarea "x"
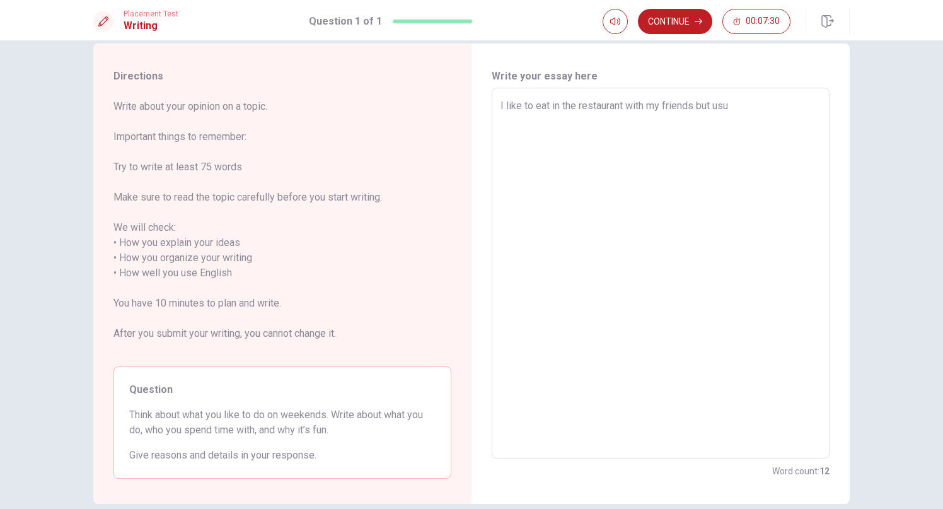
type textarea "I like to eat in the restaurant with my friends but usua"
type textarea "x"
type textarea "I like to eat in the restaurant with my friends but usu"
type textarea "x"
type textarea "I like to eat in the restaurant with my friends but us"
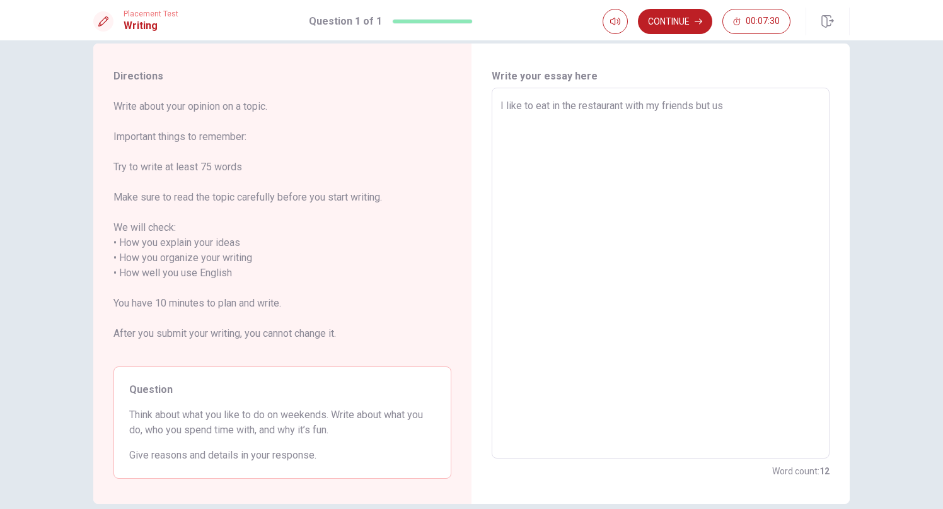
type textarea "x"
type textarea "I like to eat in the restaurant with my friends but usu"
type textarea "x"
type textarea "I like to eat in the restaurant with my friends but usua"
type textarea "x"
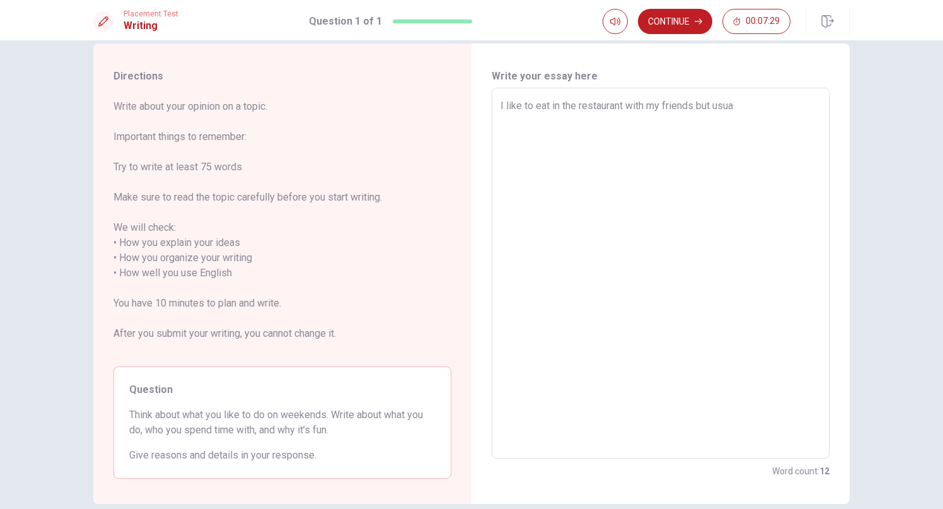
type textarea "I like to eat in the restaurant with my friends but usual"
type textarea "x"
type textarea "I like to eat in the restaurant with my friends but usuali"
type textarea "x"
type textarea "I like to eat in the restaurant with my friends but usual"
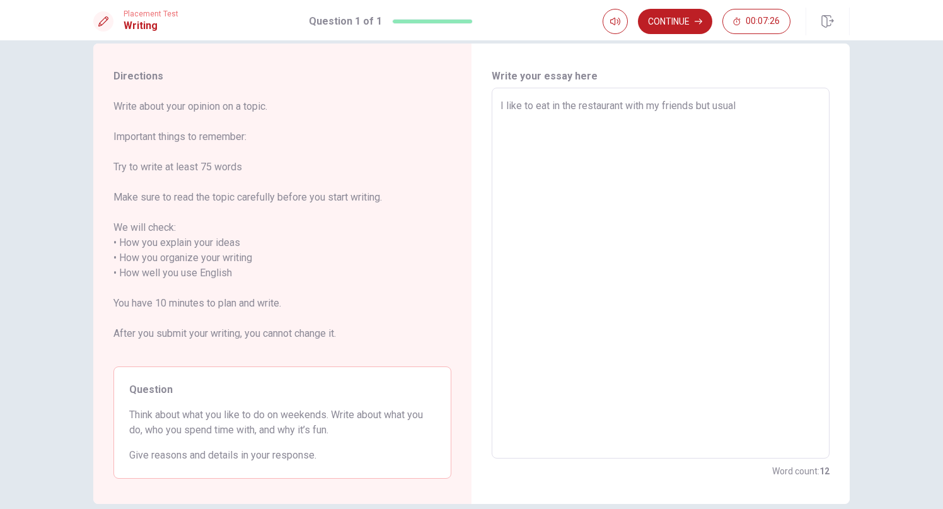
type textarea "x"
type textarea "I like to eat in the restaurant with my friends but usualy"
type textarea "x"
type textarea "I like to eat in the restaurant with my friends but usual"
type textarea "x"
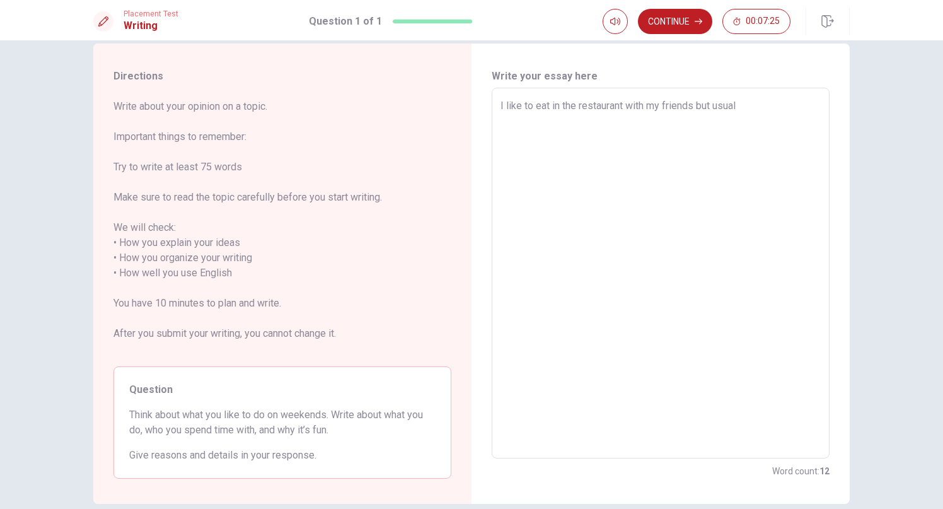
type textarea "I like to eat in the restaurant with my friends but usuali"
type textarea "x"
type textarea "I like to eat in the restaurant with my friends but usuali"
type textarea "x"
type textarea "I like to eat in the restaurant with my friends but usuali m"
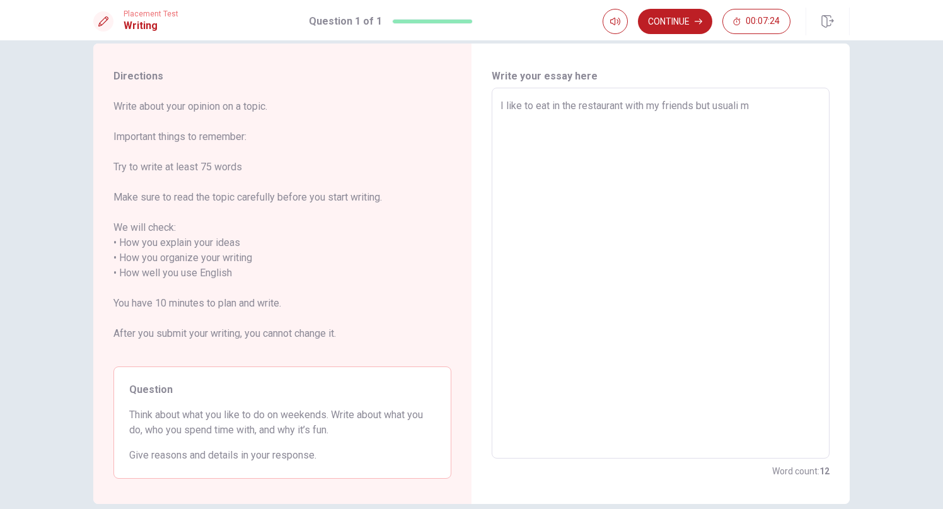
type textarea "x"
type textarea "I like to eat in the restaurant with my friends but usuali my"
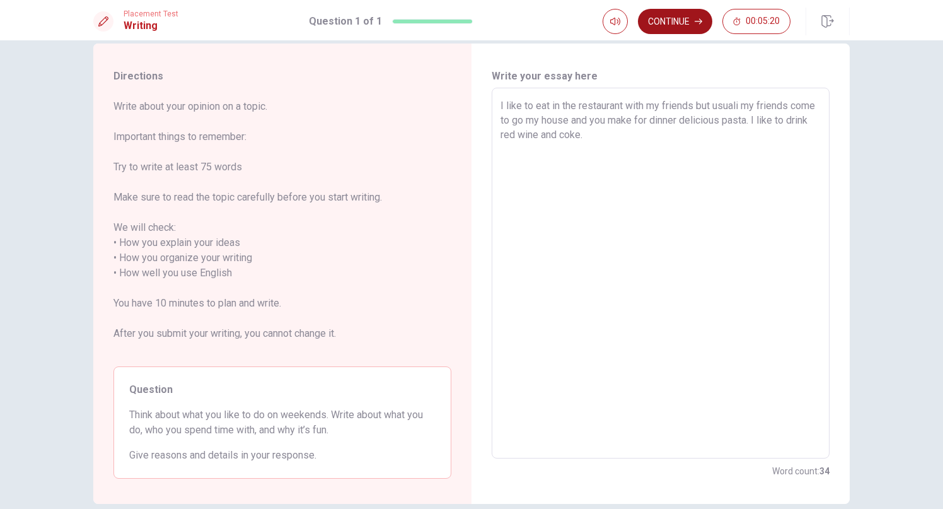
click at [682, 22] on button "Continue" at bounding box center [675, 21] width 74 height 25
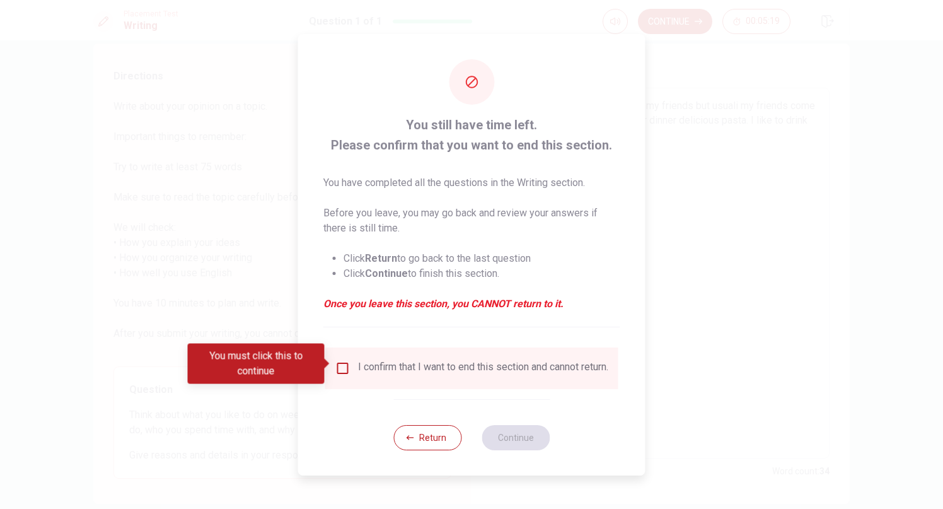
click at [341, 361] on input "You must click this to continue" at bounding box center [342, 368] width 15 height 15
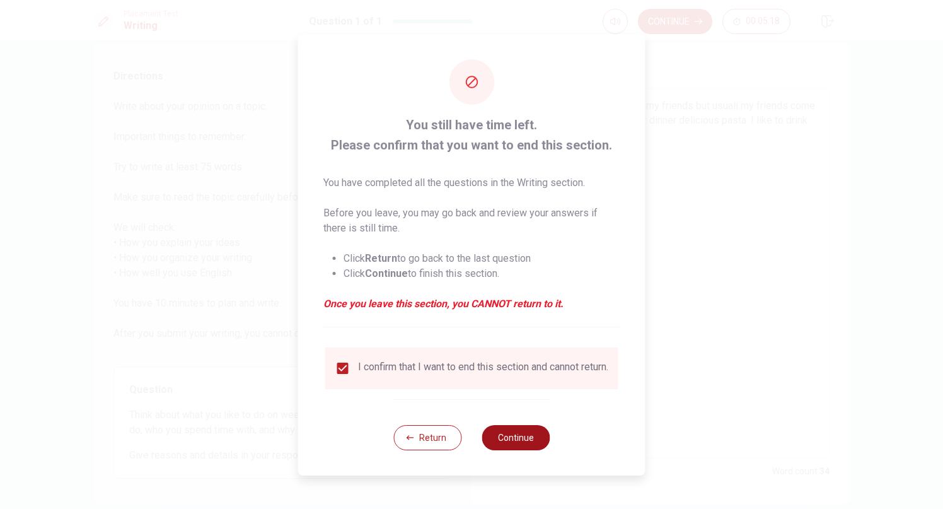
click at [508, 440] on button "Continue" at bounding box center [516, 437] width 68 height 25
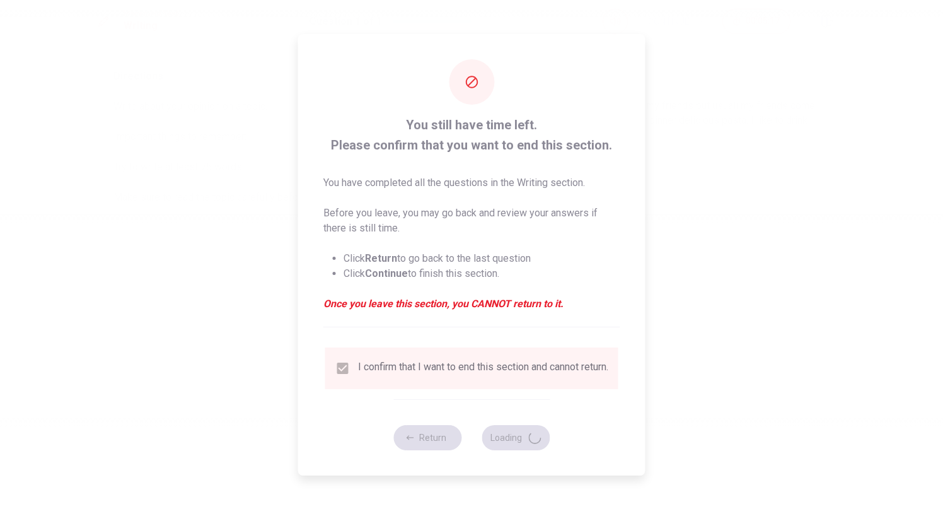
scroll to position [0, 0]
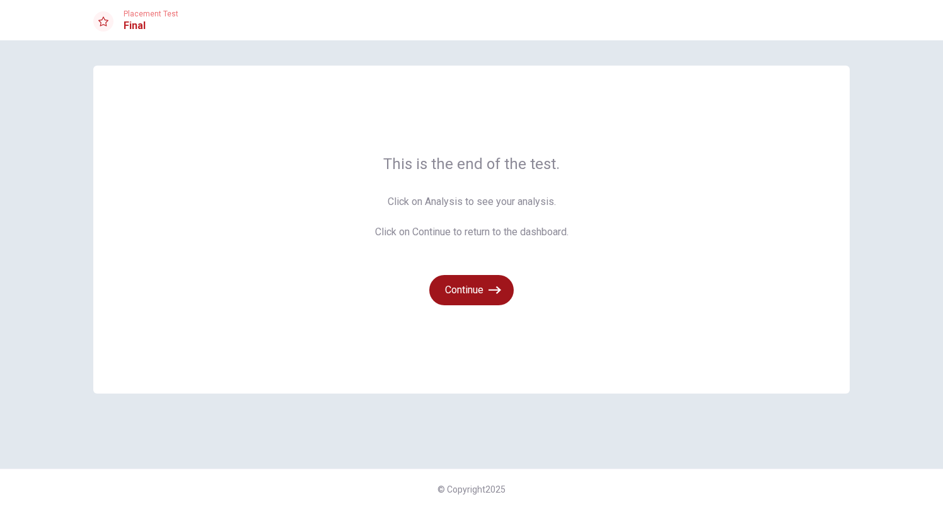
click at [469, 286] on button "Continue" at bounding box center [471, 290] width 84 height 30
